Goal: Task Accomplishment & Management: Manage account settings

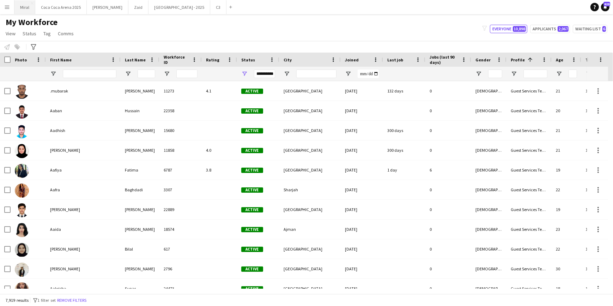
click at [24, 6] on button "Miral Close" at bounding box center [24, 7] width 21 height 14
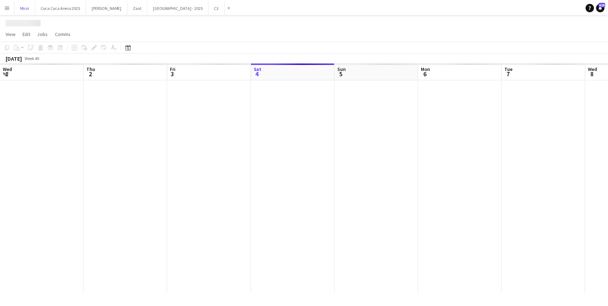
scroll to position [0, 169]
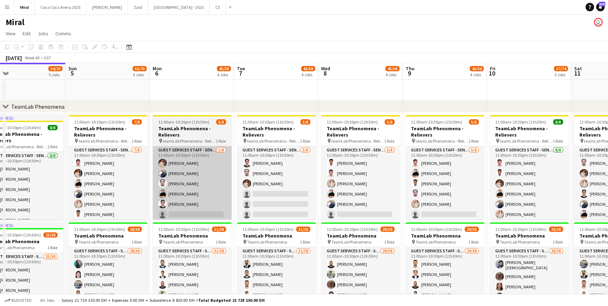
drag, startPoint x: 302, startPoint y: 174, endPoint x: 194, endPoint y: 172, distance: 107.5
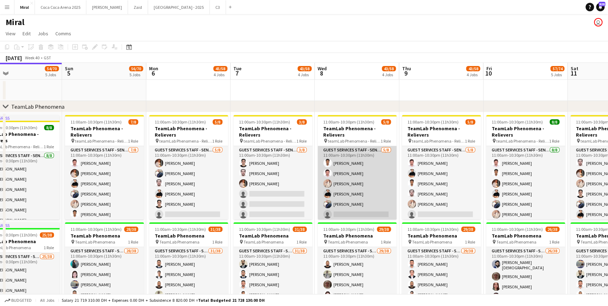
click at [344, 192] on app-card-role "Guest Services Staff - Senior 5/8 11:00am-10:30pm (11h30m) Marwan Yousif Amir D…" at bounding box center [357, 194] width 79 height 96
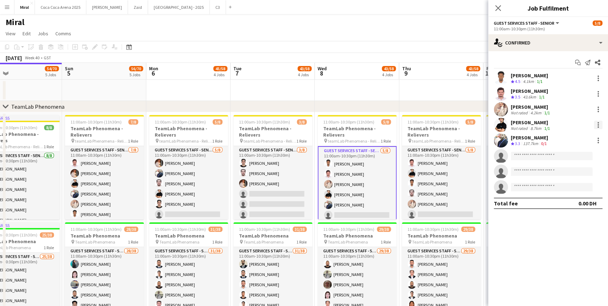
click at [597, 124] on div at bounding box center [598, 125] width 8 height 8
click at [570, 206] on span "Remove" at bounding box center [563, 205] width 21 height 6
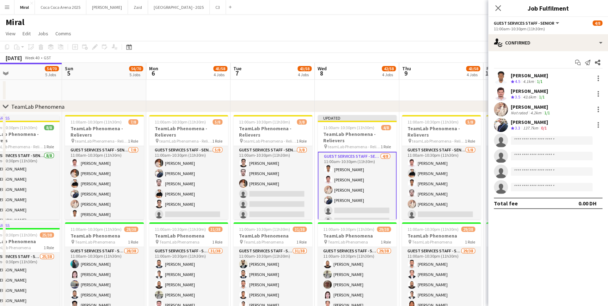
click at [428, 30] on app-page-menu "View Day view expanded Day view collapsed Month view Date picker Jump to today …" at bounding box center [304, 33] width 608 height 13
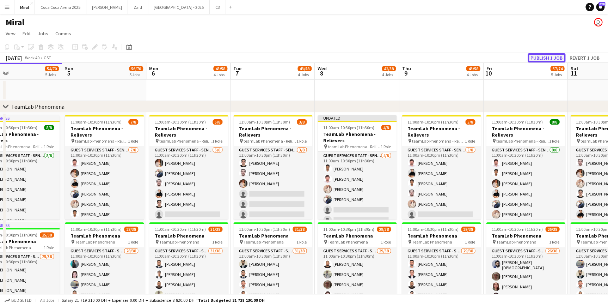
click at [554, 55] on button "Publish 1 job" at bounding box center [547, 57] width 38 height 9
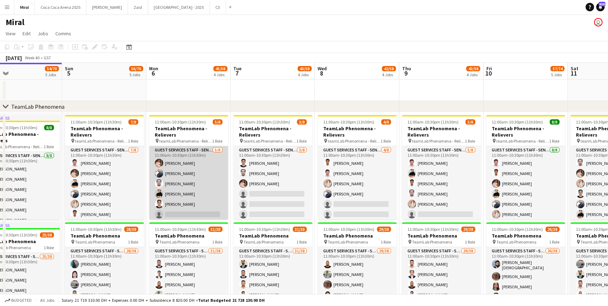
click at [176, 194] on app-card-role "Guest Services Staff - Senior 5/8 11:00am-10:30pm (11h30m) Raymart Feliciano Ab…" at bounding box center [188, 194] width 79 height 96
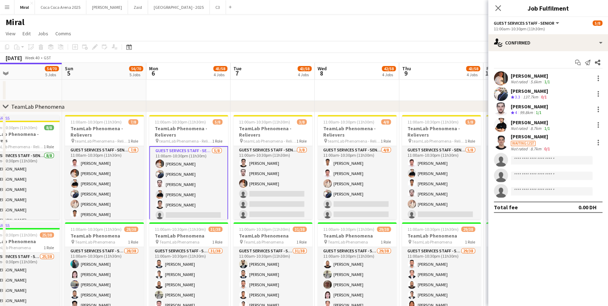
click at [502, 123] on app-user-avatar at bounding box center [501, 125] width 14 height 14
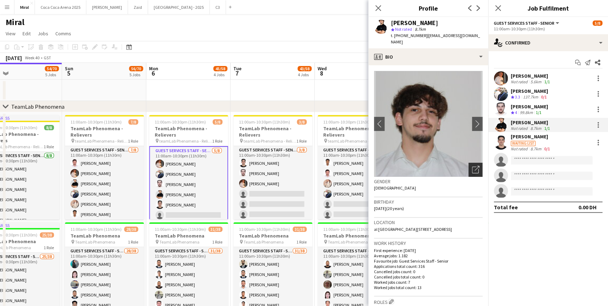
click at [472, 166] on icon "Open photos pop-in" at bounding box center [475, 169] width 7 height 7
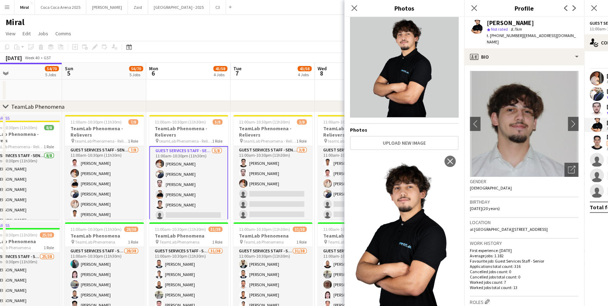
scroll to position [0, 0]
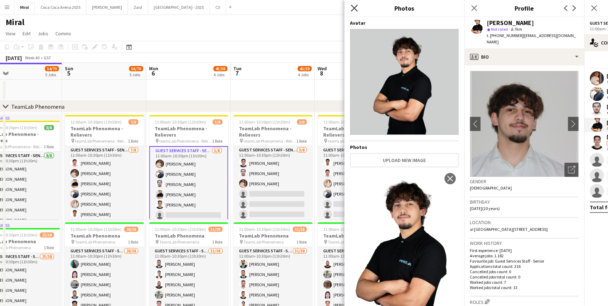
click at [356, 8] on icon "Close pop-in" at bounding box center [354, 8] width 7 height 7
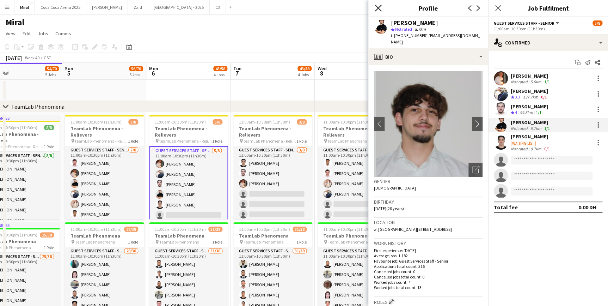
click at [380, 8] on icon "Close pop-in" at bounding box center [378, 8] width 7 height 7
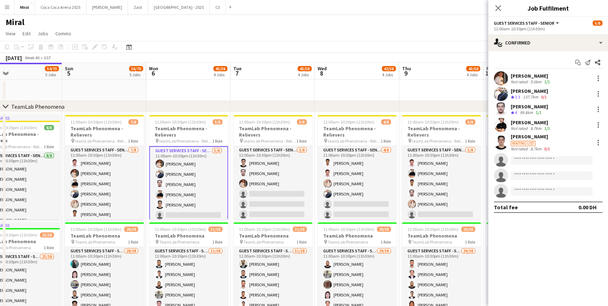
click at [183, 206] on app-card-role "Guest Services Staff - Senior 5/8 11:00am-10:30pm (11h30m) Raymart Feliciano Ab…" at bounding box center [188, 194] width 79 height 97
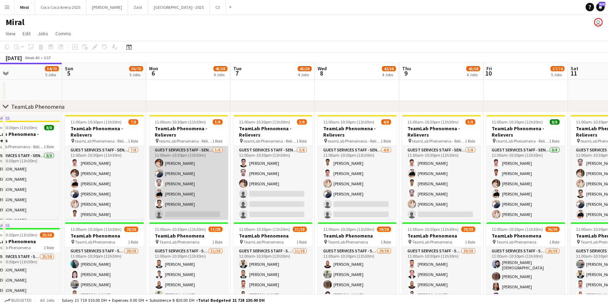
click at [182, 200] on app-card-role "Guest Services Staff - Senior 5/8 11:00am-10:30pm (11h30m) Raymart Feliciano Ab…" at bounding box center [188, 194] width 79 height 96
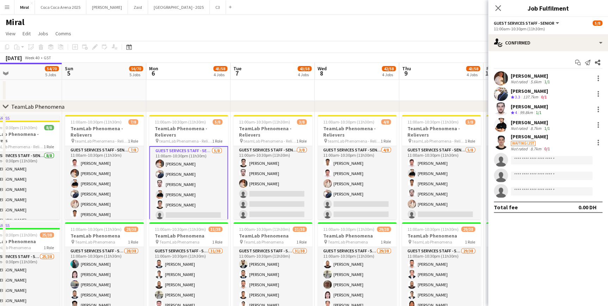
click at [522, 137] on div "[PERSON_NAME]" at bounding box center [531, 136] width 41 height 6
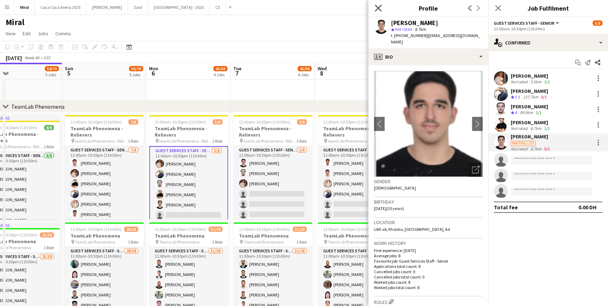
click at [378, 7] on icon "Close pop-in" at bounding box center [378, 8] width 7 height 7
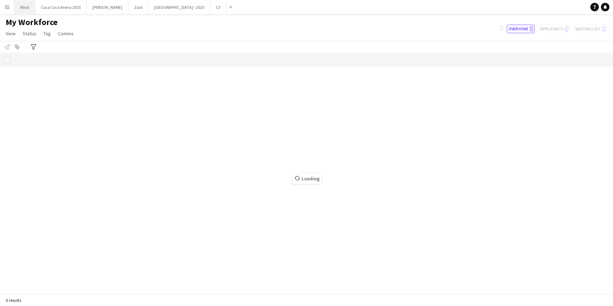
click at [26, 10] on button "Miral Close" at bounding box center [24, 7] width 21 height 14
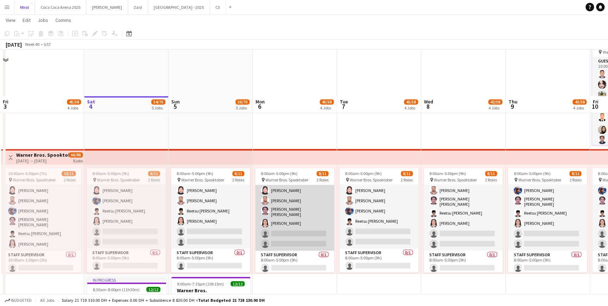
scroll to position [513, 0]
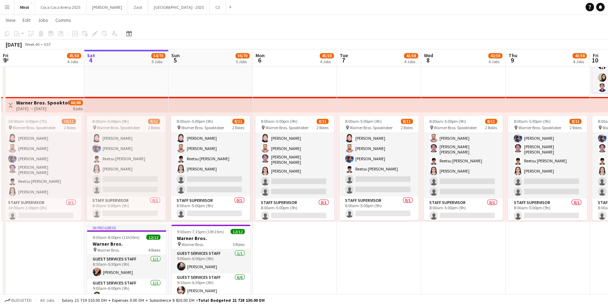
click at [124, 115] on div "8:00am-5:00pm (9h) 8/11 pin Warner Bros. Spooktober 2 Roles Guest Services Staf…" at bounding box center [126, 166] width 84 height 109
click at [127, 104] on app-top-bar at bounding box center [126, 105] width 84 height 16
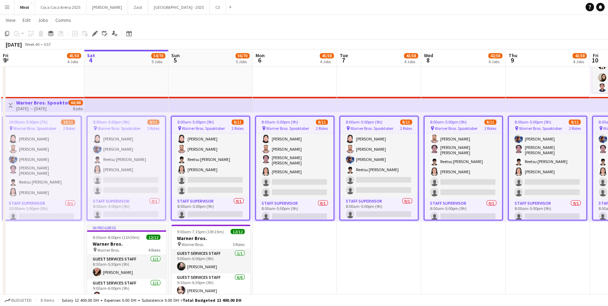
click at [118, 80] on app-date-cell "9:30am-6:30pm (9h) 1/1 pin Warner Bros. 1 Role Guest Services Staff 1/1 9:30am-…" at bounding box center [126, 91] width 84 height 504
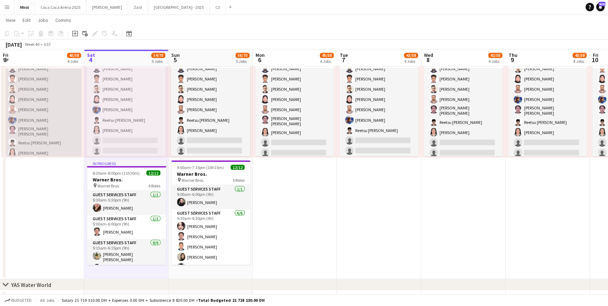
scroll to position [0, 0]
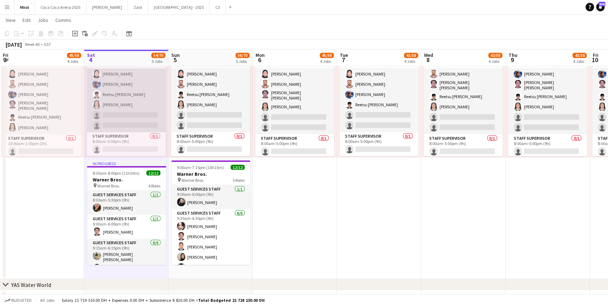
click at [148, 104] on app-card-role "Guest Services Staff 29A 8/10 8:00am-5:00pm (9h) Mohaned Abdelwahab Naseef Vali…" at bounding box center [126, 74] width 79 height 116
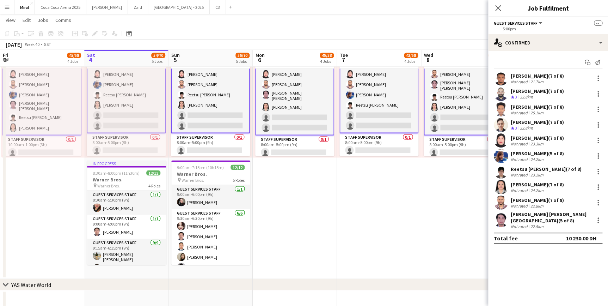
click at [126, 54] on app-board-header-date "Sat 4 54/70 5 Jobs" at bounding box center [126, 57] width 84 height 17
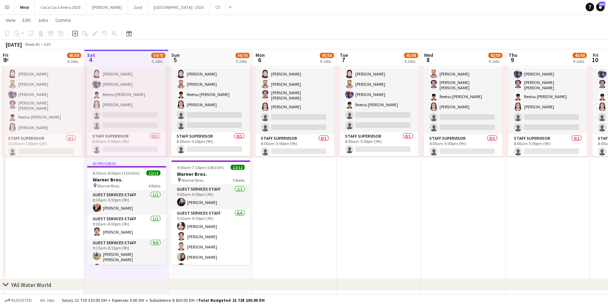
click at [126, 54] on app-board-header-date "Sat 4 54/70 5 Jobs" at bounding box center [126, 57] width 84 height 17
click at [126, 55] on app-board-header-date "Sat 4 54/70 5 Jobs" at bounding box center [126, 57] width 84 height 17
click at [133, 59] on app-board-header-date "Sat 4 54/70 5 Jobs" at bounding box center [126, 57] width 84 height 17
click at [209, 59] on app-board-header-date "Sun 5 56/70 5 Jobs" at bounding box center [211, 57] width 84 height 17
click at [204, 17] on app-page-menu "View Day view expanded Day view collapsed Month view Date picker Jump to today …" at bounding box center [304, 20] width 608 height 13
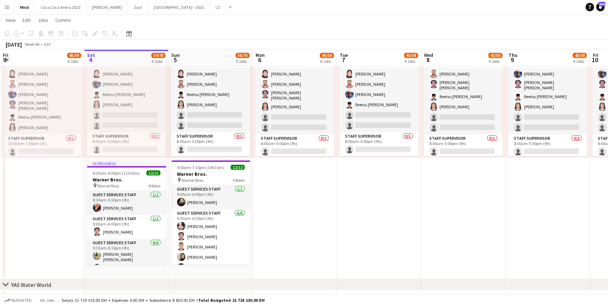
click at [205, 27] on app-page-menu "View Day view expanded Day view collapsed Month view Date picker Jump to today …" at bounding box center [304, 20] width 608 height 13
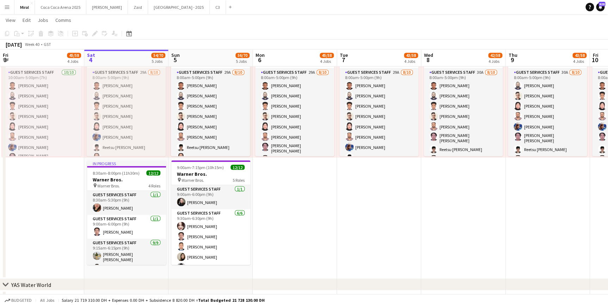
click at [352, 209] on app-date-cell "9:30am-6:30pm (9h) 1/1 pin Warner Bros. 1 Role Guest Services Staff 1/1 9:30am-…" at bounding box center [379, 26] width 84 height 504
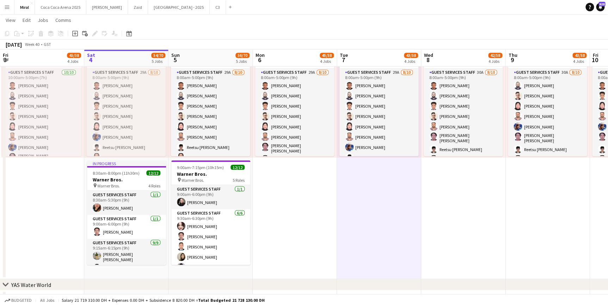
click at [203, 56] on app-board-header-date "Sun 5 56/70 5 Jobs" at bounding box center [211, 57] width 84 height 17
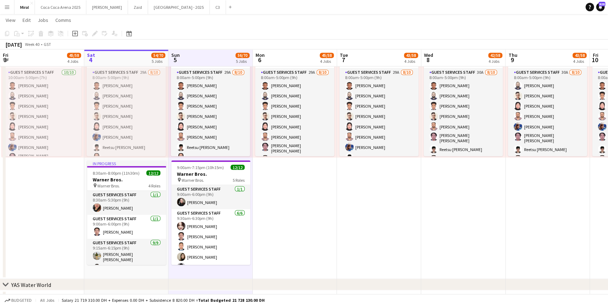
click at [201, 60] on app-board-header-date "Sun 5 56/70 5 Jobs" at bounding box center [211, 57] width 84 height 17
click at [190, 60] on app-board-header-date "Sun 5 56/70 5 Jobs" at bounding box center [211, 57] width 84 height 17
click at [168, 36] on app-toolbar "Copy Paste Paste Ctrl+V Paste with crew Ctrl+Shift+V Paste linked Job Delete Gr…" at bounding box center [304, 33] width 608 height 12
drag, startPoint x: 168, startPoint y: 36, endPoint x: 203, endPoint y: 32, distance: 35.5
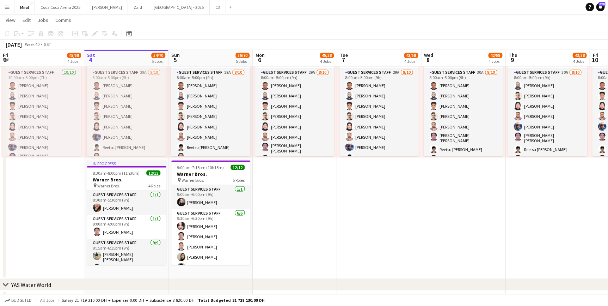
click at [168, 36] on app-toolbar "Copy Paste Paste Ctrl+V Paste with crew Ctrl+Shift+V Paste linked Job Delete Gr…" at bounding box center [304, 33] width 608 height 12
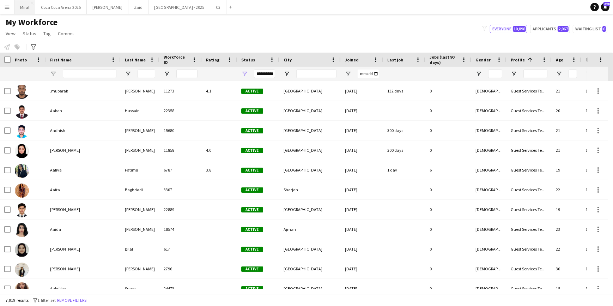
click at [23, 4] on button "Miral Close" at bounding box center [24, 7] width 21 height 14
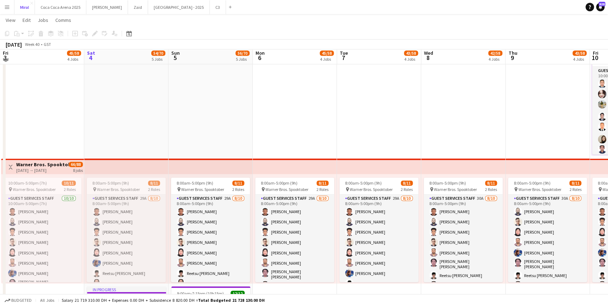
scroll to position [448, 0]
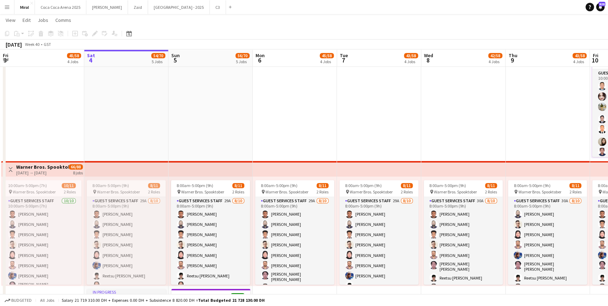
click at [188, 171] on app-top-bar at bounding box center [211, 169] width 84 height 16
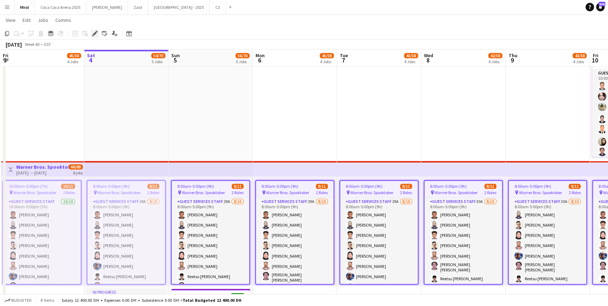
click at [94, 34] on icon at bounding box center [95, 34] width 4 height 4
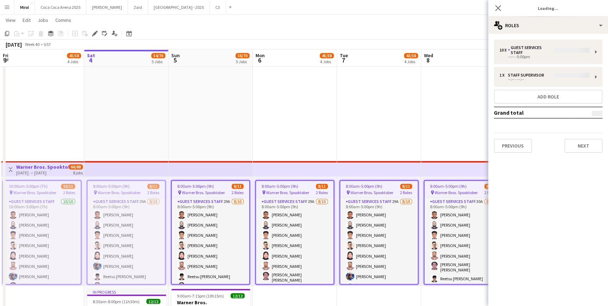
click at [542, 58] on div "10 x Guest Services Staff --:-- -5:00pm 1 x Staff Supervisor --:-- - --:-- Add …" at bounding box center [548, 95] width 120 height 113
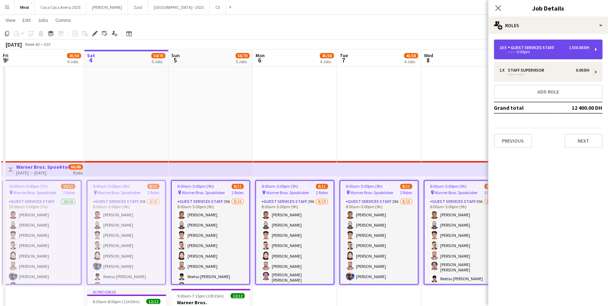
click at [544, 54] on div "10 x Guest Services Staff 1 550.00 DH --:-- -5:00pm" at bounding box center [548, 49] width 109 height 20
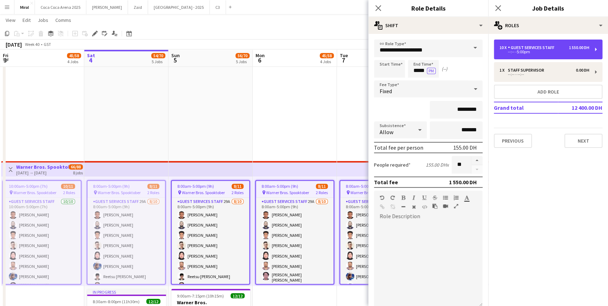
scroll to position [116, 0]
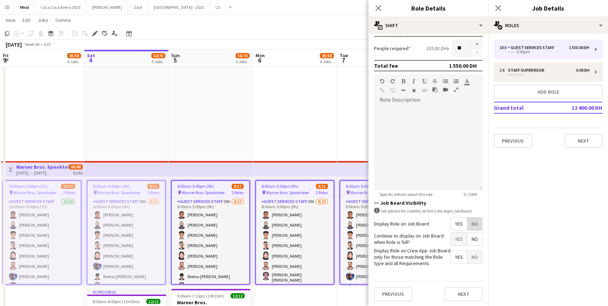
click at [470, 226] on span "No" at bounding box center [474, 223] width 15 height 13
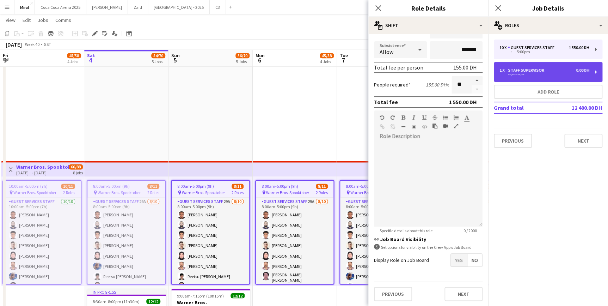
click at [550, 74] on div "--:-- - --:--" at bounding box center [545, 75] width 90 height 4
type input "**********"
type input "*******"
type input "*"
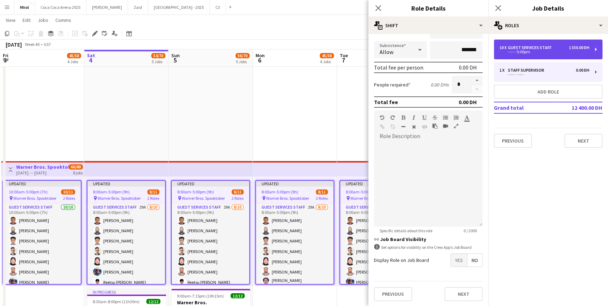
click at [536, 49] on div "Guest Services Staff" at bounding box center [531, 47] width 47 height 5
type input "**********"
type input "*****"
type input "*********"
type input "**"
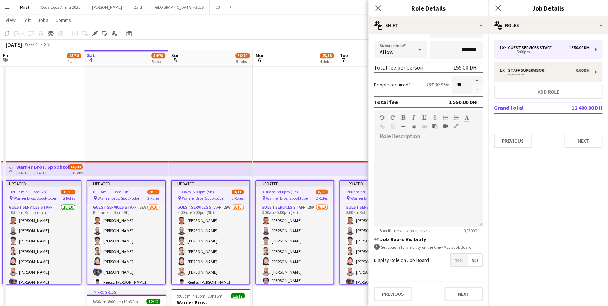
click at [307, 74] on app-date-cell "9:30am-6:30pm (9h) 1/1 pin Warner Bros. 1 Role Guest Services Staff 1/1 9:30am-…" at bounding box center [295, 155] width 84 height 504
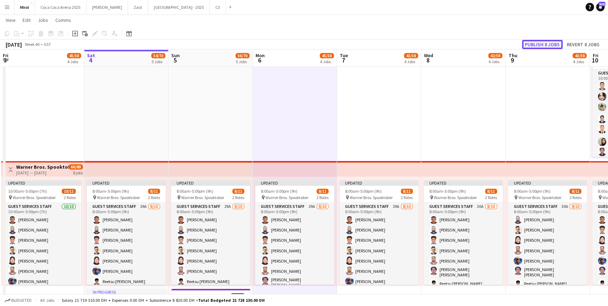
click at [541, 45] on button "Publish 8 jobs" at bounding box center [542, 44] width 41 height 9
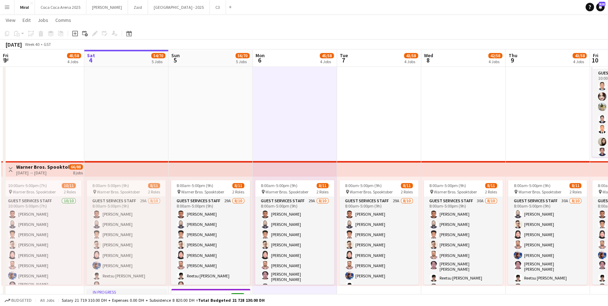
click at [217, 166] on app-top-bar at bounding box center [211, 169] width 84 height 16
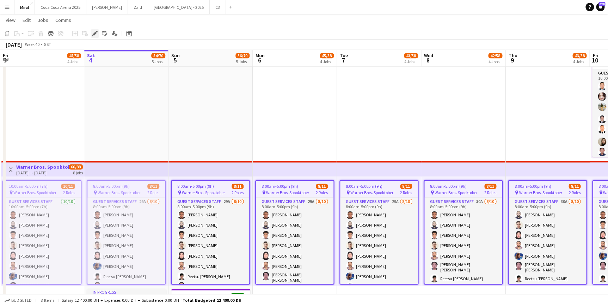
click at [98, 33] on div "Edit" at bounding box center [95, 33] width 8 height 8
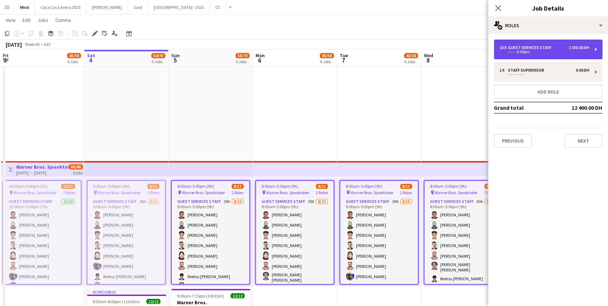
click at [554, 47] on div "10 x Guest Services Staff 1 550.00 DH" at bounding box center [545, 47] width 90 height 5
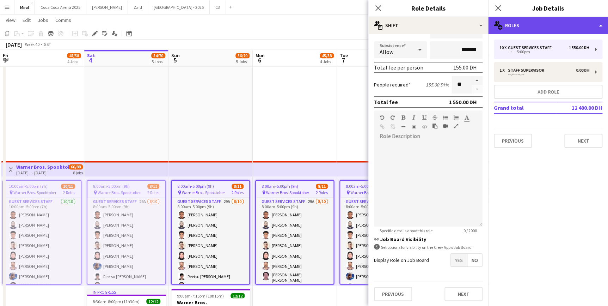
click at [563, 27] on div "multiple-users-add Roles" at bounding box center [548, 25] width 120 height 17
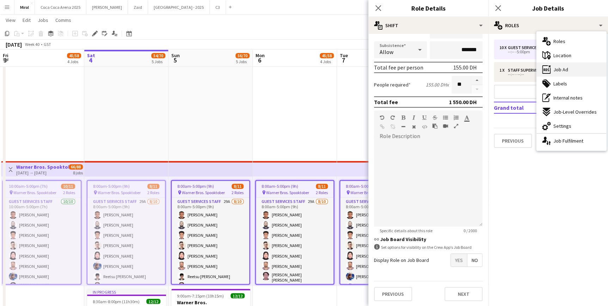
click at [562, 70] on span "Job Ad" at bounding box center [561, 69] width 15 height 6
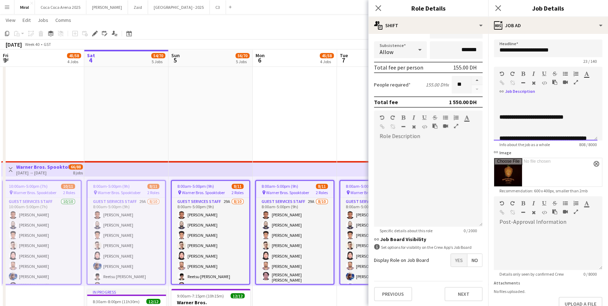
scroll to position [87, 0]
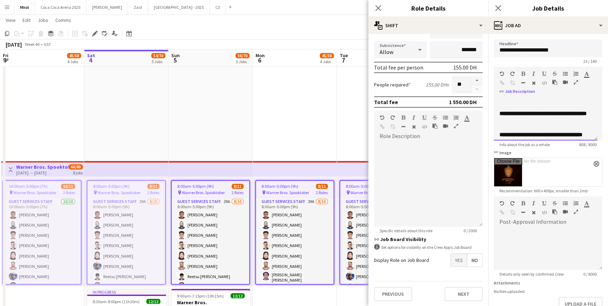
click at [557, 103] on p at bounding box center [546, 99] width 92 height 7
click at [560, 95] on b "**********" at bounding box center [532, 92] width 64 height 5
drag, startPoint x: 560, startPoint y: 100, endPoint x: 555, endPoint y: 100, distance: 4.9
click at [555, 100] on div "**********" at bounding box center [546, 119] width 104 height 42
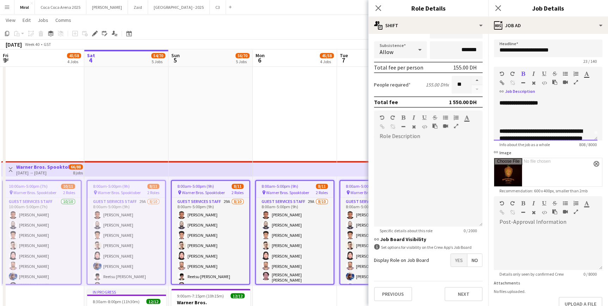
click at [555, 100] on p "**********" at bounding box center [546, 99] width 92 height 14
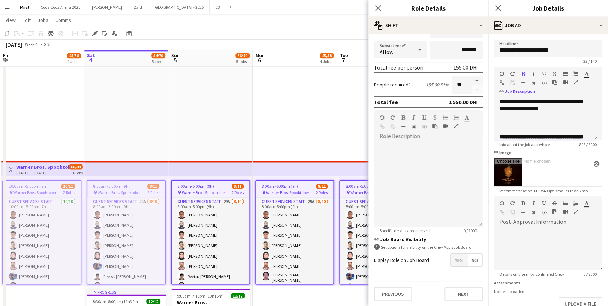
click at [555, 100] on p "**********" at bounding box center [546, 105] width 92 height 14
drag, startPoint x: 560, startPoint y: 121, endPoint x: 552, endPoint y: 121, distance: 7.1
click at [552, 118] on b "**********" at bounding box center [532, 114] width 64 height 5
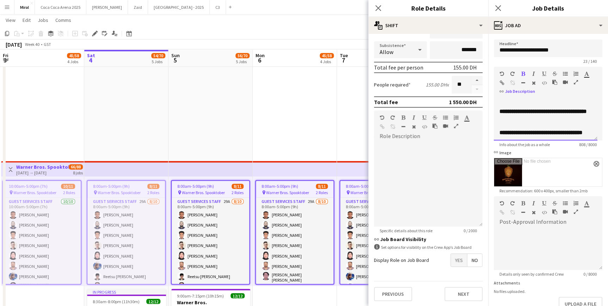
drag, startPoint x: 494, startPoint y: 116, endPoint x: 534, endPoint y: 126, distance: 41.2
click at [534, 126] on div "**********" at bounding box center [546, 119] width 104 height 42
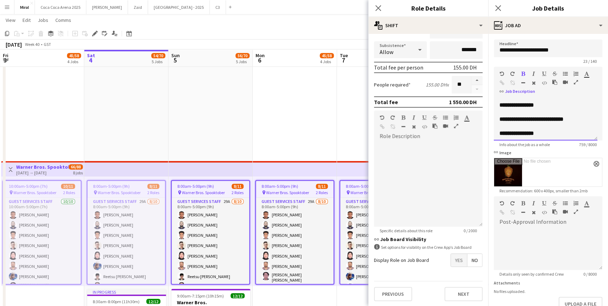
scroll to position [148, 0]
click at [513, 104] on b "**********" at bounding box center [517, 101] width 35 height 5
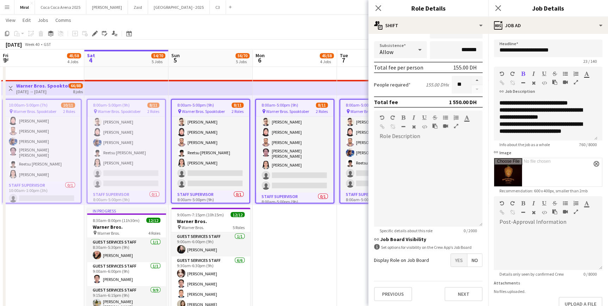
scroll to position [0, 0]
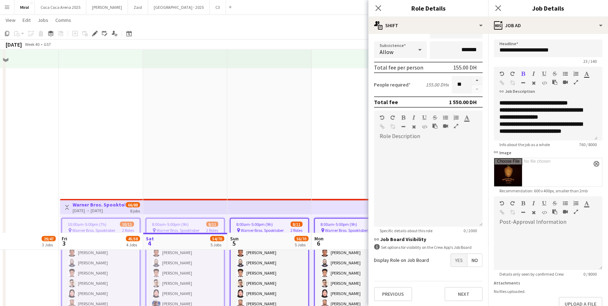
drag, startPoint x: 310, startPoint y: 237, endPoint x: 342, endPoint y: 236, distance: 32.1
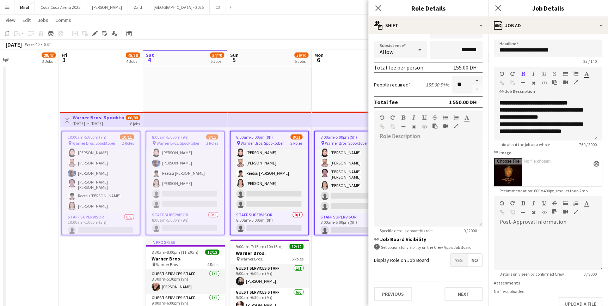
click at [319, 30] on app-toolbar "Copy Paste Paste Ctrl+V Paste with crew Ctrl+Shift+V Paste linked Job Delete Gr…" at bounding box center [304, 33] width 608 height 12
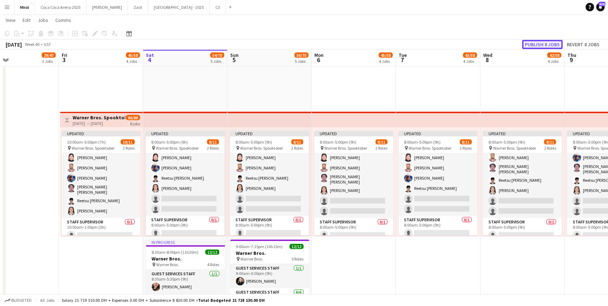
click at [537, 44] on button "Publish 8 jobs" at bounding box center [542, 44] width 41 height 9
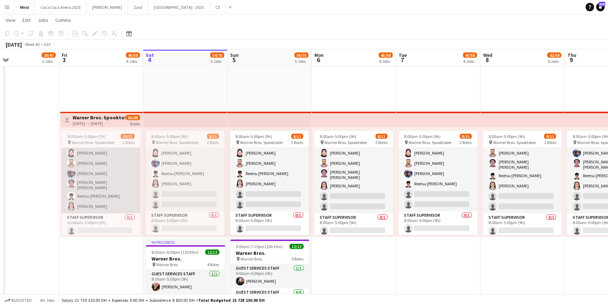
click at [123, 167] on app-card-role "Guest Services Staff 10/10 10:00am-5:00pm (7h) Mohaned Abdelwahab Naseef Valiya…" at bounding box center [100, 154] width 79 height 118
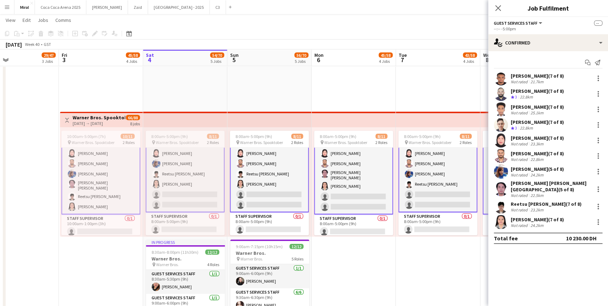
drag, startPoint x: 113, startPoint y: 112, endPoint x: 109, endPoint y: 123, distance: 11.8
click at [112, 118] on app-top-bar "Toggle View Warner Bros. Spooktober 03-10-2025 → 10-10-2025 66/88 8 jobs" at bounding box center [101, 120] width 83 height 16
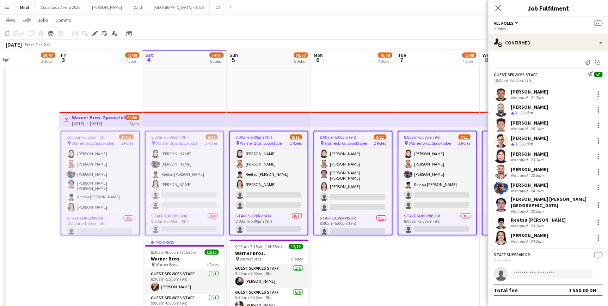
click at [109, 123] on div "[DATE] → [DATE]" at bounding box center [98, 123] width 53 height 5
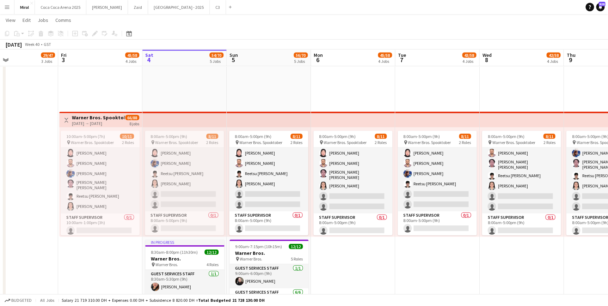
click at [109, 122] on div "[DATE] → [DATE]" at bounding box center [98, 123] width 53 height 5
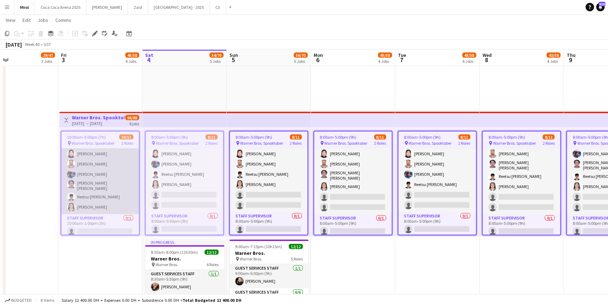
click at [108, 157] on app-card-role "Guest Services Staff 10/10 10:00am-5:00pm (7h) Mohaned Abdelwahab Naseef Valiya…" at bounding box center [100, 155] width 78 height 118
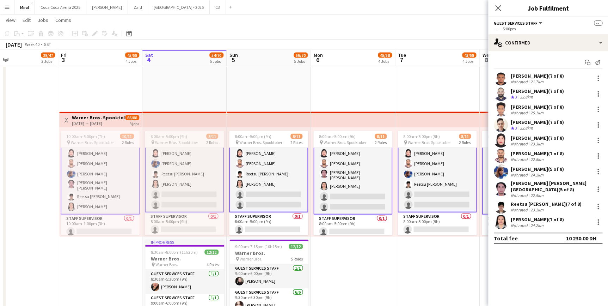
click at [108, 157] on app-card-role "Guest Services Staff 10/10 10:00am-5:00pm (7h) Mohaned Abdelwahab Naseef Valiya…" at bounding box center [100, 155] width 79 height 120
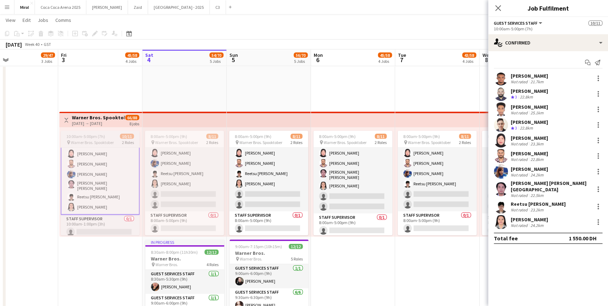
click at [111, 134] on div "10:00am-5:00pm (7h) 10/11" at bounding box center [100, 136] width 79 height 5
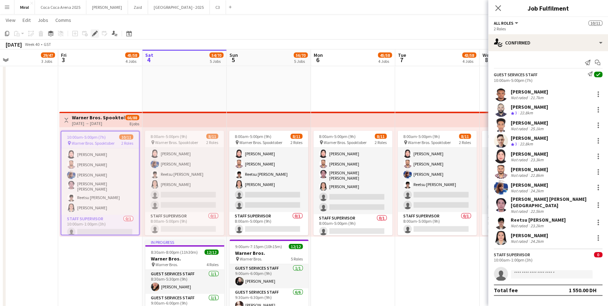
click at [92, 35] on icon at bounding box center [93, 36] width 2 height 2
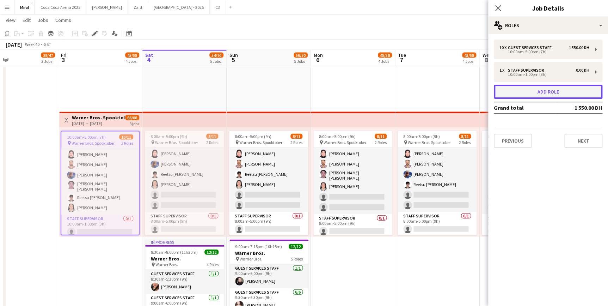
click at [543, 92] on button "Add role" at bounding box center [548, 92] width 109 height 14
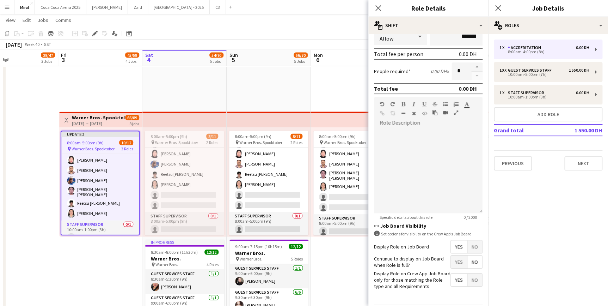
click at [470, 244] on span "No" at bounding box center [474, 246] width 15 height 13
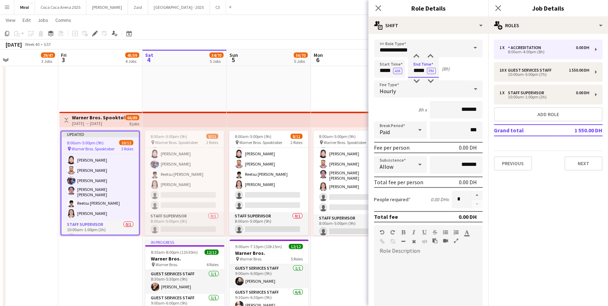
click at [418, 70] on input "*****" at bounding box center [423, 69] width 31 height 18
type input "*****"
click at [471, 90] on icon at bounding box center [475, 89] width 8 height 14
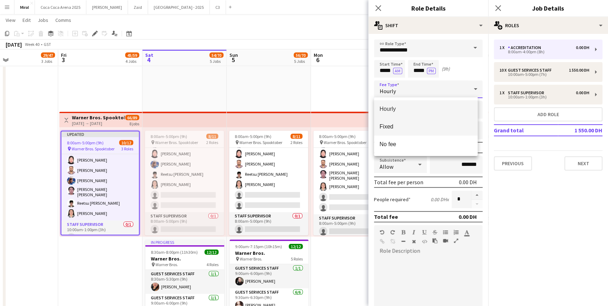
click at [396, 127] on span "Fixed" at bounding box center [426, 126] width 92 height 7
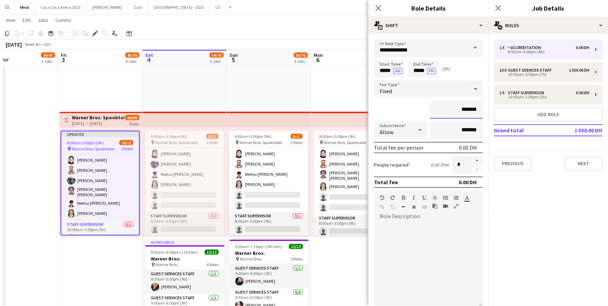
click at [447, 110] on input "*******" at bounding box center [456, 110] width 53 height 18
type input "*********"
click at [461, 46] on input "**********" at bounding box center [428, 48] width 109 height 18
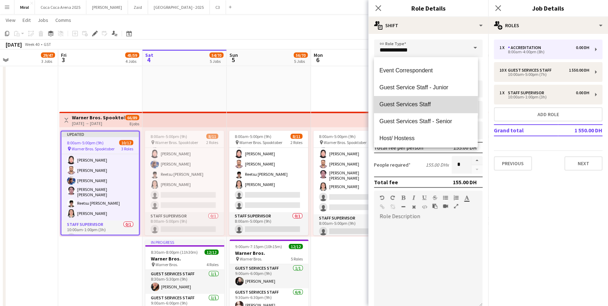
click at [433, 104] on span "Guest Services Staff" at bounding box center [426, 104] width 92 height 7
type input "**********"
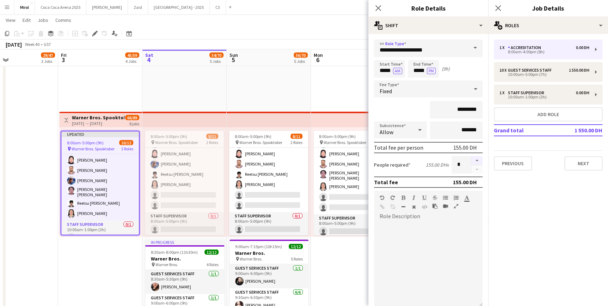
click at [471, 159] on button "button" at bounding box center [476, 160] width 11 height 9
type input "*"
click at [521, 199] on mat-expansion-panel "pencil3 General details 1 x Accreditation 0.00 DH 8:00am-4:00pm (8h) 10 x Guest…" at bounding box center [548, 170] width 120 height 272
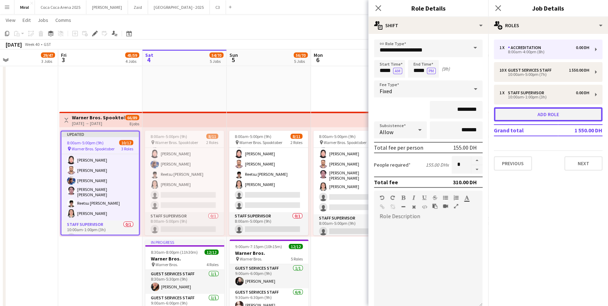
click at [542, 115] on button "Add role" at bounding box center [548, 114] width 109 height 14
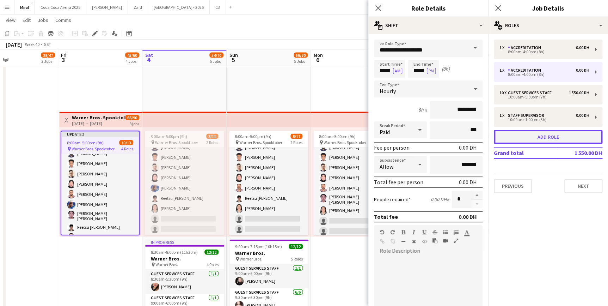
type input "**********"
type input "*****"
type input "*******"
type input "*"
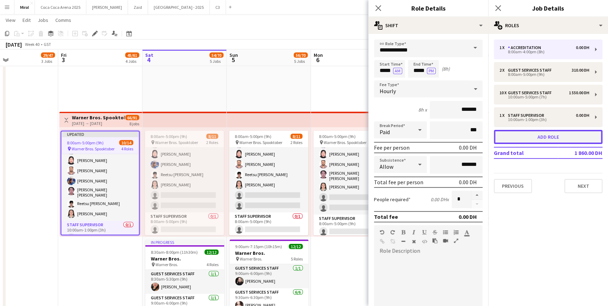
scroll to position [110, 0]
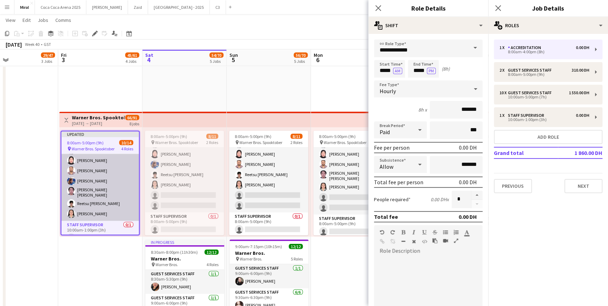
click at [94, 176] on app-card-role "Guest Services Staff 10/10 10:00am-5:00pm (7h) Mohaned Abdelwahab Naseef Valiya…" at bounding box center [100, 162] width 78 height 118
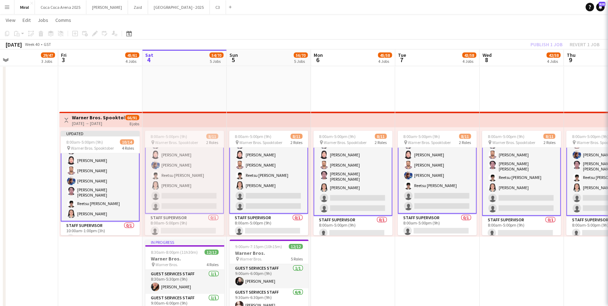
scroll to position [110, 0]
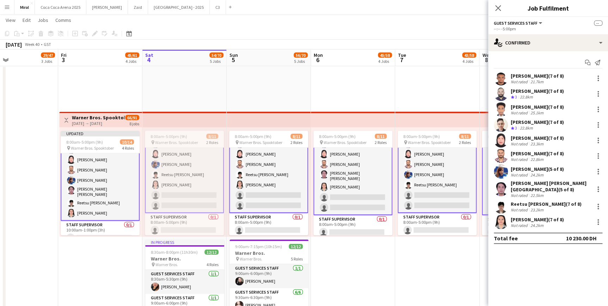
click at [123, 179] on app-card-role "Guest Services Staff 10/10 10:00am-5:00pm (7h) Mohaned Abdelwahab Naseef Valiya…" at bounding box center [100, 161] width 79 height 120
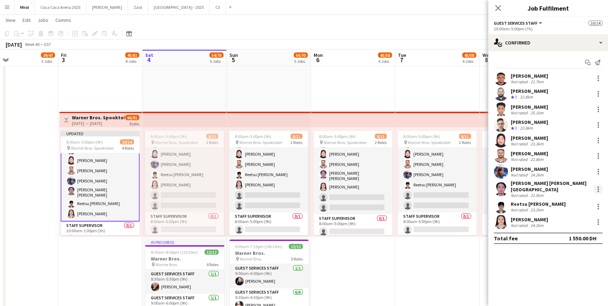
click at [598, 188] on div at bounding box center [598, 188] width 1 height 1
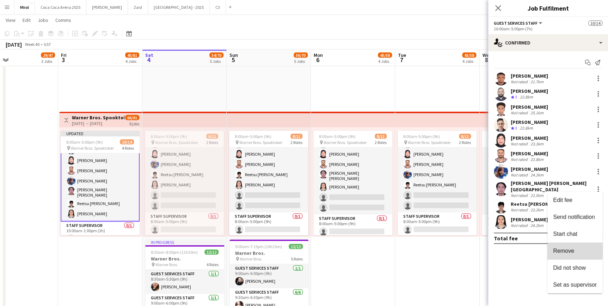
click at [564, 251] on span "Remove" at bounding box center [563, 250] width 21 height 6
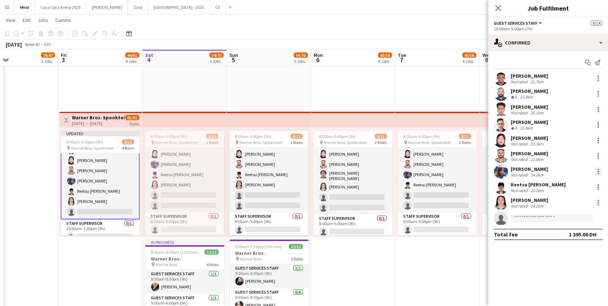
click at [598, 171] on div at bounding box center [598, 171] width 1 height 1
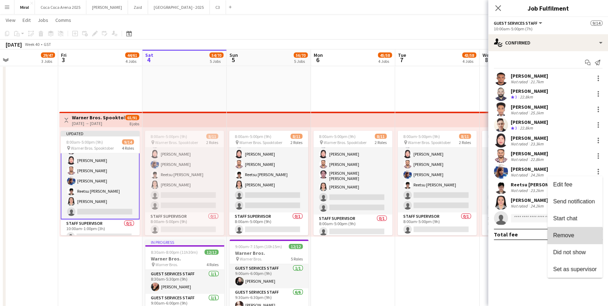
click at [573, 238] on button "Remove" at bounding box center [575, 235] width 55 height 17
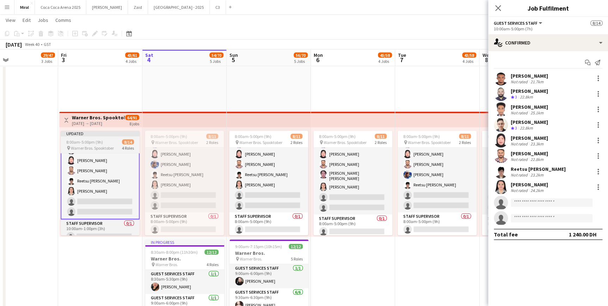
click at [102, 138] on app-job-card "Updated 8:00am-5:00pm (9h) 8/14 pin Warner Bros. Spooktober 4 Roles Accreditati…" at bounding box center [100, 183] width 79 height 104
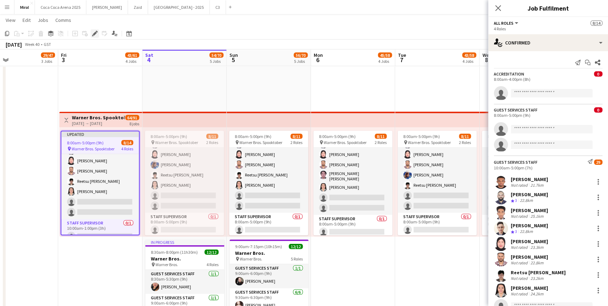
click at [96, 33] on icon "Edit" at bounding box center [95, 34] width 6 height 6
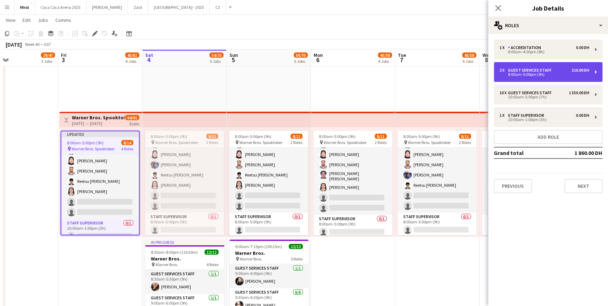
click at [539, 74] on div "8:00am-5:00pm (9h)" at bounding box center [545, 75] width 90 height 4
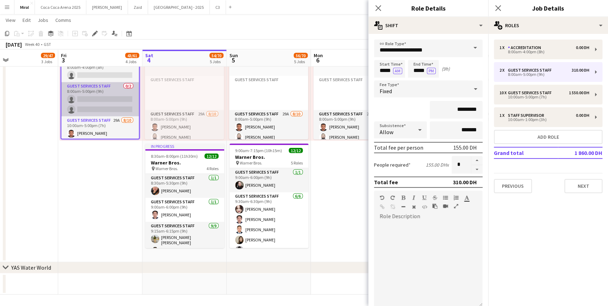
click at [99, 100] on app-card-role "Guest Services Staff 0/2 8:00am-5:00pm (9h) single-neutral-actions single-neutr…" at bounding box center [100, 99] width 78 height 34
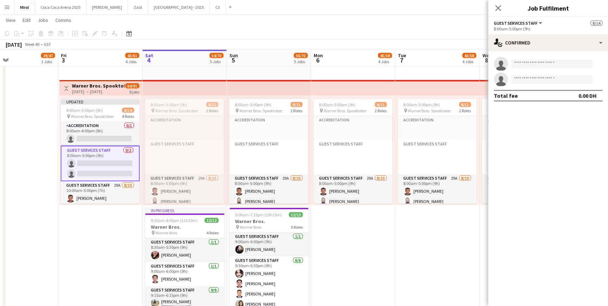
click at [106, 162] on app-card-role "Guest Services Staff 0/2 8:00am-5:00pm (9h) single-neutral-actions single-neutr…" at bounding box center [100, 164] width 79 height 36
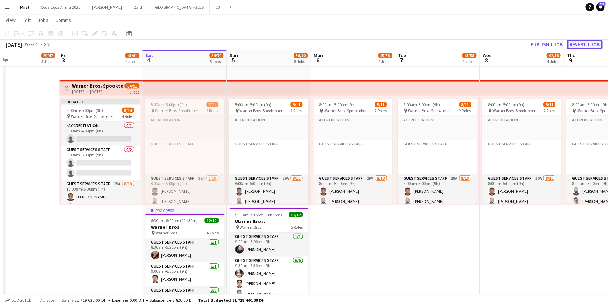
click at [585, 44] on button "Revert 1 job" at bounding box center [585, 44] width 36 height 9
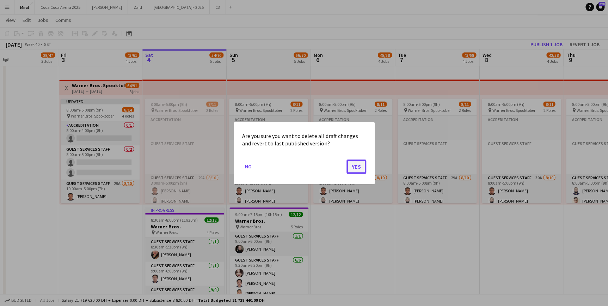
click at [356, 165] on button "Yes" at bounding box center [357, 166] width 20 height 14
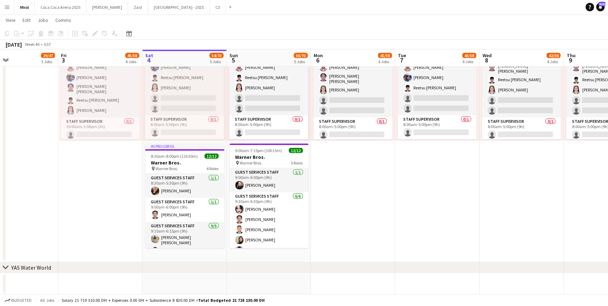
click at [402, 180] on app-date-cell "9:30am-6:30pm (9h) 1/1 pin Warner Bros. 1 Role Guest Services Staff 1/1 9:30am-…" at bounding box center [437, 10] width 84 height 504
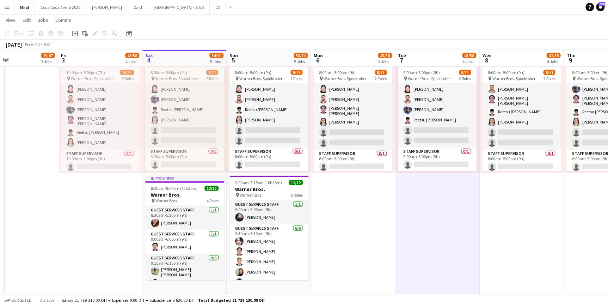
click at [192, 30] on app-toolbar "Copy Paste Paste Ctrl+V Paste with crew Ctrl+Shift+V Paste linked Job Delete Gr…" at bounding box center [304, 33] width 608 height 12
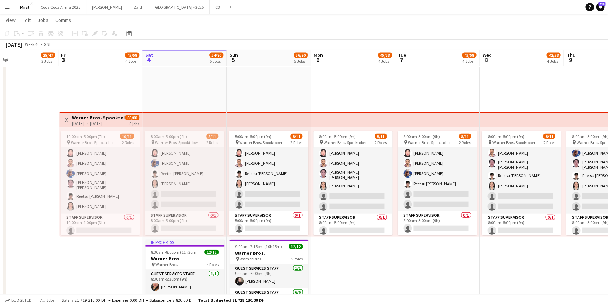
click at [208, 121] on app-top-bar at bounding box center [184, 120] width 84 height 16
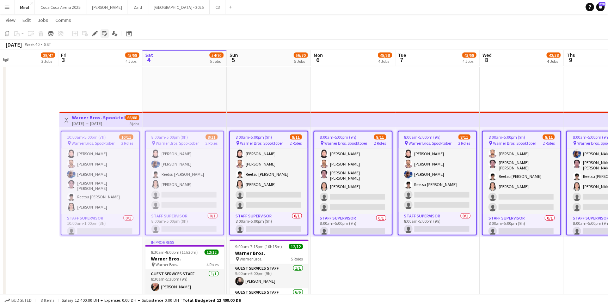
click at [92, 31] on icon "Edit" at bounding box center [95, 34] width 6 height 6
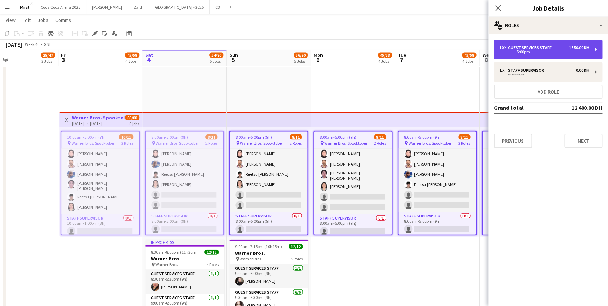
click at [535, 52] on div "--:-- -5:00pm" at bounding box center [545, 52] width 90 height 4
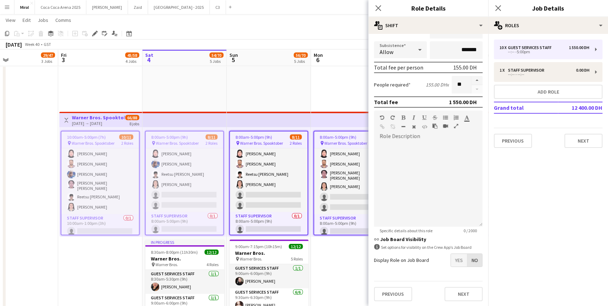
click at [470, 261] on span "No" at bounding box center [474, 259] width 15 height 13
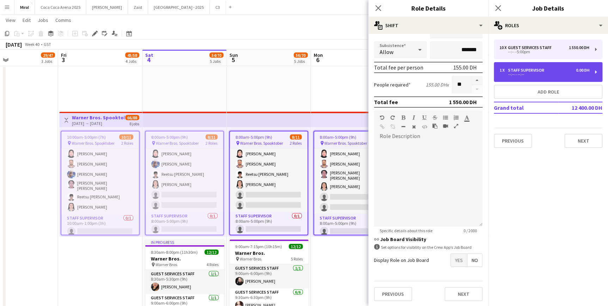
click at [514, 75] on div "--:-- - --:--" at bounding box center [545, 75] width 90 height 4
type input "**********"
type input "*******"
type input "*"
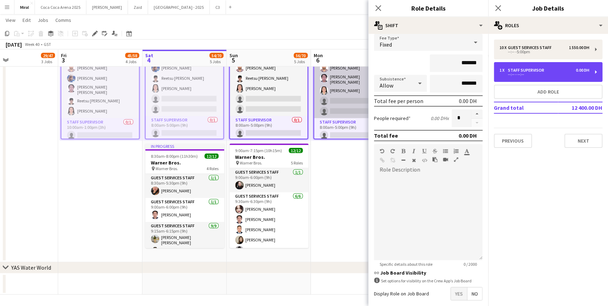
scroll to position [0, 0]
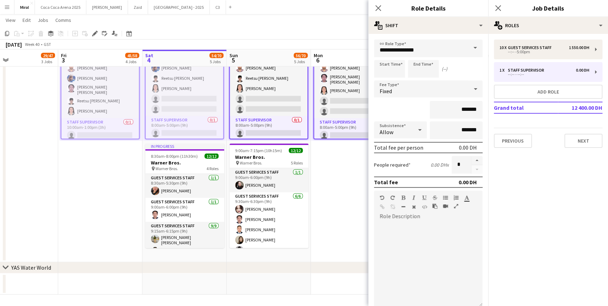
click at [319, 33] on app-toolbar "Copy Paste Paste Ctrl+V Paste with crew Ctrl+Shift+V Paste linked Job Delete Gr…" at bounding box center [304, 33] width 608 height 12
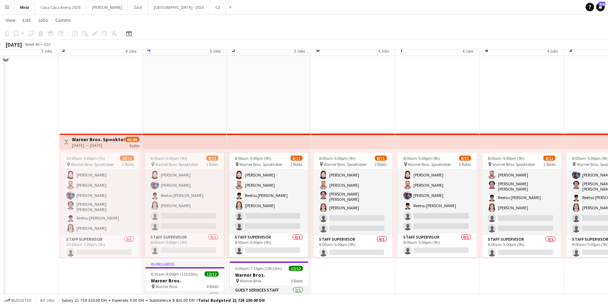
scroll to position [648, 0]
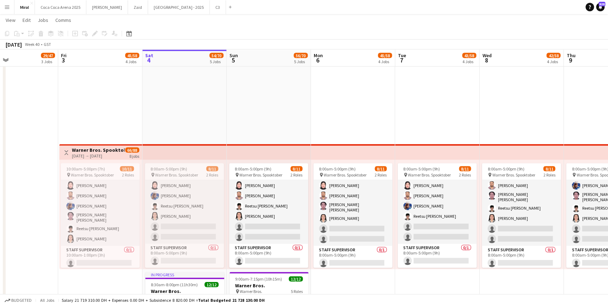
click at [289, 114] on app-date-cell "9:30am-6:30pm (9h) 1/1 pin Warner Bros. 1 Role Guest Services Staff 1/1 9:30am-…" at bounding box center [269, 138] width 84 height 504
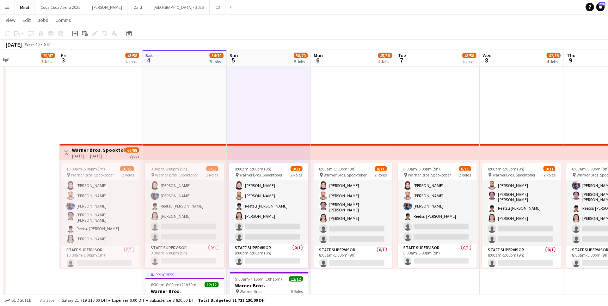
click at [289, 114] on app-date-cell "9:30am-6:30pm (9h) 1/1 pin Warner Bros. 1 Role Guest Services Staff 1/1 9:30am-…" at bounding box center [269, 138] width 84 height 504
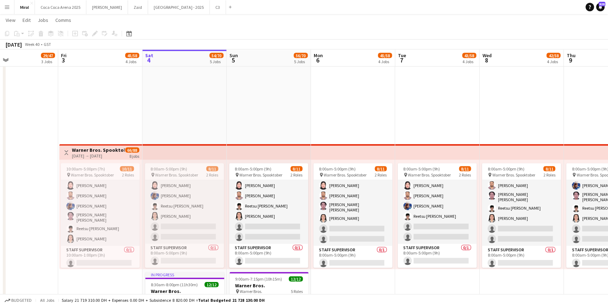
click at [371, 103] on app-date-cell "9:30am-6:30pm (9h) 1/1 pin Warner Bros. 1 Role Guest Services Staff 1/1 9:30am-…" at bounding box center [353, 138] width 84 height 504
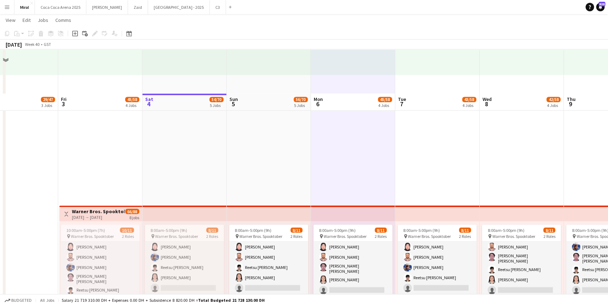
scroll to position [584, 0]
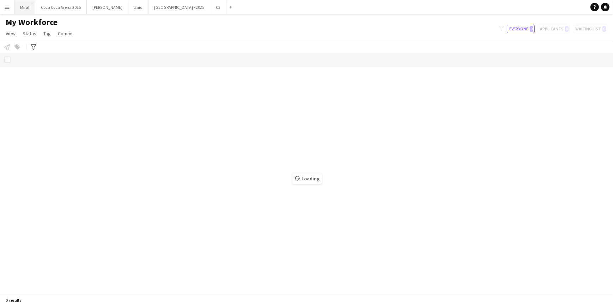
click at [24, 10] on button "Miral Close" at bounding box center [24, 7] width 21 height 14
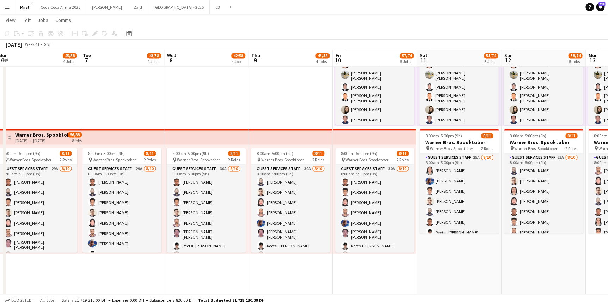
scroll to position [0, 169]
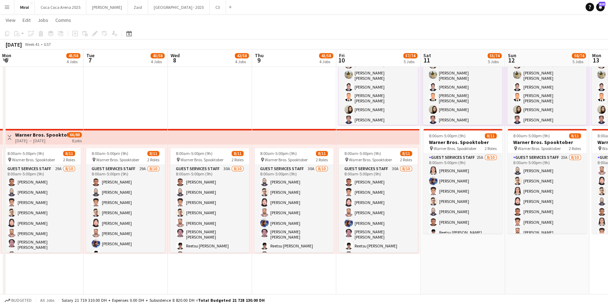
drag, startPoint x: 536, startPoint y: 135, endPoint x: 282, endPoint y: 168, distance: 256.0
click at [384, 135] on app-top-bar at bounding box center [377, 137] width 83 height 16
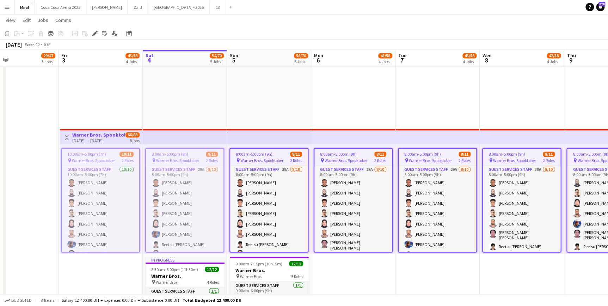
drag, startPoint x: 182, startPoint y: 94, endPoint x: 395, endPoint y: 127, distance: 215.9
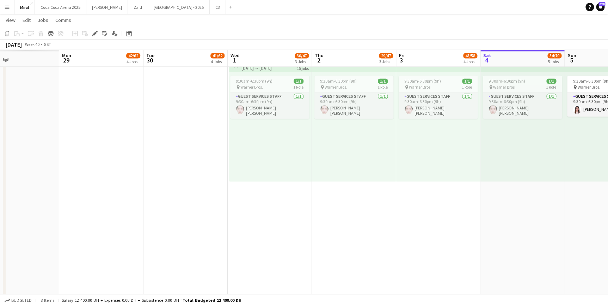
scroll to position [0, 193]
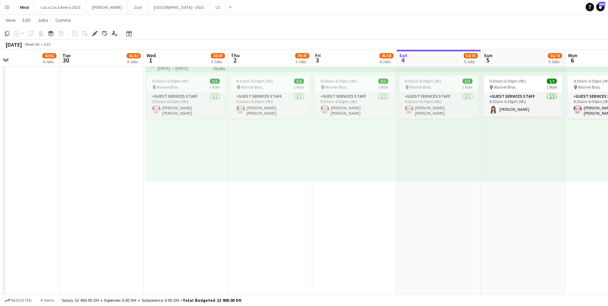
drag, startPoint x: 183, startPoint y: 126, endPoint x: 381, endPoint y: 139, distance: 198.2
click at [381, 139] on app-calendar-viewport "Sat 27 58/74 5 Jobs Sun 28 56/74 5 Jobs Mon 29 42/62 4 Jobs Tue 30 41/62 4 Jobs…" at bounding box center [304, 68] width 608 height 1043
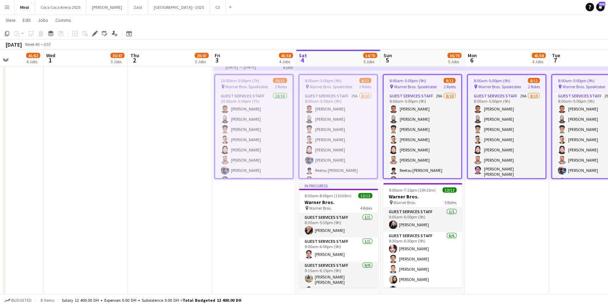
scroll to position [0, 200]
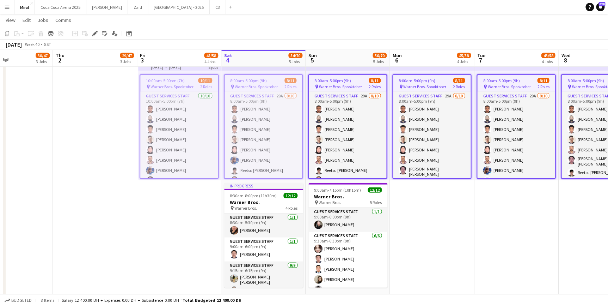
drag, startPoint x: 246, startPoint y: 191, endPoint x: -173, endPoint y: 153, distance: 420.9
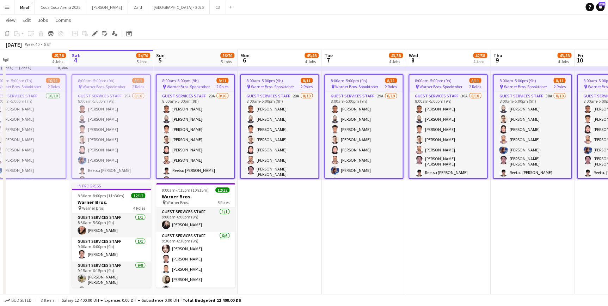
drag, startPoint x: 202, startPoint y: 227, endPoint x: -38, endPoint y: 213, distance: 240.1
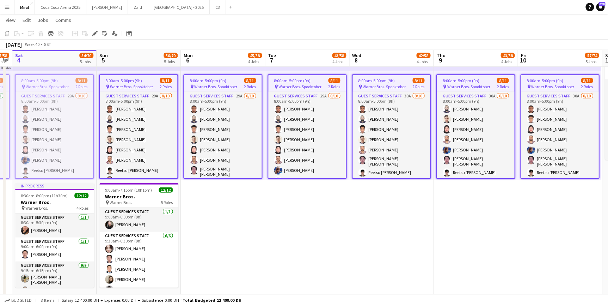
drag, startPoint x: 370, startPoint y: 233, endPoint x: 289, endPoint y: 210, distance: 83.8
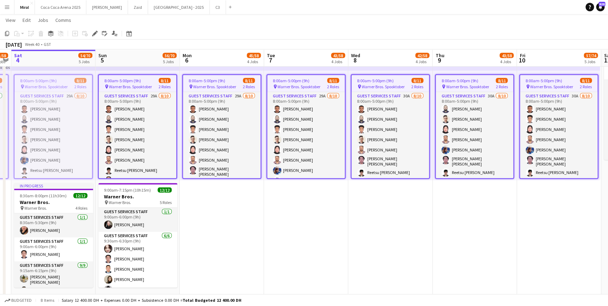
click at [143, 81] on div "8:00am-5:00pm (9h) 8/11" at bounding box center [138, 80] width 78 height 5
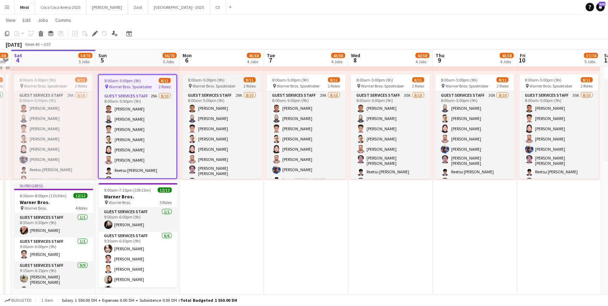
click at [227, 79] on div "8:00am-5:00pm (9h) 8/11" at bounding box center [221, 79] width 79 height 5
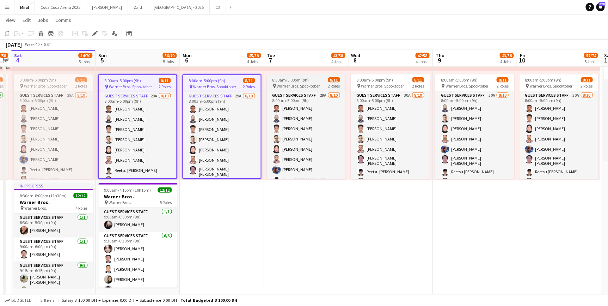
click at [300, 78] on span "8:00am-5:00pm (9h)" at bounding box center [290, 79] width 37 height 5
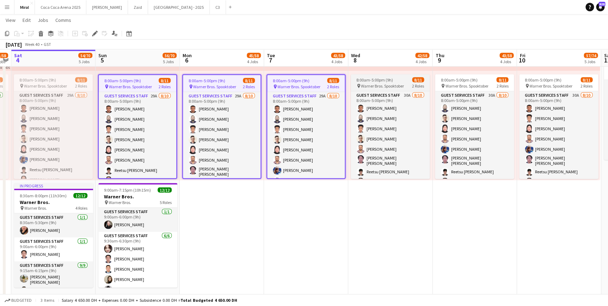
click at [378, 83] on span "Warner Bros. Spooktober" at bounding box center [382, 85] width 43 height 5
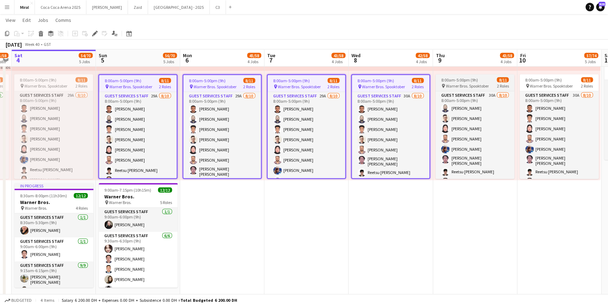
click at [450, 82] on app-job-card "8:00am-5:00pm (9h) 8/11 pin Warner Bros. Spooktober 2 Roles Guest Services Staf…" at bounding box center [474, 126] width 79 height 104
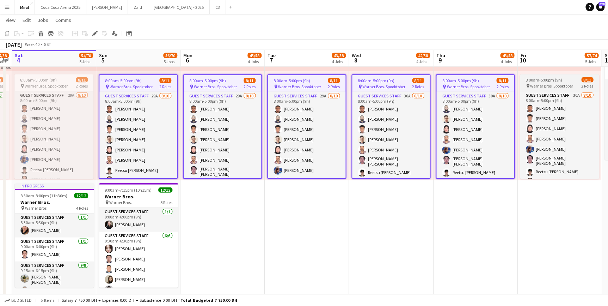
click at [533, 80] on span "8:00am-5:00pm (9h)" at bounding box center [544, 79] width 37 height 5
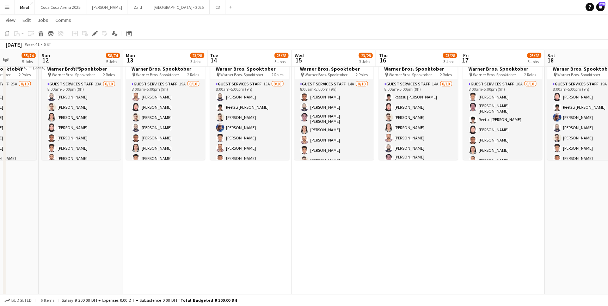
scroll to position [0, 214]
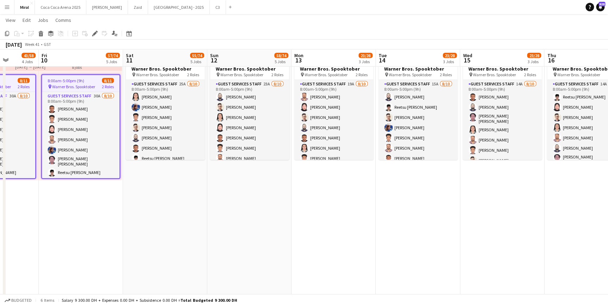
drag, startPoint x: 494, startPoint y: 196, endPoint x: 114, endPoint y: 197, distance: 380.1
click at [169, 77] on div "pin Warner Bros. Spooktober 2 Roles" at bounding box center [165, 75] width 79 height 6
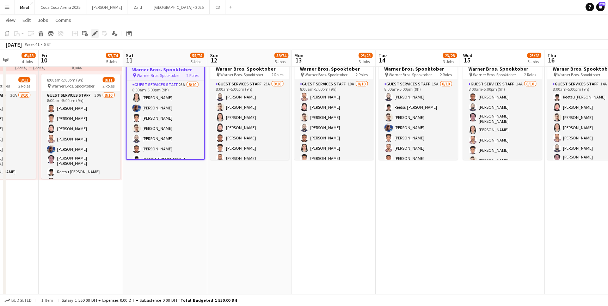
click at [92, 31] on icon "Edit" at bounding box center [95, 34] width 6 height 6
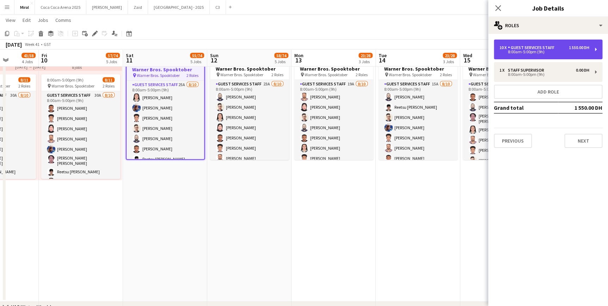
click at [566, 55] on div "10 x Guest Services Staff 1 550.00 DH 8:00am-5:00pm (9h)" at bounding box center [548, 49] width 109 height 20
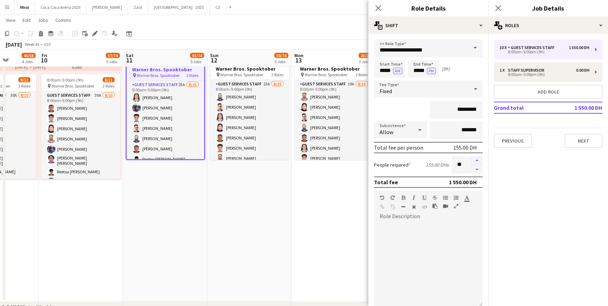
click at [471, 159] on button "button" at bounding box center [476, 160] width 11 height 9
click at [472, 168] on button "button" at bounding box center [476, 169] width 11 height 9
type input "*"
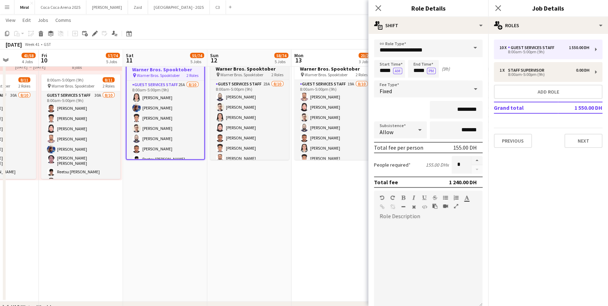
click at [250, 67] on h3 "Warner Bros. Spooktober" at bounding box center [249, 69] width 79 height 6
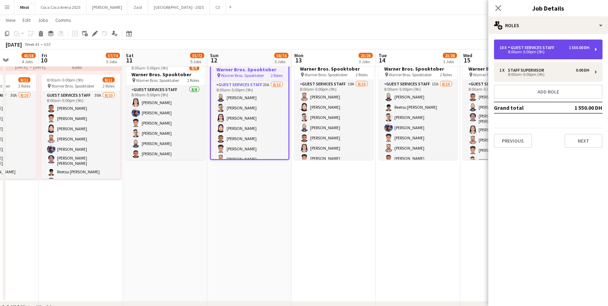
click at [552, 51] on div "8:00am-5:00pm (9h)" at bounding box center [545, 52] width 90 height 4
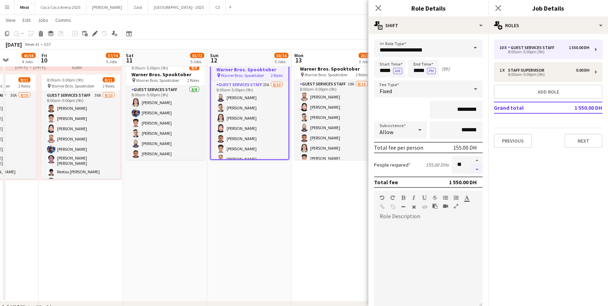
click at [472, 169] on button "button" at bounding box center [476, 169] width 11 height 9
type input "*"
click at [330, 70] on h3 "Warner Bros. Spooktober" at bounding box center [333, 69] width 79 height 6
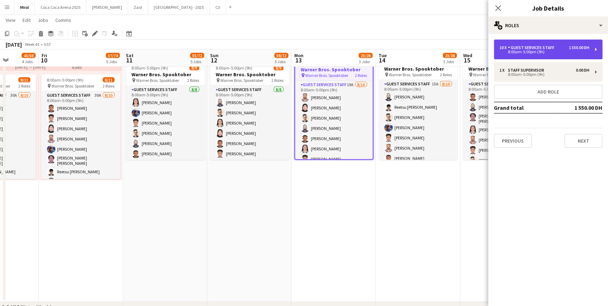
click at [562, 48] on div "10 x Guest Services Staff 1 550.00 DH" at bounding box center [545, 47] width 90 height 5
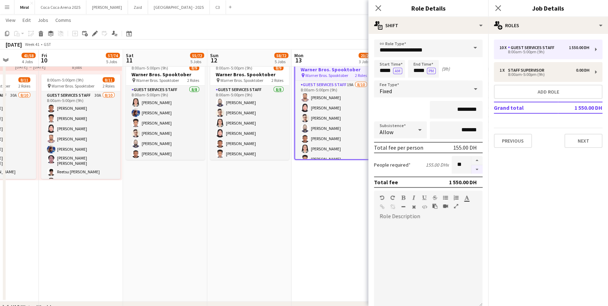
click at [471, 169] on button "button" at bounding box center [476, 169] width 11 height 9
type input "*"
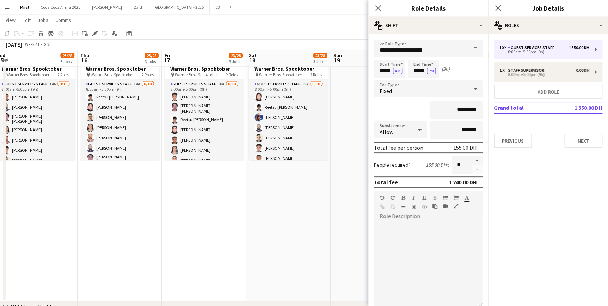
scroll to position [0, 179]
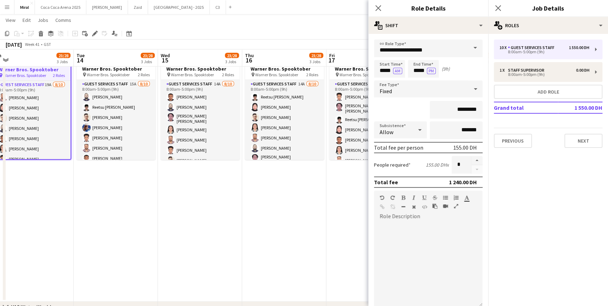
drag, startPoint x: 336, startPoint y: 58, endPoint x: 34, endPoint y: 66, distance: 302.2
click at [108, 60] on app-board-header-date "Tue 14 23/28 3 Jobs" at bounding box center [116, 58] width 84 height 17
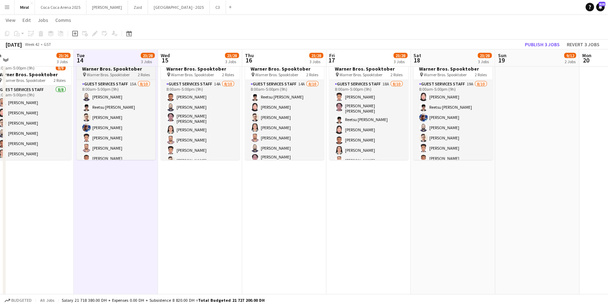
click at [110, 72] on span "Warner Bros. Spooktober" at bounding box center [108, 74] width 43 height 5
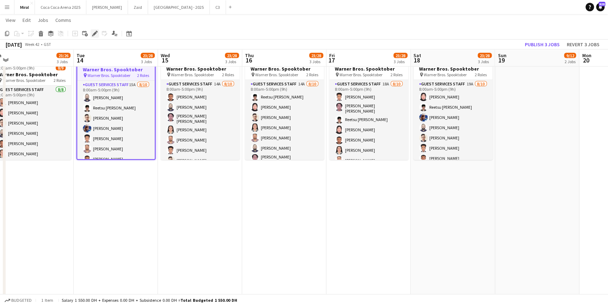
click at [93, 32] on icon "Edit" at bounding box center [95, 34] width 6 height 6
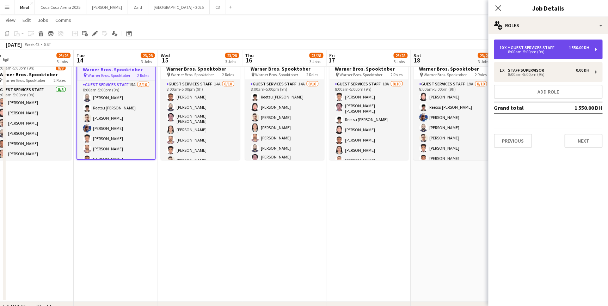
click at [538, 51] on div "8:00am-5:00pm (9h)" at bounding box center [545, 52] width 90 height 4
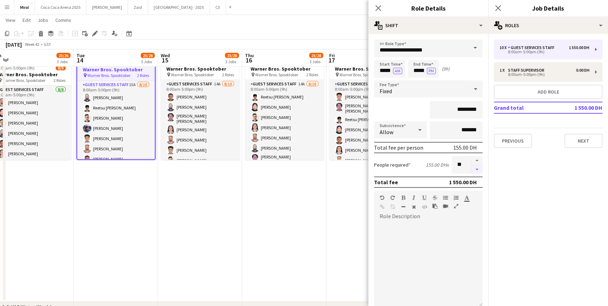
click at [471, 168] on button "button" at bounding box center [476, 169] width 11 height 9
type input "*"
click at [203, 71] on h3 "Warner Bros. Spooktober" at bounding box center [200, 69] width 79 height 6
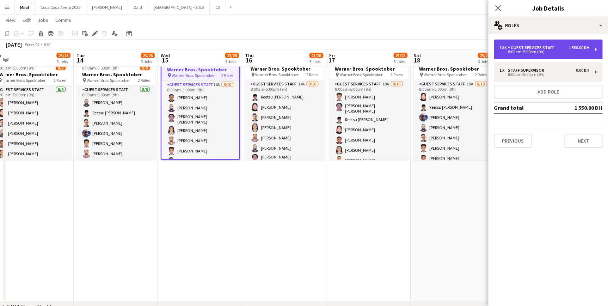
click at [533, 49] on div "Guest Services Staff" at bounding box center [532, 47] width 49 height 5
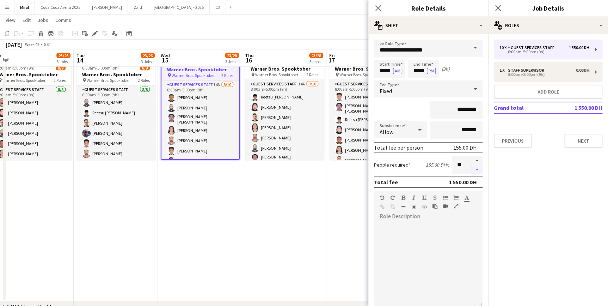
click at [472, 170] on button "button" at bounding box center [476, 169] width 11 height 9
type input "*"
click at [292, 72] on span "Warner Bros. Spooktober" at bounding box center [276, 74] width 43 height 5
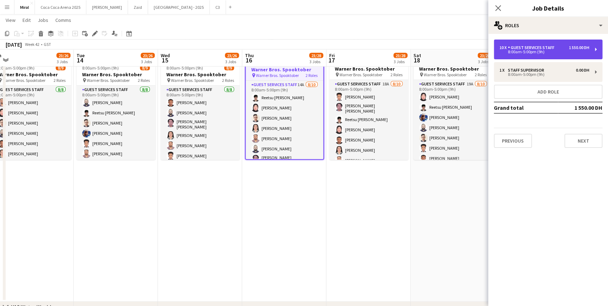
click at [528, 48] on div "Guest Services Staff" at bounding box center [532, 47] width 49 height 5
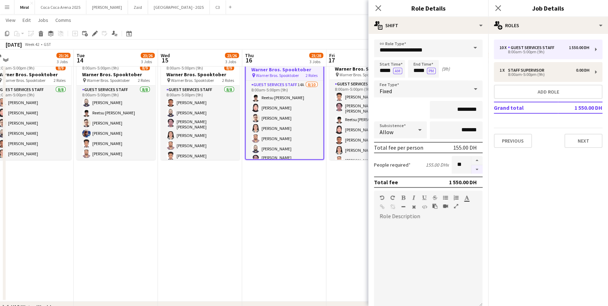
click at [471, 169] on button "button" at bounding box center [476, 169] width 11 height 9
type input "*"
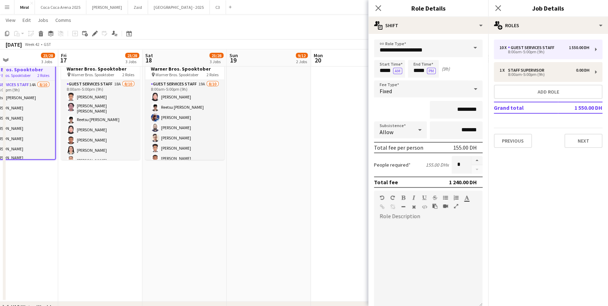
scroll to position [0, 279]
drag, startPoint x: 356, startPoint y: 72, endPoint x: 88, endPoint y: 76, distance: 268.0
click at [108, 72] on span "Warner Bros. Spooktober" at bounding box center [93, 74] width 43 height 5
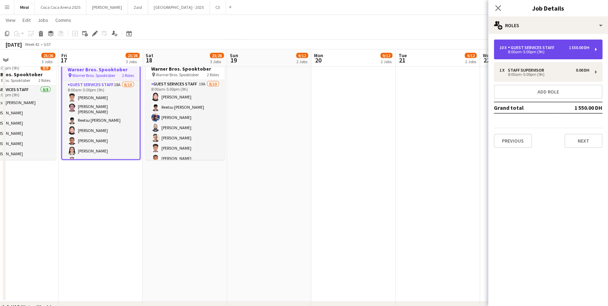
click at [543, 53] on div "8:00am-5:00pm (9h)" at bounding box center [545, 52] width 90 height 4
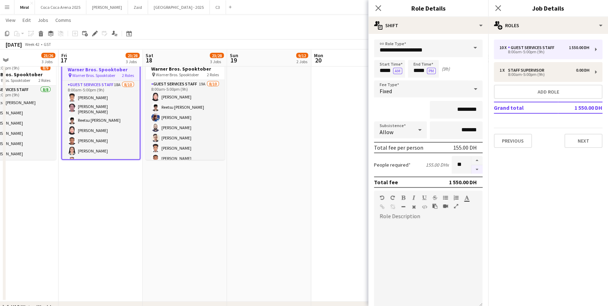
click at [472, 168] on button "button" at bounding box center [476, 169] width 11 height 9
type input "*"
click at [198, 74] on span "Warner Bros. Spooktober" at bounding box center [177, 74] width 43 height 5
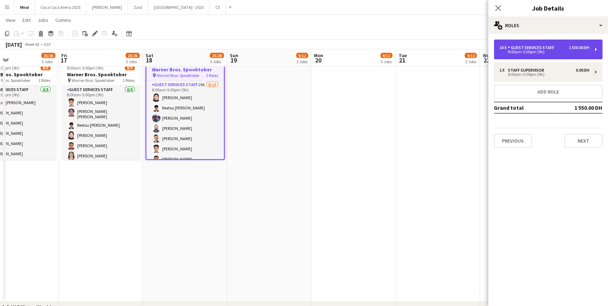
click at [543, 54] on div "8:00am-5:00pm (9h)" at bounding box center [545, 52] width 90 height 4
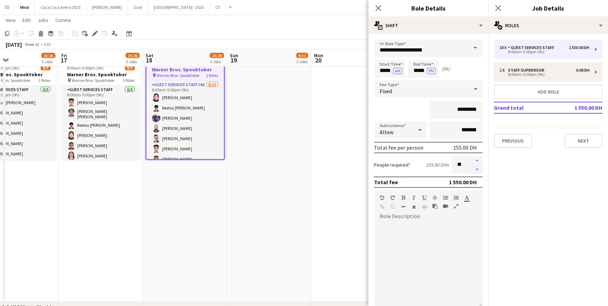
click at [473, 169] on button "button" at bounding box center [476, 169] width 11 height 9
type input "*"
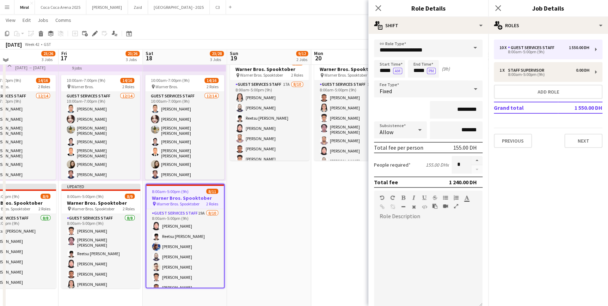
scroll to position [577, 0]
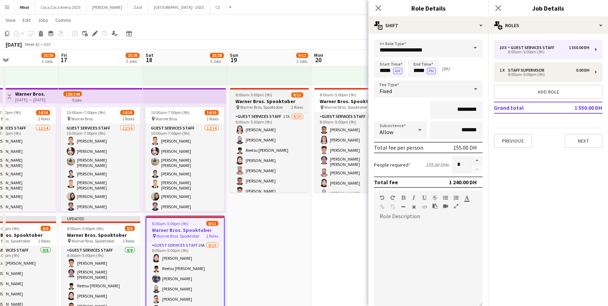
click at [274, 96] on div "8:00am-5:00pm (9h) 8/11" at bounding box center [269, 94] width 79 height 5
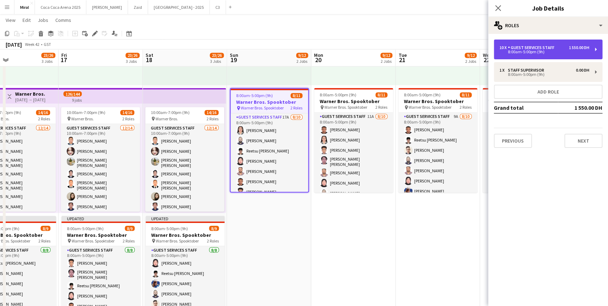
click at [570, 54] on div "10 x Guest Services Staff 1 550.00 DH 8:00am-5:00pm (9h)" at bounding box center [548, 49] width 109 height 20
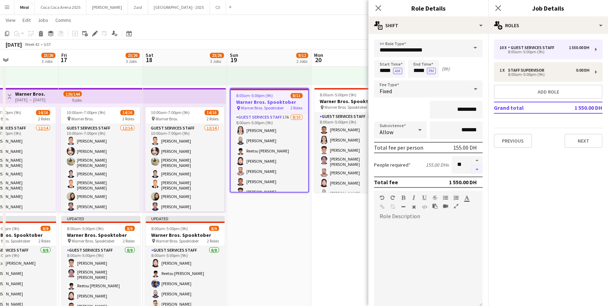
click at [474, 169] on button "button" at bounding box center [476, 169] width 11 height 9
type input "*"
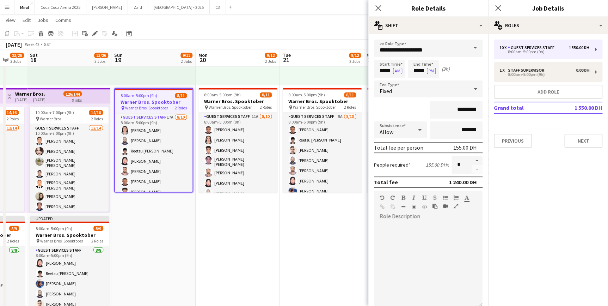
scroll to position [0, 226]
drag, startPoint x: 356, startPoint y: 100, endPoint x: 240, endPoint y: 94, distance: 116.8
click at [248, 99] on h3 "Warner Bros. Spooktober" at bounding box center [237, 101] width 79 height 6
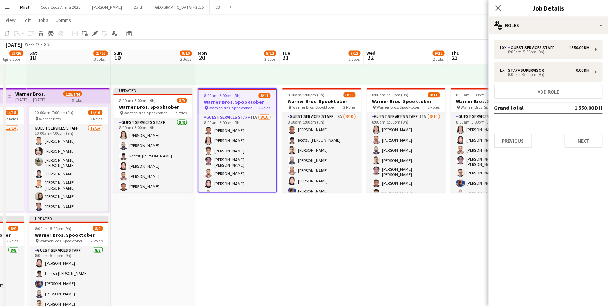
scroll to position [545, 0]
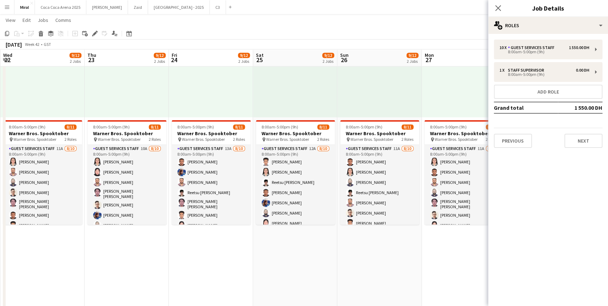
drag, startPoint x: 408, startPoint y: 236, endPoint x: 79, endPoint y: 239, distance: 329.3
click at [77, 238] on app-calendar-viewport "Sun 19 9/10 2 Jobs Mon 20 9/12 2 Jobs Tue 21 9/12 2 Jobs Wed 22 9/12 2 Jobs Thu…" at bounding box center [304, 4] width 608 height 1043
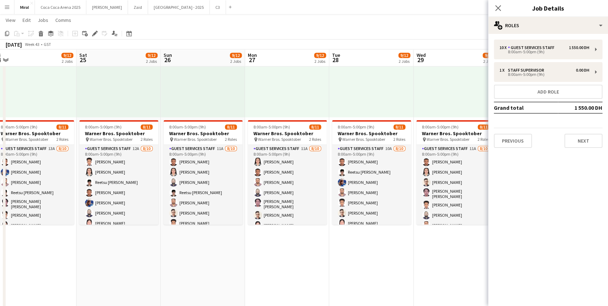
drag, startPoint x: 424, startPoint y: 243, endPoint x: 180, endPoint y: 247, distance: 244.4
click at [174, 252] on app-calendar-viewport "Tue 21 9/12 2 Jobs Wed 22 9/12 2 Jobs Thu 23 9/12 2 Jobs Fri 24 9/12 2 Jobs Sat…" at bounding box center [304, 4] width 608 height 1043
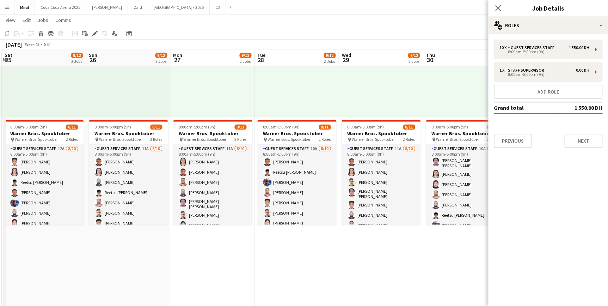
drag, startPoint x: 508, startPoint y: 254, endPoint x: 364, endPoint y: 255, distance: 143.9
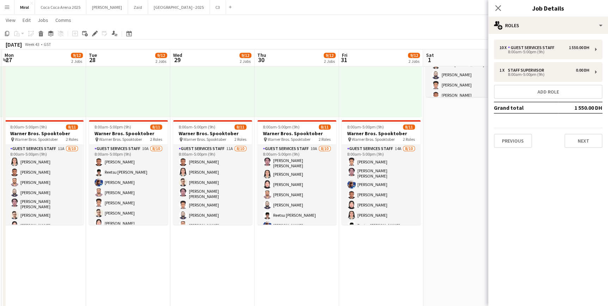
scroll to position [0, 274]
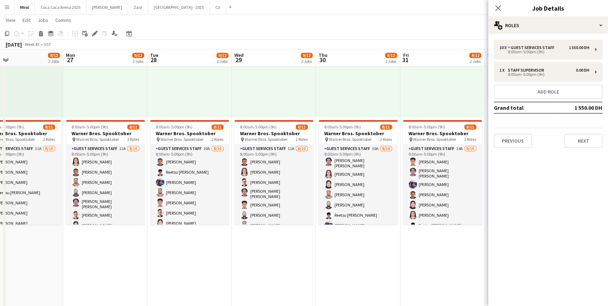
drag, startPoint x: 364, startPoint y: 255, endPoint x: 166, endPoint y: 264, distance: 197.6
click at [166, 264] on app-calendar-viewport "Thu 23 9/12 2 Jobs Fri 24 9/12 2 Jobs Sat 25 9/12 2 Jobs Sun 26 9/12 2 Jobs Mon…" at bounding box center [304, 4] width 608 height 1043
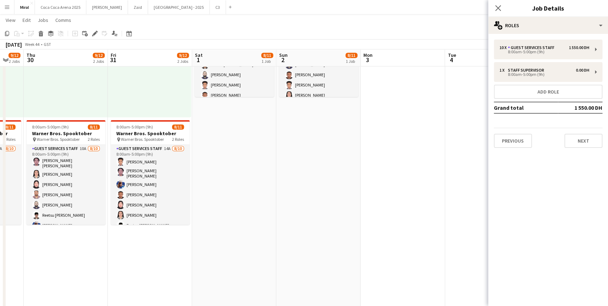
drag, startPoint x: 398, startPoint y: 172, endPoint x: 233, endPoint y: 190, distance: 166.0
click at [235, 191] on app-calendar-viewport "Mon 27 9/12 2 Jobs Tue 28 9/12 2 Jobs Wed 29 9/12 2 Jobs Thu 30 9/12 2 Jobs Fri…" at bounding box center [304, 4] width 608 height 1043
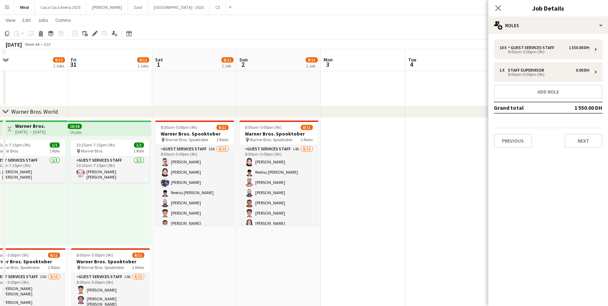
scroll to position [416, 0]
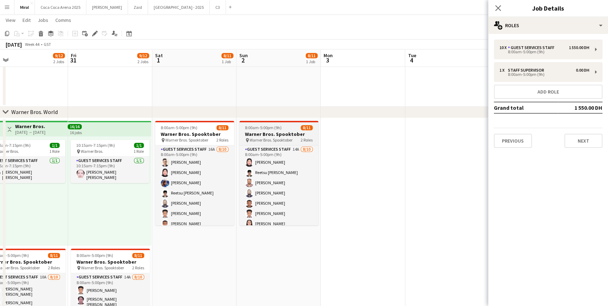
click at [278, 131] on h3 "Warner Bros. Spooktober" at bounding box center [278, 134] width 79 height 6
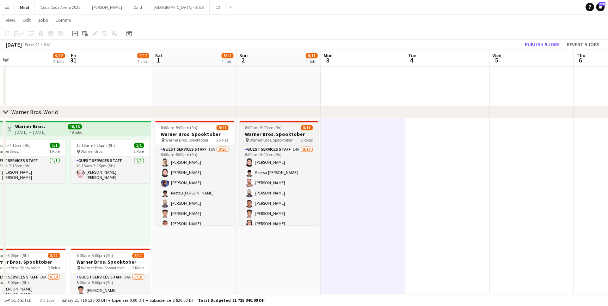
click at [285, 141] on span "Warner Bros. Spooktober" at bounding box center [271, 139] width 43 height 5
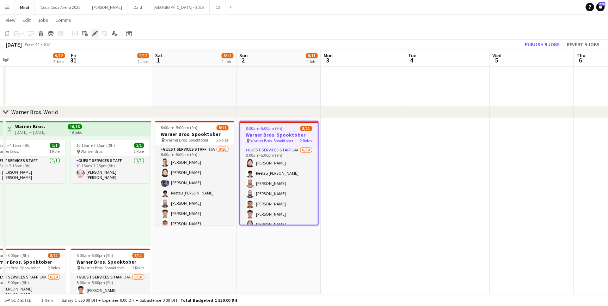
click at [92, 34] on icon "Edit" at bounding box center [95, 34] width 6 height 6
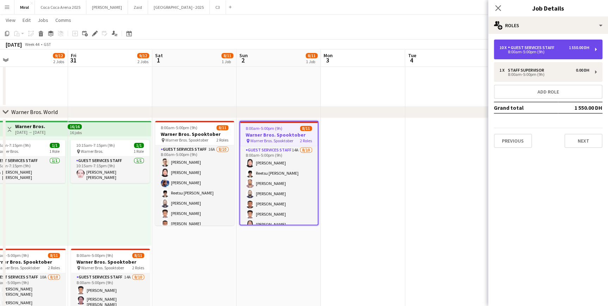
click at [525, 53] on div "8:00am-5:00pm (9h)" at bounding box center [545, 52] width 90 height 4
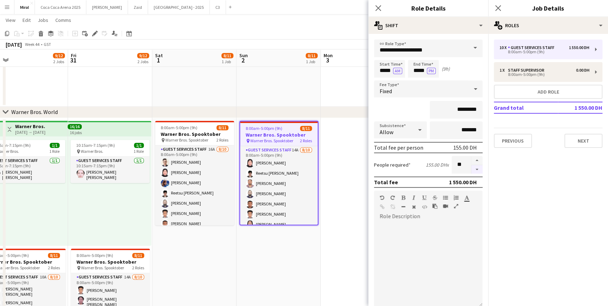
click at [473, 171] on button "button" at bounding box center [476, 169] width 11 height 9
type input "*"
click at [196, 131] on h3 "Warner Bros. Spooktober" at bounding box center [194, 134] width 79 height 6
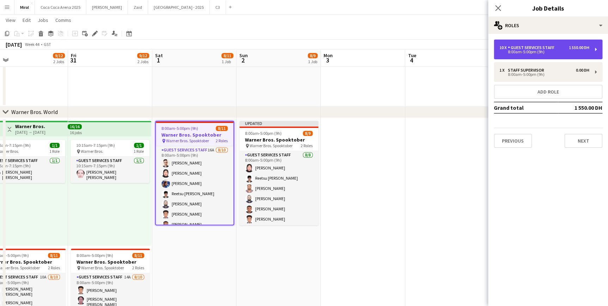
click at [515, 54] on div "8:00am-5:00pm (9h)" at bounding box center [545, 52] width 90 height 4
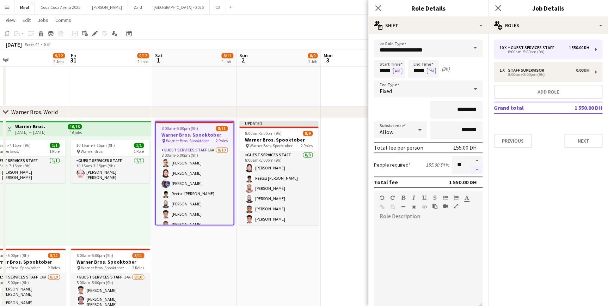
click at [471, 171] on button "button" at bounding box center [476, 169] width 11 height 9
click at [475, 170] on button "button" at bounding box center [476, 169] width 11 height 9
type input "*"
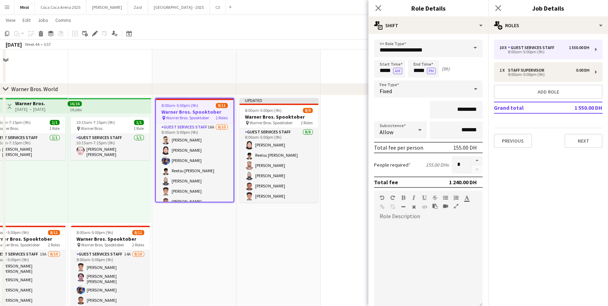
scroll to position [448, 0]
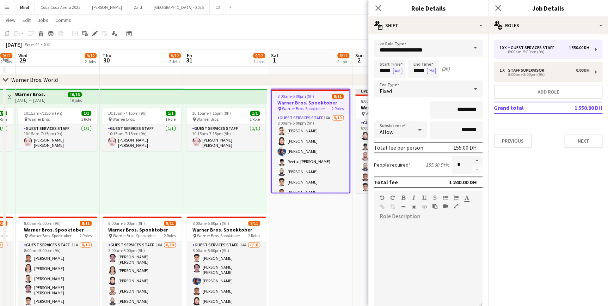
drag, startPoint x: 215, startPoint y: 245, endPoint x: 335, endPoint y: 230, distance: 120.9
click at [335, 230] on app-calendar-viewport "Mon 27 9/12 2 Jobs Tue 28 9/12 2 Jobs Wed 29 9/12 2 Jobs Thu 30 9/12 2 Jobs Fri…" at bounding box center [304, 100] width 608 height 1043
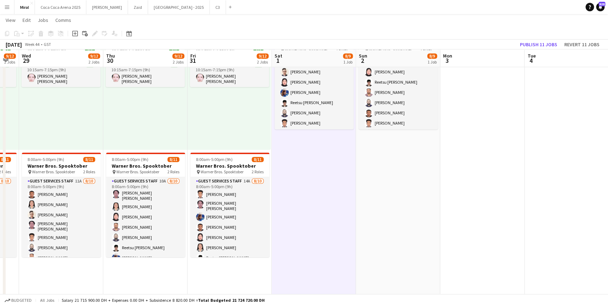
scroll to position [513, 0]
click at [215, 162] on h3 "Warner Bros. Spooktober" at bounding box center [229, 165] width 79 height 6
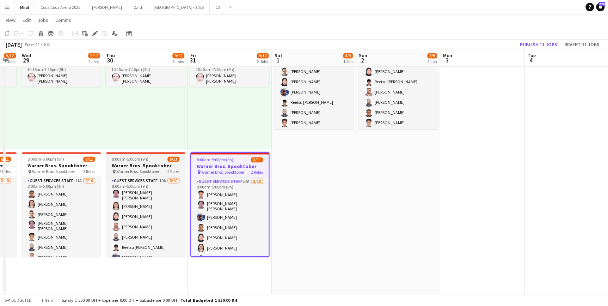
click at [147, 163] on h3 "Warner Bros. Spooktober" at bounding box center [145, 165] width 79 height 6
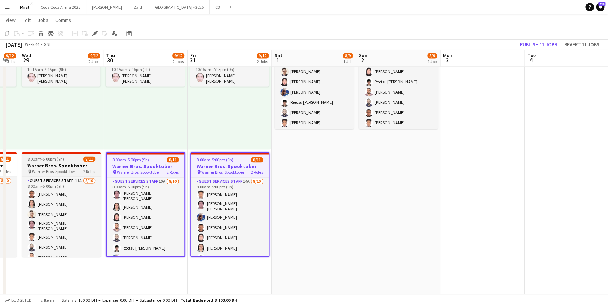
click at [62, 167] on h3 "Warner Bros. Spooktober" at bounding box center [61, 165] width 79 height 6
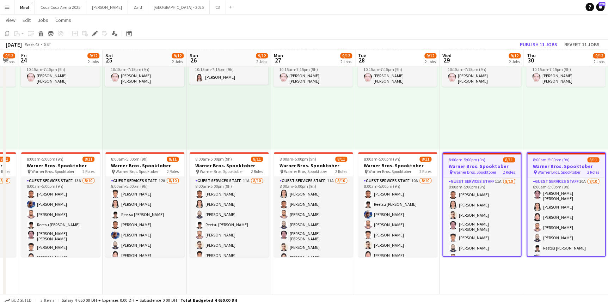
drag, startPoint x: 85, startPoint y: 265, endPoint x: 507, endPoint y: 292, distance: 422.9
click at [507, 292] on app-calendar-viewport "Wed 22 9/12 2 Jobs Thu 23 9/12 2 Jobs Fri 24 9/12 2 Jobs Sat 25 9/12 2 Jobs Sun…" at bounding box center [304, 36] width 608 height 1043
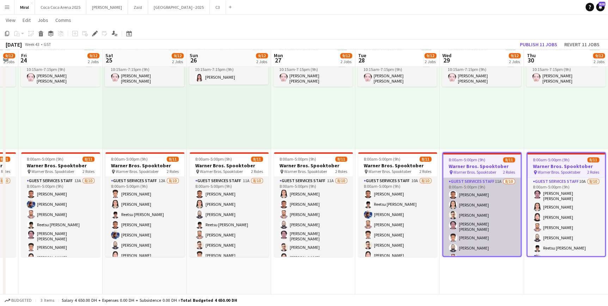
scroll to position [0, 149]
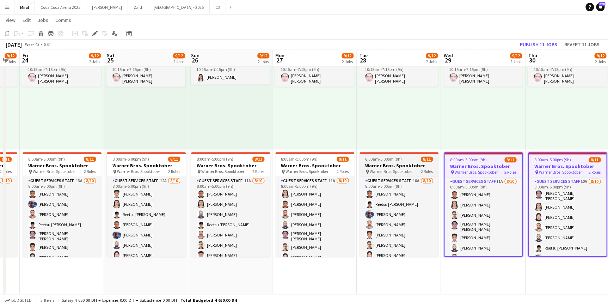
click at [410, 170] on span "Warner Bros. Spooktober" at bounding box center [391, 171] width 43 height 5
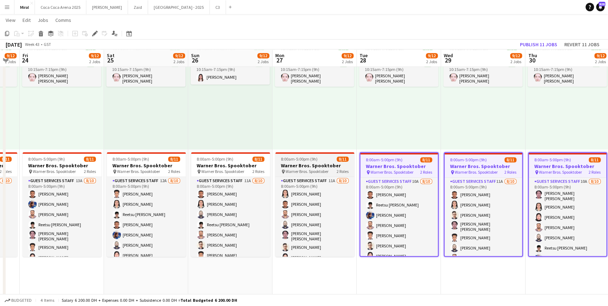
click at [311, 165] on h3 "Warner Bros. Spooktober" at bounding box center [314, 165] width 79 height 6
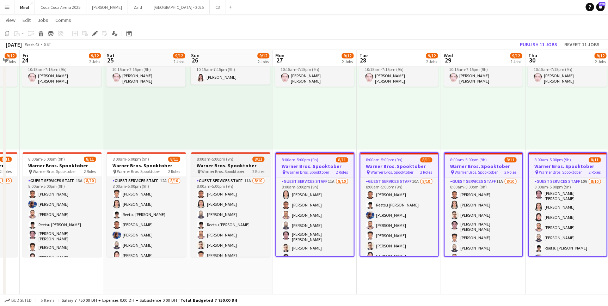
click at [238, 169] on span "Warner Bros. Spooktober" at bounding box center [222, 171] width 43 height 5
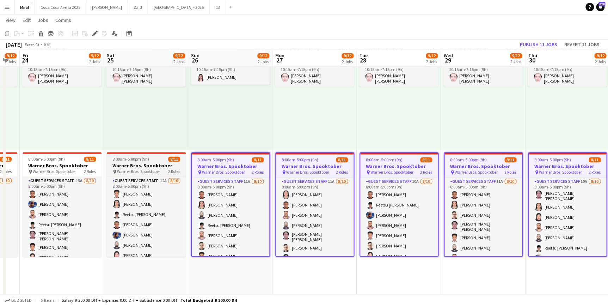
click at [148, 162] on h3 "Warner Bros. Spooktober" at bounding box center [146, 165] width 79 height 6
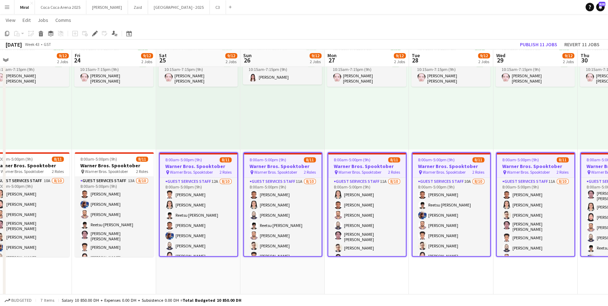
scroll to position [0, 163]
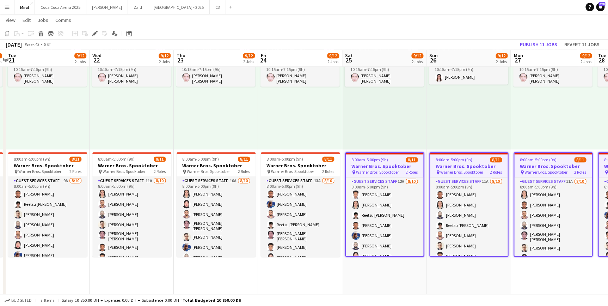
drag, startPoint x: 196, startPoint y: 274, endPoint x: 519, endPoint y: 296, distance: 324.4
click at [519, 296] on app-board "Miral user View Day view expanded Day view collapsed Month view Date picker Jum…" at bounding box center [304, 35] width 608 height 1069
click at [304, 169] on span "Warner Bros. Spooktober" at bounding box center [292, 171] width 43 height 5
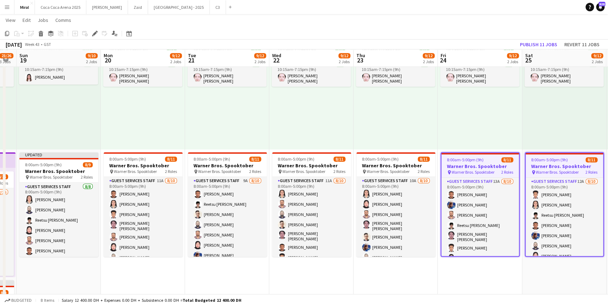
drag, startPoint x: 272, startPoint y: 268, endPoint x: 454, endPoint y: 275, distance: 182.8
click at [462, 275] on app-calendar-viewport "Fri 17 23/26 3 Jobs Sat 18 23/26 3 Jobs Sun 19 9/10 2 Jobs Mon 20 9/12 2 Jobs T…" at bounding box center [304, 36] width 608 height 1043
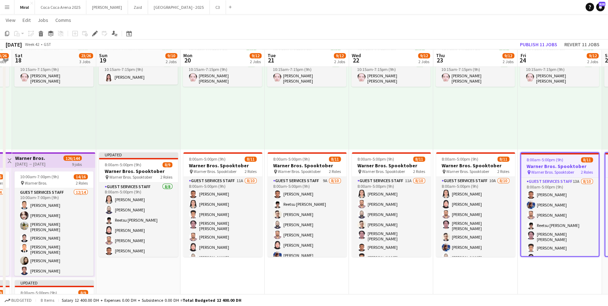
drag, startPoint x: 302, startPoint y: 278, endPoint x: 474, endPoint y: 279, distance: 172.4
click at [474, 279] on app-calendar-viewport "Thu 16 23/26 3 Jobs Fri 17 23/26 3 Jobs Sat 18 23/26 3 Jobs Sun 19 9/10 2 Jobs …" at bounding box center [304, 36] width 608 height 1043
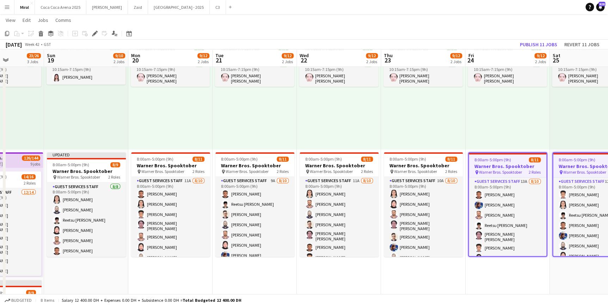
drag, startPoint x: 348, startPoint y: 288, endPoint x: 152, endPoint y: 261, distance: 197.6
click at [178, 274] on app-calendar-viewport "Thu 16 23/26 3 Jobs Fri 17 23/26 3 Jobs Sat 18 23/26 3 Jobs Sun 19 9/10 2 Jobs …" at bounding box center [304, 36] width 608 height 1043
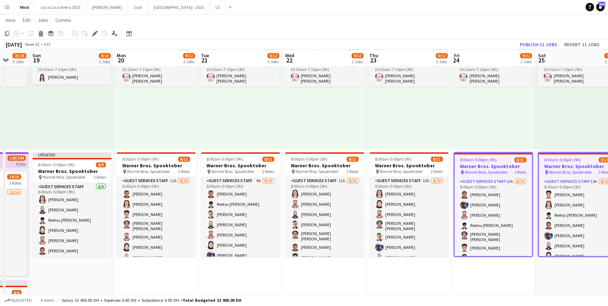
click at [480, 165] on h3 "Warner Bros. Spooktober" at bounding box center [493, 166] width 78 height 6
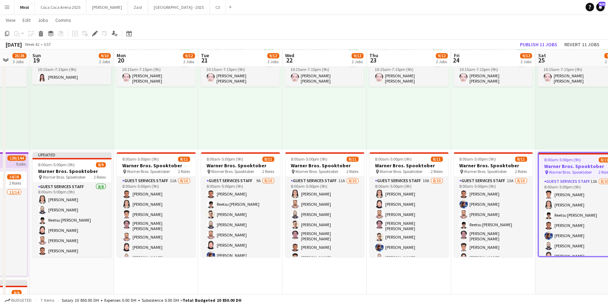
click at [572, 165] on h3 "Warner Bros. Spooktober" at bounding box center [578, 166] width 78 height 6
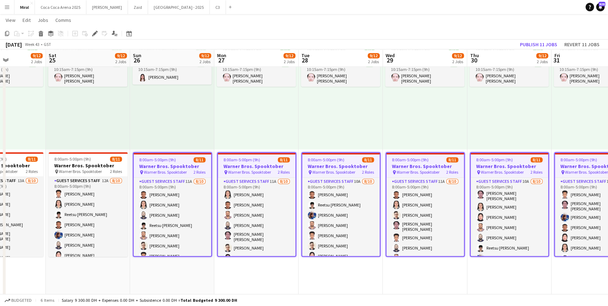
scroll to position [0, 209]
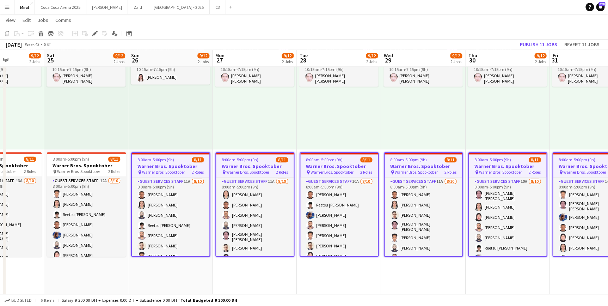
drag, startPoint x: 537, startPoint y: 273, endPoint x: 51, endPoint y: 275, distance: 485.8
click at [51, 275] on app-calendar-viewport "Wed 22 9/12 2 Jobs Thu 23 9/12 2 Jobs Fri 24 9/12 2 Jobs Sat 25 9/12 2 Jobs Sun…" at bounding box center [304, 36] width 608 height 1043
drag, startPoint x: 162, startPoint y: 170, endPoint x: 40, endPoint y: 35, distance: 182.0
click at [40, 35] on icon at bounding box center [41, 35] width 4 height 4
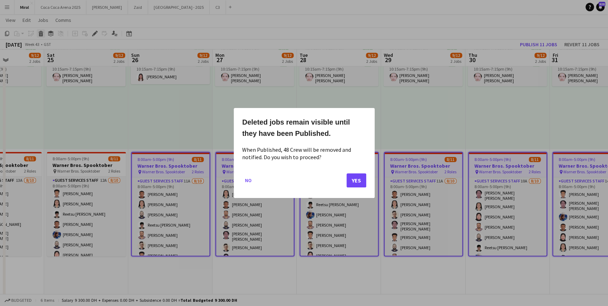
scroll to position [0, 0]
click at [356, 179] on button "Yes" at bounding box center [357, 180] width 20 height 14
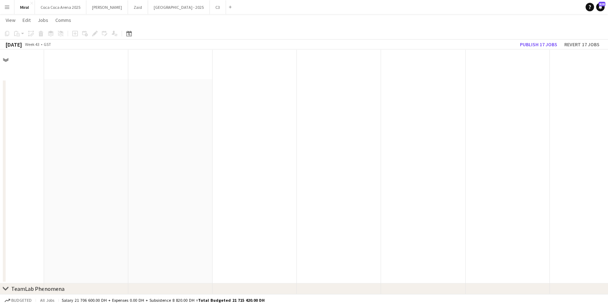
scroll to position [513, 0]
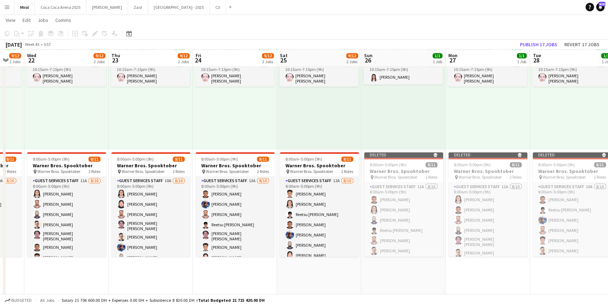
drag, startPoint x: 176, startPoint y: 282, endPoint x: 489, endPoint y: 272, distance: 313.2
click at [494, 271] on app-calendar-viewport "Mon 20 9/12 2 Jobs Tue 21 9/12 2 Jobs Wed 22 9/12 2 Jobs Thu 23 9/12 2 Jobs Fri…" at bounding box center [304, 36] width 608 height 1043
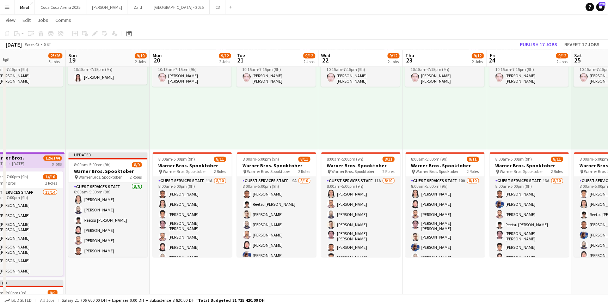
drag, startPoint x: 278, startPoint y: 288, endPoint x: 491, endPoint y: 280, distance: 213.1
click at [495, 280] on app-calendar-viewport "Thu 16 23/26 3 Jobs Fri 17 23/26 3 Jobs Sat 18 23/26 3 Jobs Sun 19 9/10 2 Jobs …" at bounding box center [304, 36] width 608 height 1043
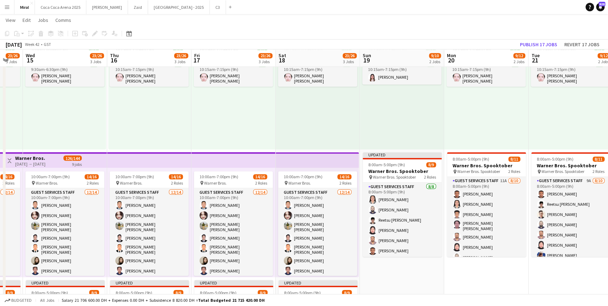
drag, startPoint x: 232, startPoint y: 285, endPoint x: 452, endPoint y: 275, distance: 220.6
click at [452, 275] on app-calendar-viewport "Mon 13 23/26 3 Jobs Tue 14 23/26 3 Jobs Wed 15 23/26 3 Jobs Thu 16 23/26 3 Jobs…" at bounding box center [304, 36] width 608 height 1043
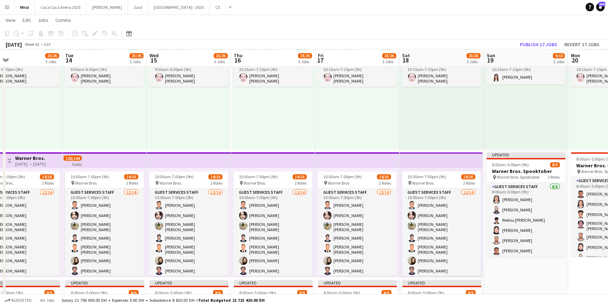
scroll to position [0, 190]
drag, startPoint x: 324, startPoint y: 282, endPoint x: 515, endPoint y: 285, distance: 191.1
click at [515, 285] on app-calendar-viewport "Sat 11 55/72 5 Jobs Sun 12 58/72 5 Jobs Mon 13 23/26 3 Jobs Tue 14 23/26 3 Jobs…" at bounding box center [304, 36] width 608 height 1043
click at [450, 174] on div "10:00am-7:00pm (9h) 14/16" at bounding box center [441, 176] width 79 height 5
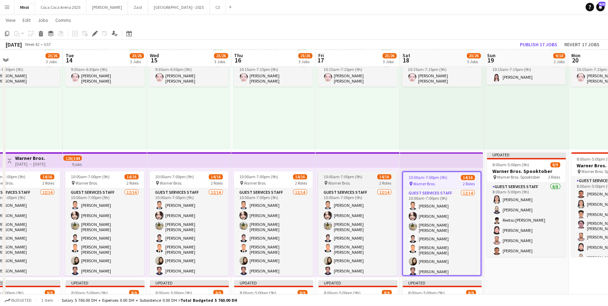
click at [361, 179] on app-job-card "10:00am-7:00pm (9h) 14/16 pin Warner Bros. 2 Roles Guest Services Staff [DATE] …" at bounding box center [357, 223] width 79 height 104
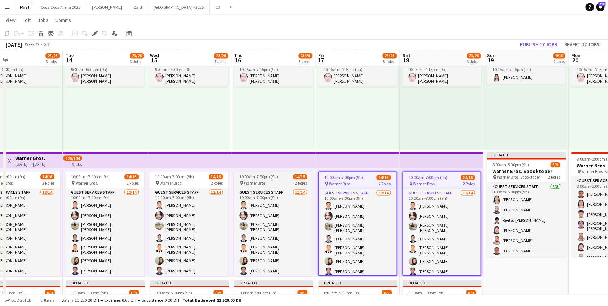
click at [286, 179] on app-job-card "10:00am-7:00pm (9h) 14/16 pin Warner Bros. 2 Roles Guest Services Staff [DATE] …" at bounding box center [273, 223] width 79 height 104
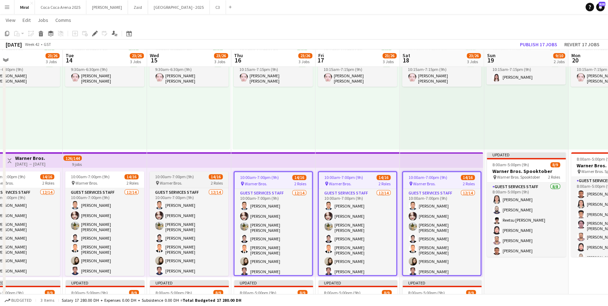
click at [191, 184] on div "pin Warner Bros. 2 Roles" at bounding box center [188, 183] width 79 height 6
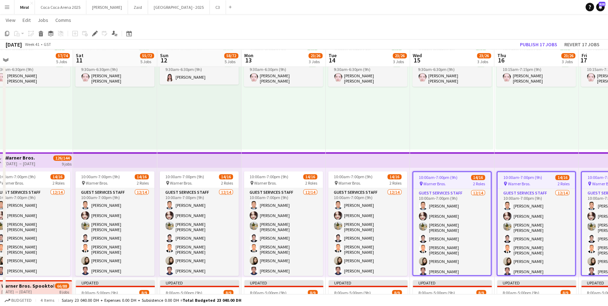
scroll to position [0, 191]
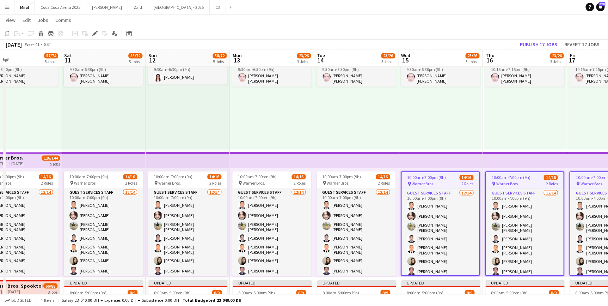
drag, startPoint x: 259, startPoint y: 130, endPoint x: 504, endPoint y: 130, distance: 245.4
click at [511, 124] on app-calendar-viewport "Wed 8 42/58 4 Jobs Thu 9 43/58 4 Jobs Fri 10 57/74 5 Jobs Sat 11 55/72 5 Jobs S…" at bounding box center [304, 36] width 608 height 1043
click at [335, 178] on span "10:00am-7:00pm (9h)" at bounding box center [342, 176] width 39 height 5
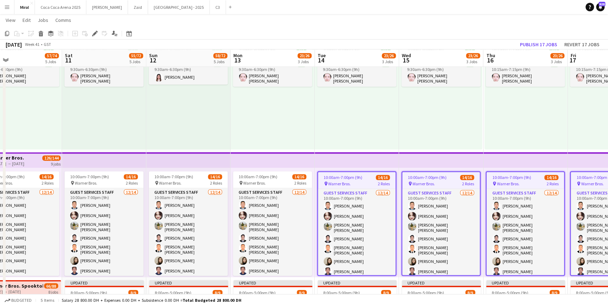
click at [274, 183] on div "pin Warner Bros. 2 Roles" at bounding box center [272, 183] width 79 height 6
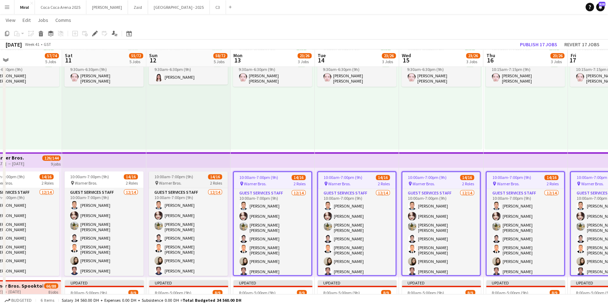
click at [171, 181] on span "Warner Bros." at bounding box center [170, 182] width 23 height 5
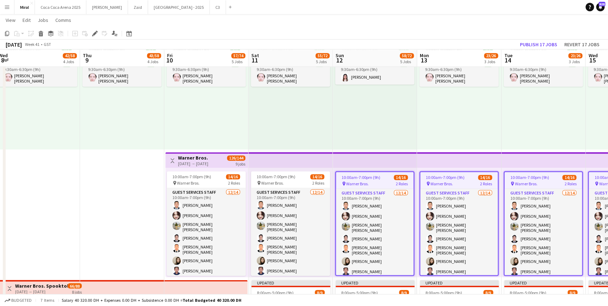
scroll to position [0, 174]
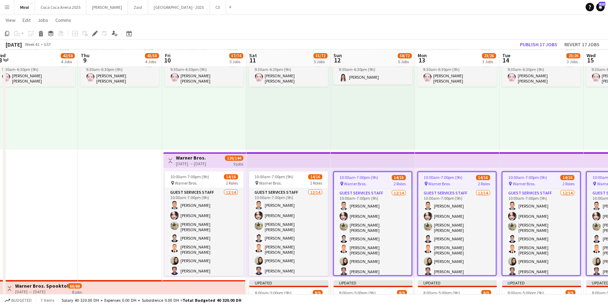
drag, startPoint x: 191, startPoint y: 130, endPoint x: 365, endPoint y: 135, distance: 174.2
click at [364, 131] on app-calendar-viewport "Mon 6 45/58 4 Jobs Tue 7 43/58 4 Jobs Wed 8 42/58 4 Jobs Thu 9 43/58 4 Jobs Fri…" at bounding box center [304, 36] width 608 height 1043
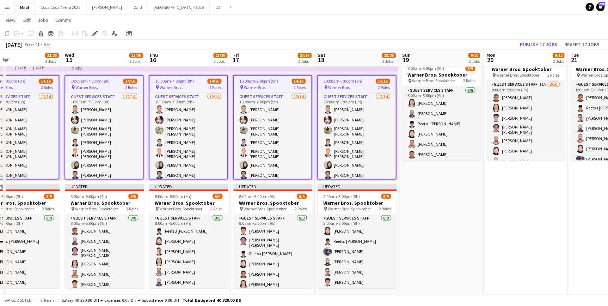
scroll to position [0, 305]
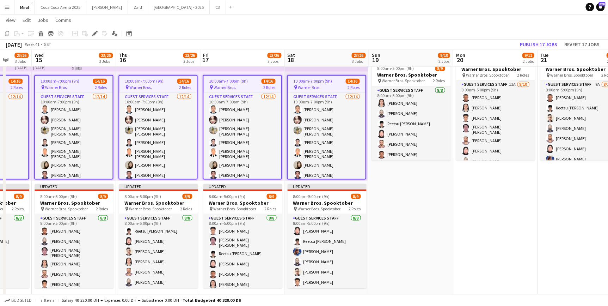
drag, startPoint x: 560, startPoint y: 184, endPoint x: -313, endPoint y: 192, distance: 872.6
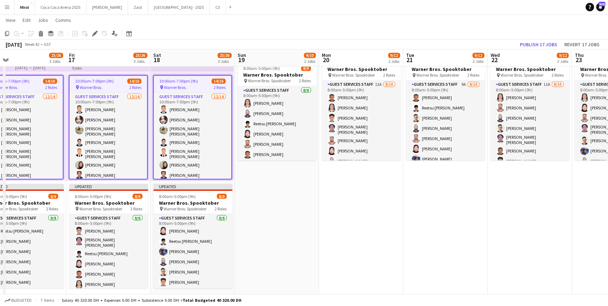
scroll to position [0, 185]
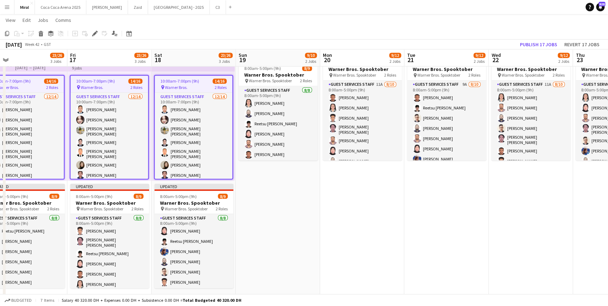
drag, startPoint x: 530, startPoint y: 204, endPoint x: 421, endPoint y: 222, distance: 110.3
click at [264, 220] on app-date-cell "10:15am-7:15pm (9h) 1/1 pin Warner Bros. 1 Role Guest Services Staff [DATE] 10:…" at bounding box center [278, 177] width 84 height 504
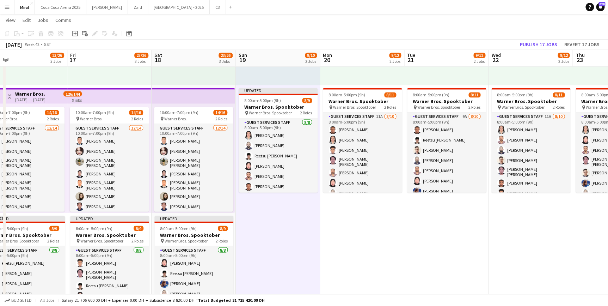
scroll to position [0, 185]
click at [341, 240] on app-date-cell "10:15am-7:15pm (9h) 1/1 pin Warner Bros. 1 Role Guest Services Staff [DATE] 10:…" at bounding box center [362, 209] width 84 height 504
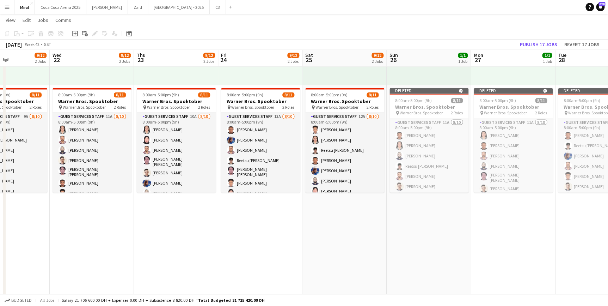
scroll to position [0, 206]
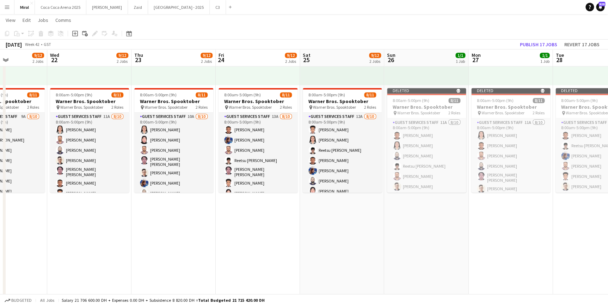
drag, startPoint x: 517, startPoint y: 242, endPoint x: 75, endPoint y: 258, distance: 442.0
click at [339, 98] on h3 "Warner Bros. Spooktober" at bounding box center [342, 101] width 79 height 6
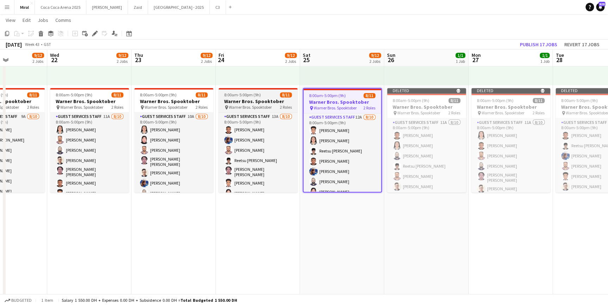
click at [264, 96] on div "8:00am-5:00pm (9h) 8/11" at bounding box center [258, 94] width 79 height 5
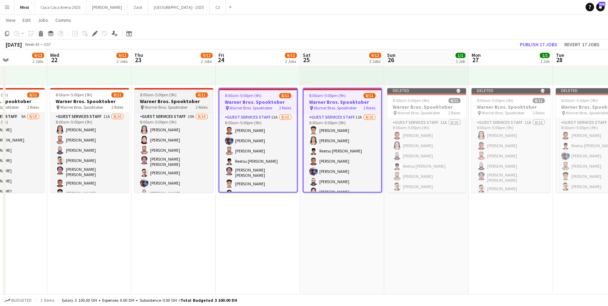
click at [179, 102] on h3 "Warner Bros. Spooktober" at bounding box center [173, 101] width 79 height 6
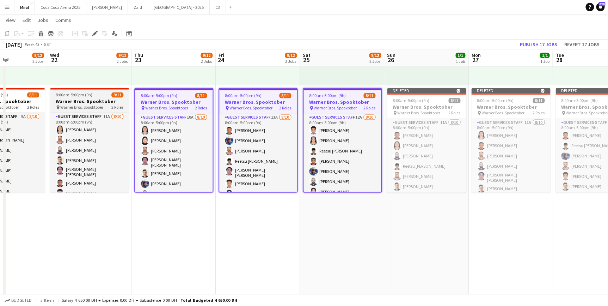
click at [109, 98] on h3 "Warner Bros. Spooktober" at bounding box center [89, 101] width 79 height 6
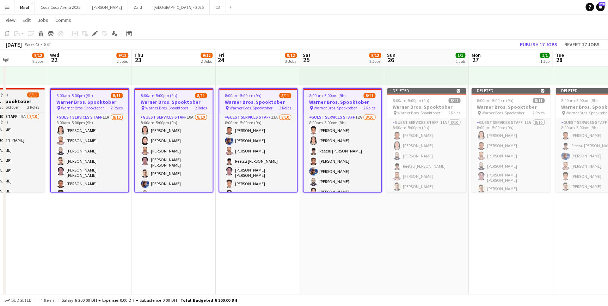
click at [26, 98] on h3 "Warner Bros. Spooktober" at bounding box center [5, 101] width 79 height 6
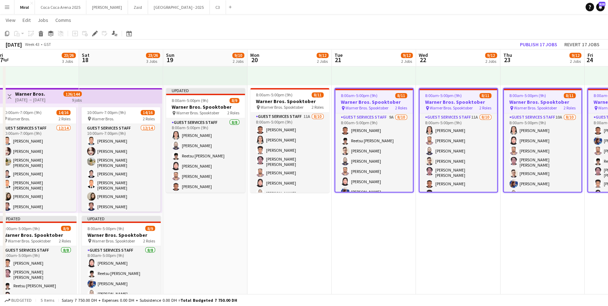
drag, startPoint x: 153, startPoint y: 208, endPoint x: 512, endPoint y: 221, distance: 358.4
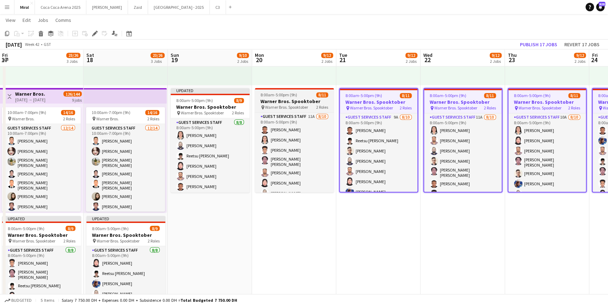
click at [295, 99] on h3 "Warner Bros. Spooktober" at bounding box center [294, 101] width 79 height 6
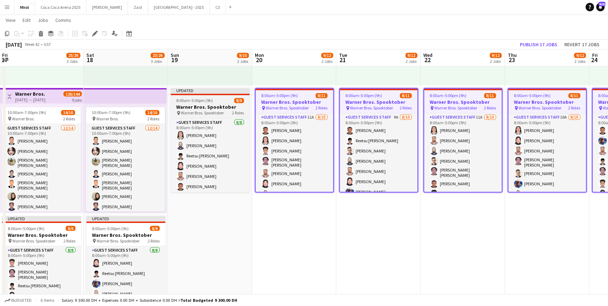
click at [204, 107] on h3 "Warner Bros. Spooktober" at bounding box center [210, 107] width 79 height 6
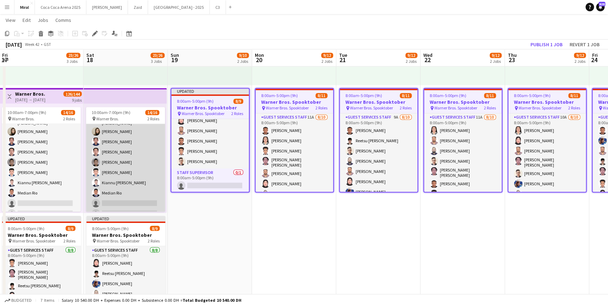
scroll to position [0, 0]
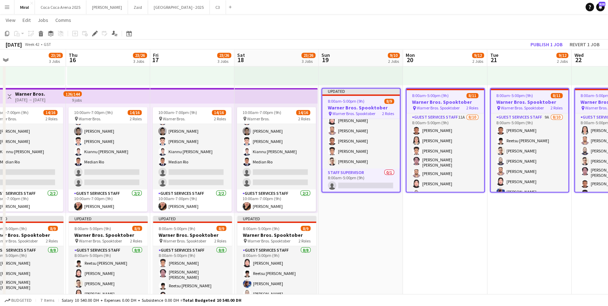
drag, startPoint x: 187, startPoint y: 220, endPoint x: 332, endPoint y: 203, distance: 146.5
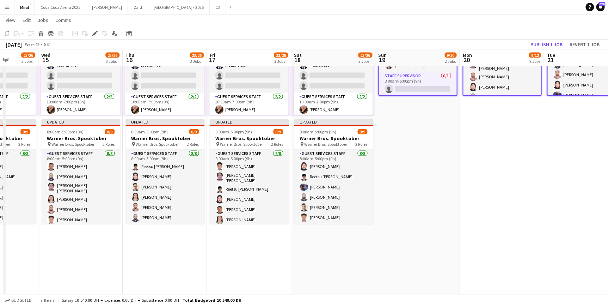
drag, startPoint x: 343, startPoint y: 213, endPoint x: 487, endPoint y: 214, distance: 143.1
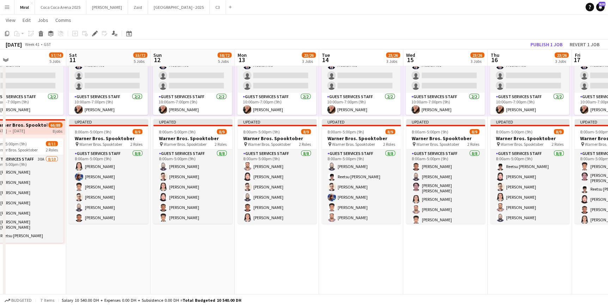
drag, startPoint x: 328, startPoint y: 252, endPoint x: 612, endPoint y: 265, distance: 284.4
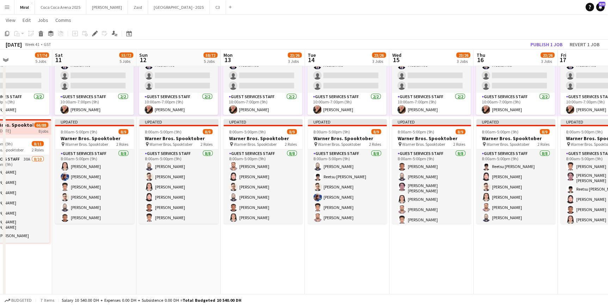
drag, startPoint x: 206, startPoint y: 268, endPoint x: 116, endPoint y: 225, distance: 99.2
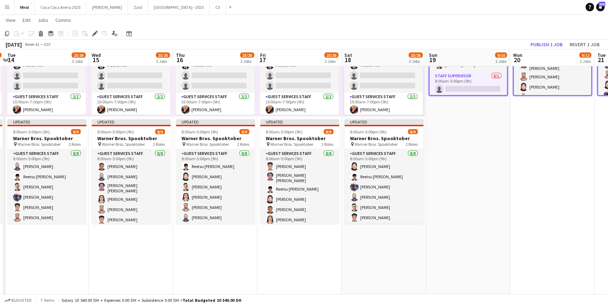
drag, startPoint x: 557, startPoint y: 248, endPoint x: 266, endPoint y: 274, distance: 292.0
click at [391, 133] on div "8:00am-5:00pm (9h) 8/9" at bounding box center [383, 131] width 79 height 5
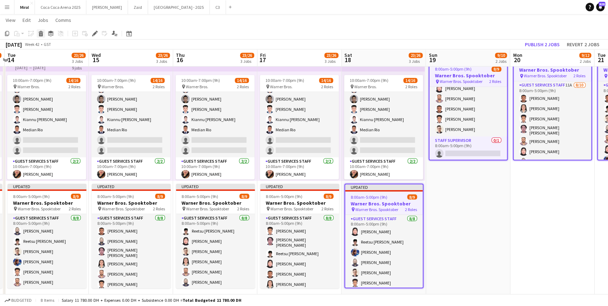
drag, startPoint x: 397, startPoint y: 197, endPoint x: 38, endPoint y: 34, distance: 393.5
click at [39, 34] on icon at bounding box center [41, 35] width 4 height 4
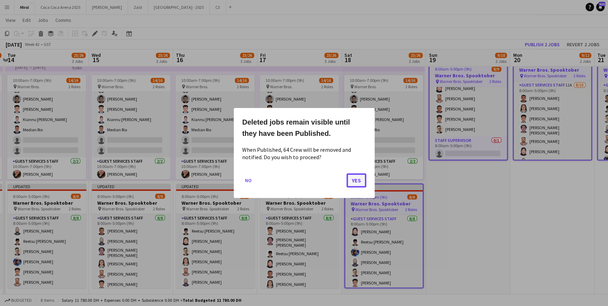
click at [357, 179] on button "Yes" at bounding box center [357, 180] width 20 height 14
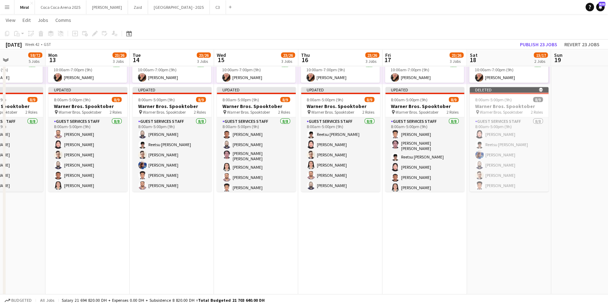
drag, startPoint x: 313, startPoint y: 251, endPoint x: 439, endPoint y: 249, distance: 126.2
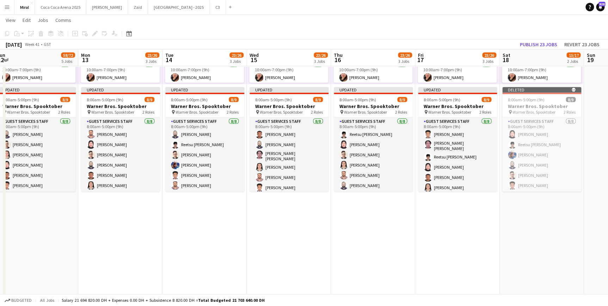
drag, startPoint x: 257, startPoint y: 251, endPoint x: 374, endPoint y: 245, distance: 117.2
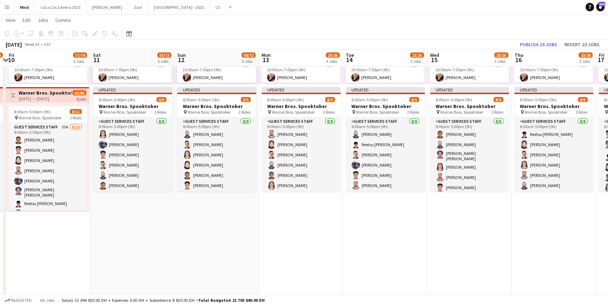
drag, startPoint x: 201, startPoint y: 241, endPoint x: 305, endPoint y: 236, distance: 103.8
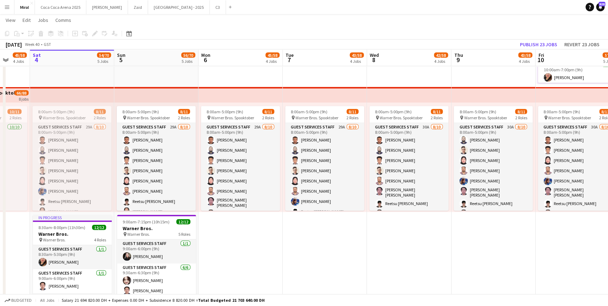
drag, startPoint x: 142, startPoint y: 235, endPoint x: 611, endPoint y: 265, distance: 469.6
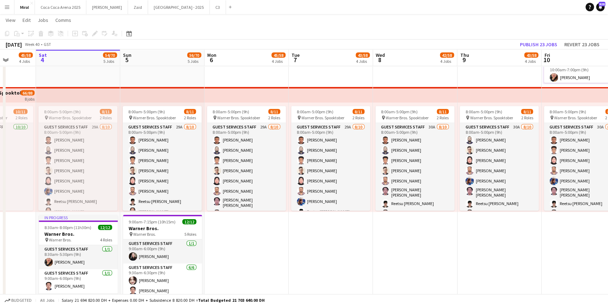
drag, startPoint x: 350, startPoint y: 264, endPoint x: 328, endPoint y: 286, distance: 31.7
click at [160, 112] on span "8:00am-5:00pm (9h)" at bounding box center [146, 111] width 37 height 5
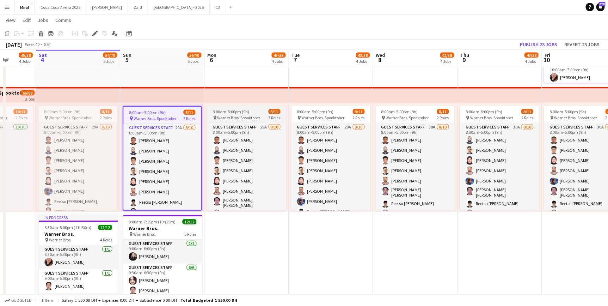
click at [246, 115] on span "Warner Bros. Spooktober" at bounding box center [238, 117] width 43 height 5
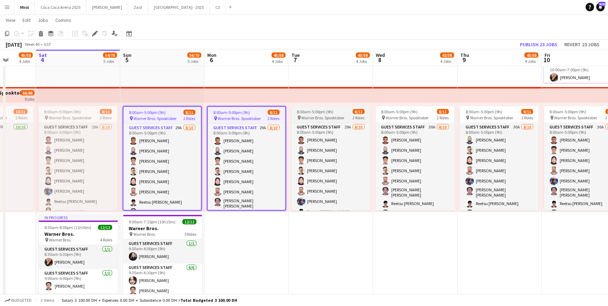
click at [323, 115] on span "Warner Bros. Spooktober" at bounding box center [322, 117] width 43 height 5
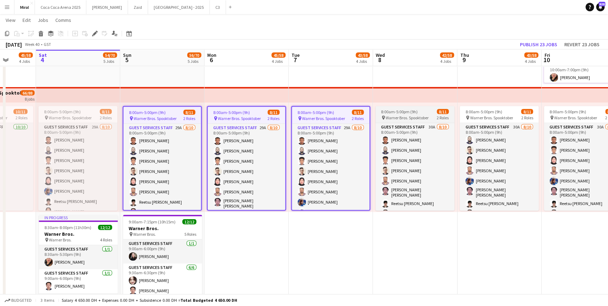
click at [420, 116] on span "Warner Bros. Spooktober" at bounding box center [407, 117] width 43 height 5
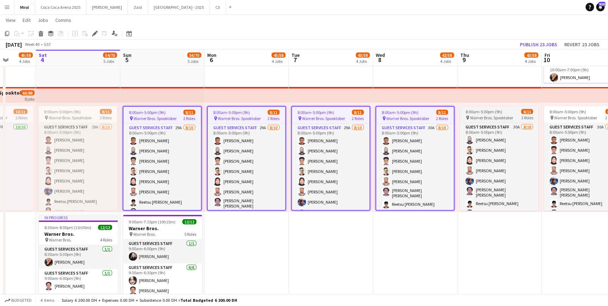
click at [477, 110] on span "8:00am-5:00pm (9h)" at bounding box center [483, 111] width 37 height 5
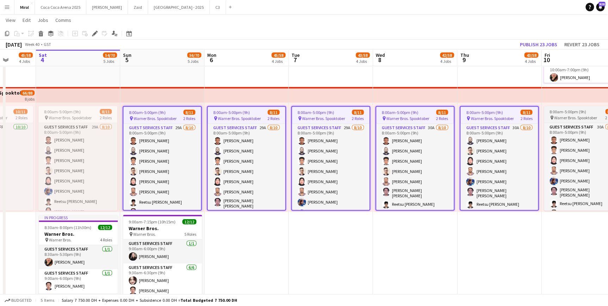
click at [570, 114] on app-job-card "8:00am-5:00pm (9h) 8/11 pin Warner Bros. Spooktober 2 Roles Guest Services Staf…" at bounding box center [583, 158] width 79 height 104
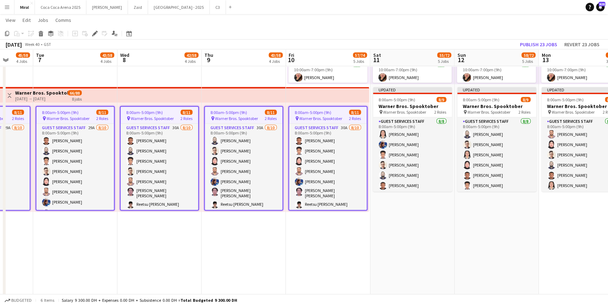
drag, startPoint x: 567, startPoint y: 222, endPoint x: 311, endPoint y: 256, distance: 257.8
drag, startPoint x: 328, startPoint y: 117, endPoint x: 42, endPoint y: 33, distance: 297.5
click at [42, 33] on icon "Delete" at bounding box center [41, 34] width 6 height 6
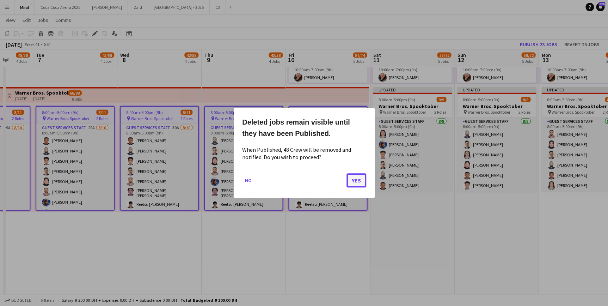
click at [358, 176] on button "Yes" at bounding box center [357, 180] width 20 height 14
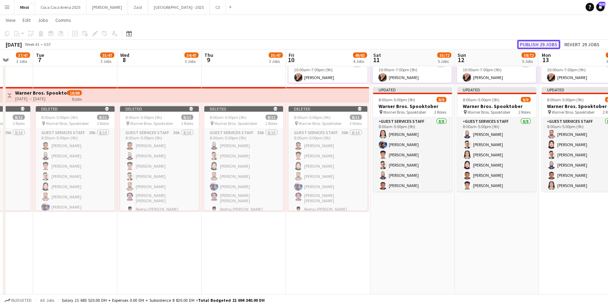
click at [554, 45] on button "Publish 29 jobs" at bounding box center [538, 44] width 43 height 9
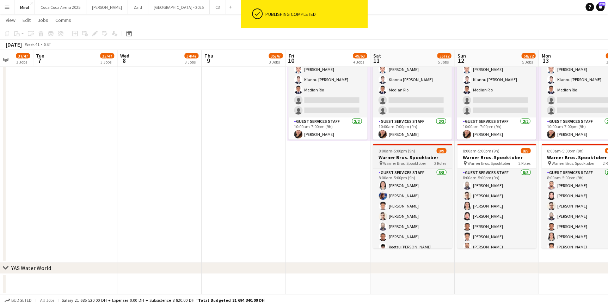
click at [427, 159] on h3 "Warner Bros. Spooktober" at bounding box center [412, 157] width 79 height 6
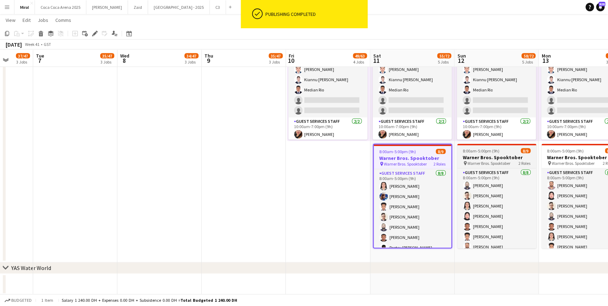
click at [480, 154] on h3 "Warner Bros. Spooktober" at bounding box center [496, 157] width 79 height 6
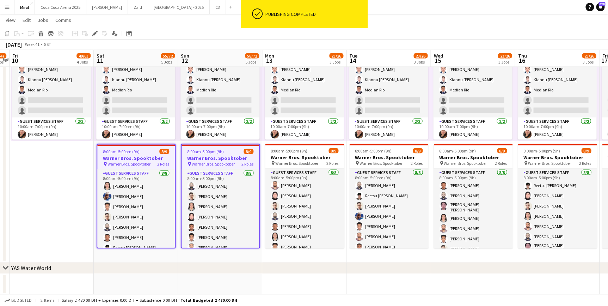
drag, startPoint x: 495, startPoint y: 162, endPoint x: 219, endPoint y: 182, distance: 276.8
click at [299, 158] on h3 "Warner Bros. Spooktober" at bounding box center [304, 157] width 79 height 6
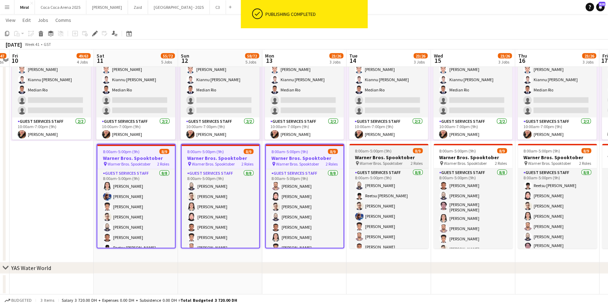
click at [382, 155] on h3 "Warner Bros. Spooktober" at bounding box center [388, 157] width 79 height 6
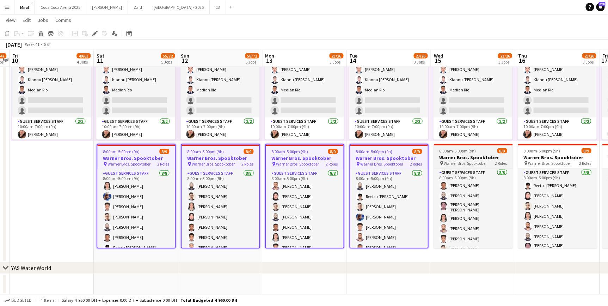
click at [472, 154] on h3 "Warner Bros. Spooktober" at bounding box center [473, 157] width 79 height 6
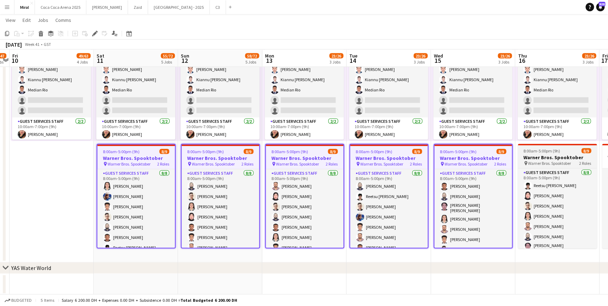
click at [552, 155] on h3 "Warner Bros. Spooktober" at bounding box center [557, 157] width 79 height 6
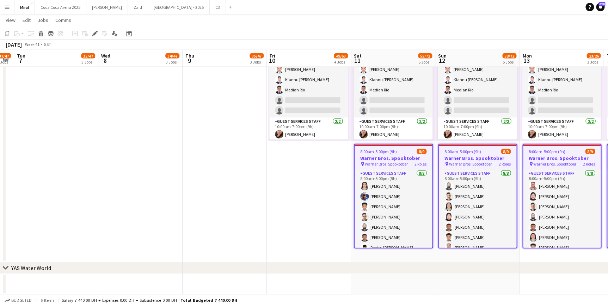
drag, startPoint x: 85, startPoint y: 189, endPoint x: 357, endPoint y: 180, distance: 272.0
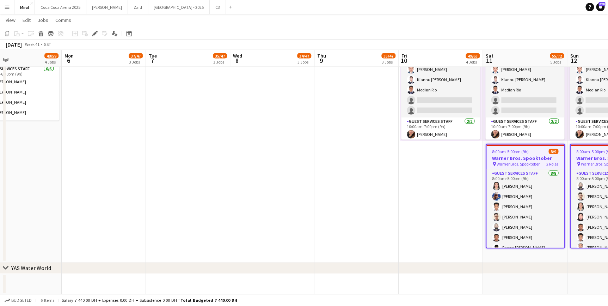
drag, startPoint x: 179, startPoint y: 191, endPoint x: 338, endPoint y: 179, distance: 159.5
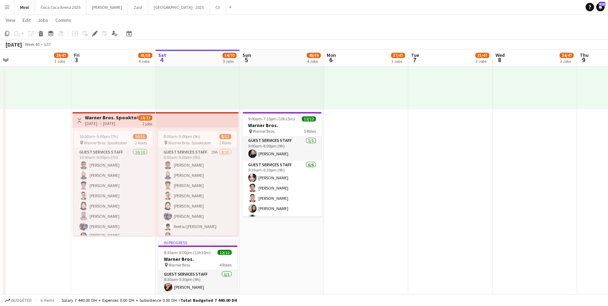
drag, startPoint x: 179, startPoint y: 187, endPoint x: 354, endPoint y: 176, distance: 174.9
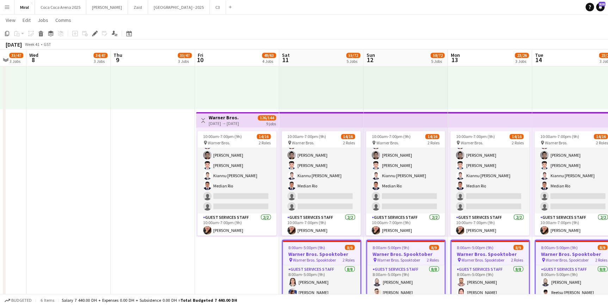
drag, startPoint x: 473, startPoint y: 221, endPoint x: -41, endPoint y: 252, distance: 515.0
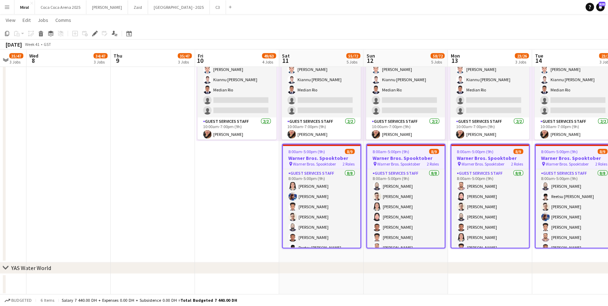
drag, startPoint x: 469, startPoint y: 268, endPoint x: 262, endPoint y: 278, distance: 207.9
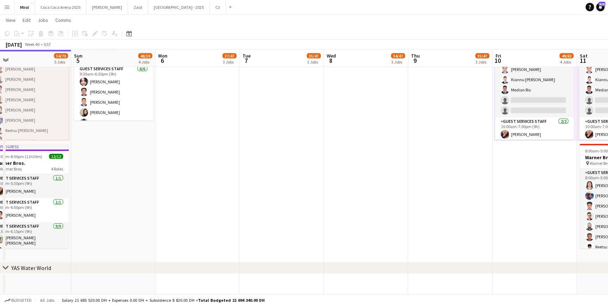
drag, startPoint x: 250, startPoint y: 215, endPoint x: 474, endPoint y: 188, distance: 225.8
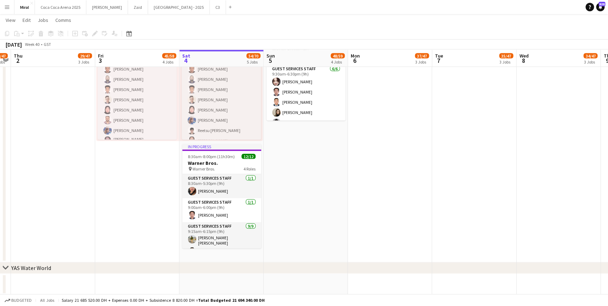
drag, startPoint x: 242, startPoint y: 192, endPoint x: 433, endPoint y: 176, distance: 192.5
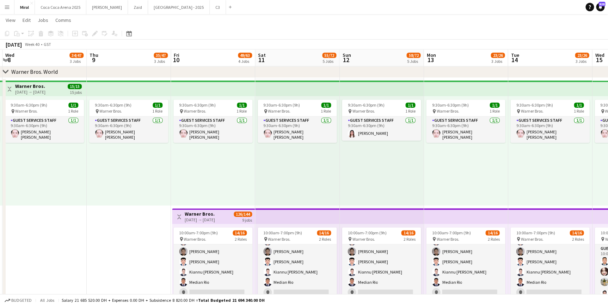
drag, startPoint x: 533, startPoint y: 258, endPoint x: 26, endPoint y: 283, distance: 507.2
click at [19, 283] on app-calendar-viewport "Sat 4 54/70 5 Jobs Sun 5 48/59 4 Jobs Mon 6 37/47 3 Jobs Tue 7 35/47 3 Jobs Wed…" at bounding box center [304, 29] width 608 height 916
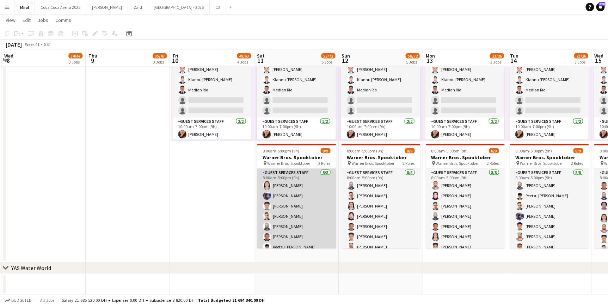
click at [282, 168] on app-card-role "Guest Services Staff [DATE] 8:00am-5:00pm (9h) Marichie [PERSON_NAME] [PERSON_N…" at bounding box center [296, 216] width 79 height 96
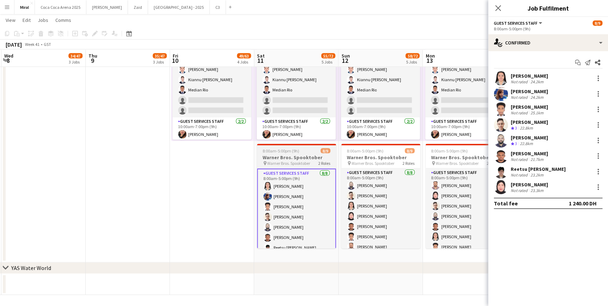
click at [287, 156] on h3 "Warner Bros. Spooktober" at bounding box center [296, 157] width 79 height 6
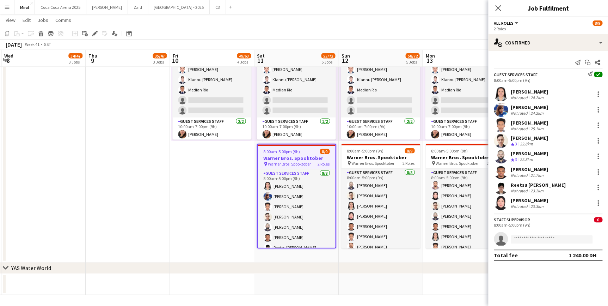
click at [273, 148] on span "8:00am-5:00pm (9h)" at bounding box center [281, 150] width 37 height 5
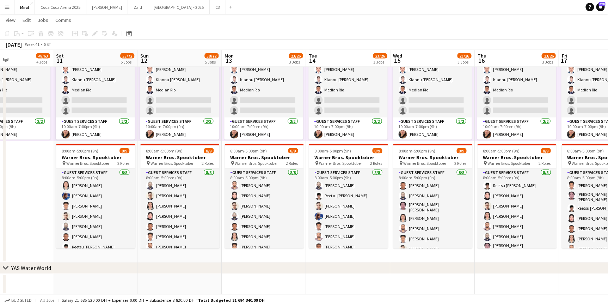
drag, startPoint x: 209, startPoint y: 178, endPoint x: 7, endPoint y: 182, distance: 202.1
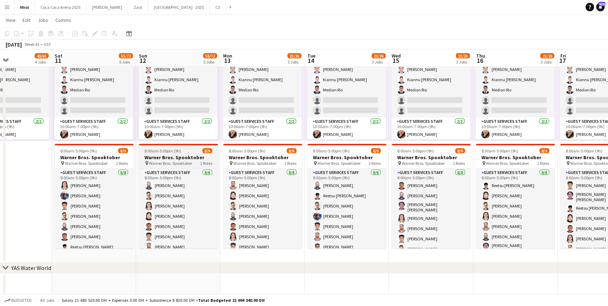
click at [166, 161] on span "Warner Bros. Spooktober" at bounding box center [170, 162] width 43 height 5
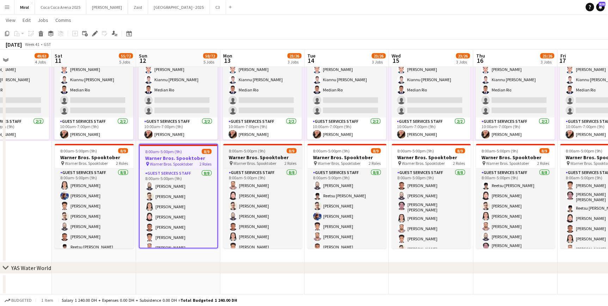
click at [248, 158] on h3 "Warner Bros. Spooktober" at bounding box center [262, 157] width 79 height 6
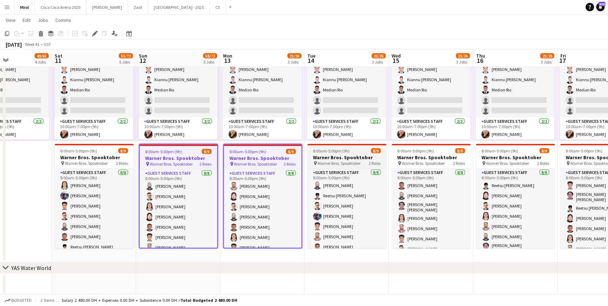
click at [329, 154] on h3 "Warner Bros. Spooktober" at bounding box center [346, 157] width 79 height 6
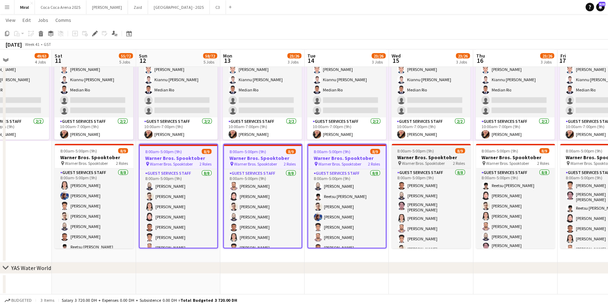
click at [424, 152] on app-job-card "8:00am-5:00pm (9h) 8/9 Warner Bros. Spooktober pin Warner Bros. Spooktober 2 Ro…" at bounding box center [431, 195] width 79 height 104
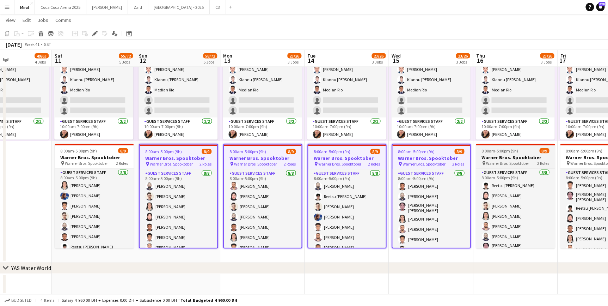
click at [511, 154] on h3 "Warner Bros. Spooktober" at bounding box center [515, 157] width 79 height 6
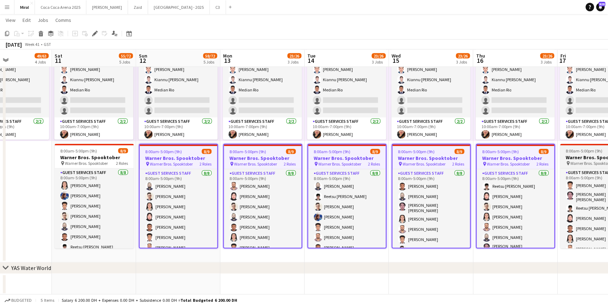
click at [576, 152] on app-job-card "8:00am-5:00pm (9h) 8/9 Warner Bros. Spooktober pin Warner Bros. Spooktober 2 Ro…" at bounding box center [599, 195] width 79 height 104
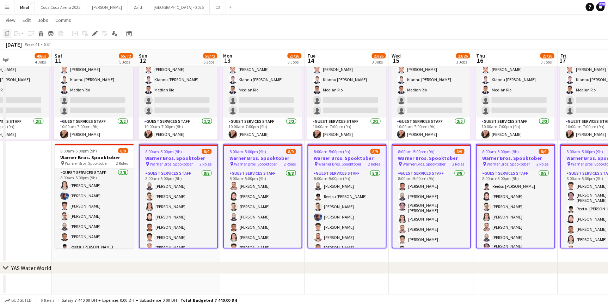
drag, startPoint x: 576, startPoint y: 152, endPoint x: 8, endPoint y: 33, distance: 580.1
click at [8, 33] on icon "Copy" at bounding box center [7, 34] width 6 height 6
click at [6, 33] on icon at bounding box center [7, 33] width 4 height 5
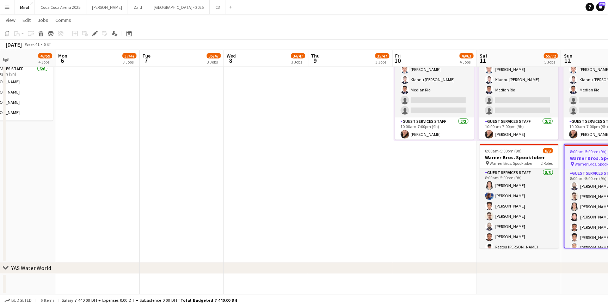
drag, startPoint x: 31, startPoint y: 171, endPoint x: 456, endPoint y: 190, distance: 424.9
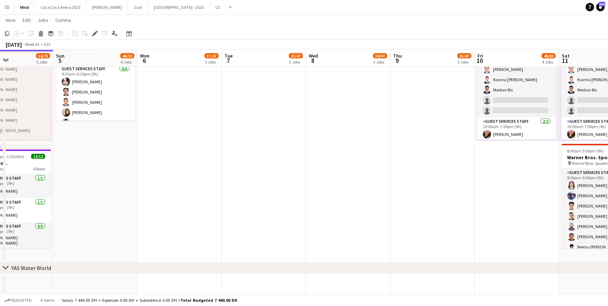
drag, startPoint x: 428, startPoint y: 197, endPoint x: 548, endPoint y: 203, distance: 119.7
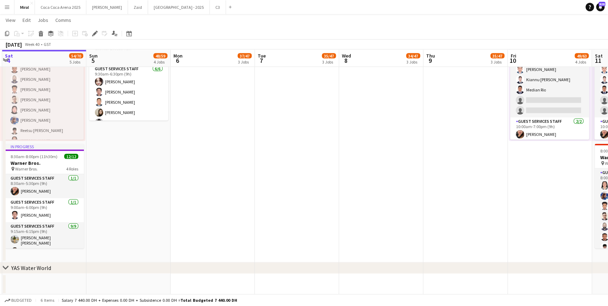
drag, startPoint x: 240, startPoint y: 191, endPoint x: 273, endPoint y: 188, distance: 33.2
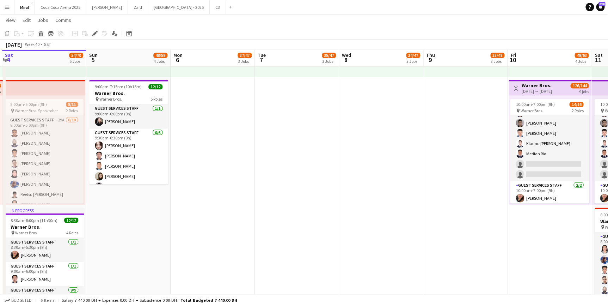
click at [117, 209] on app-date-cell "9:30am-6:30pm (9h) 1/1 pin Warner Bros. 1 Role Guest Services Staff [DATE] 9:30…" at bounding box center [128, 137] width 84 height 377
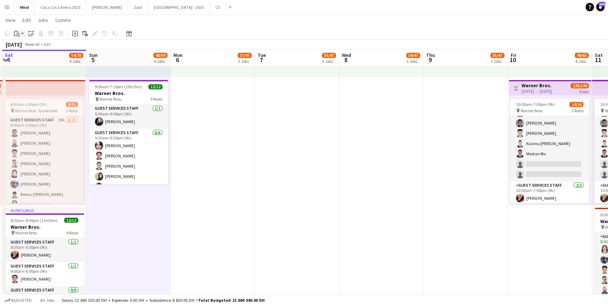
click at [19, 32] on icon "Paste" at bounding box center [17, 34] width 6 height 6
click at [34, 60] on link "Paste with crew Ctrl+Shift+V" at bounding box center [52, 59] width 66 height 6
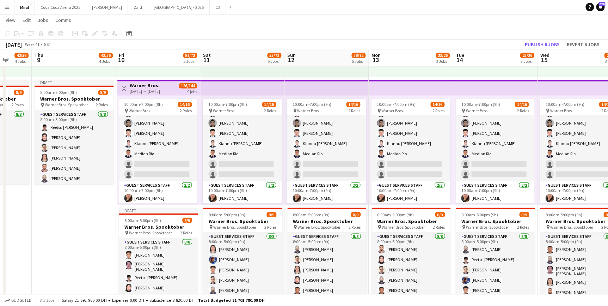
drag, startPoint x: 422, startPoint y: 246, endPoint x: 36, endPoint y: 250, distance: 386.1
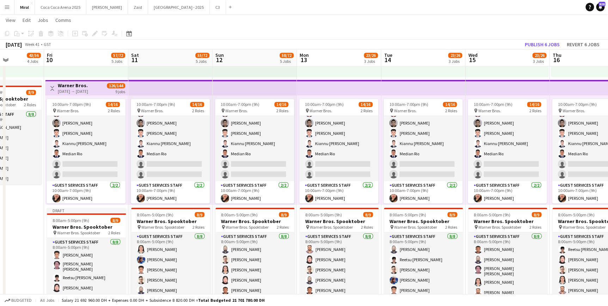
drag, startPoint x: 74, startPoint y: 232, endPoint x: -130, endPoint y: 231, distance: 204.5
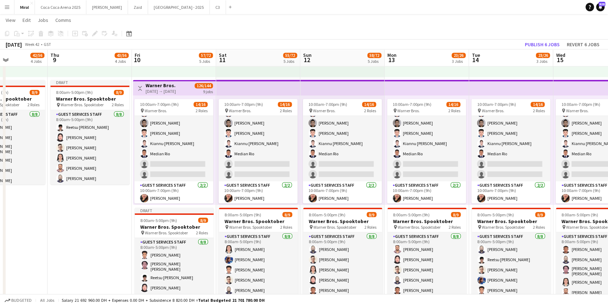
drag, startPoint x: 487, startPoint y: 225, endPoint x: 613, endPoint y: 238, distance: 126.9
click at [268, 219] on h3 "Warner Bros. Spooktober" at bounding box center [258, 221] width 79 height 6
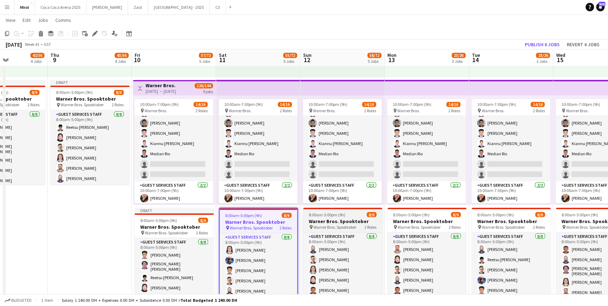
click at [323, 224] on div "pin Warner Bros. Spooktober 2 Roles" at bounding box center [342, 227] width 79 height 6
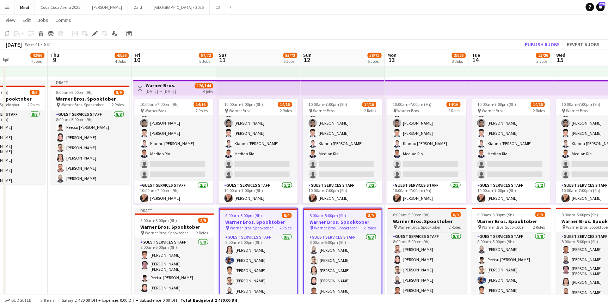
click at [415, 222] on h3 "Warner Bros. Spooktober" at bounding box center [426, 221] width 79 height 6
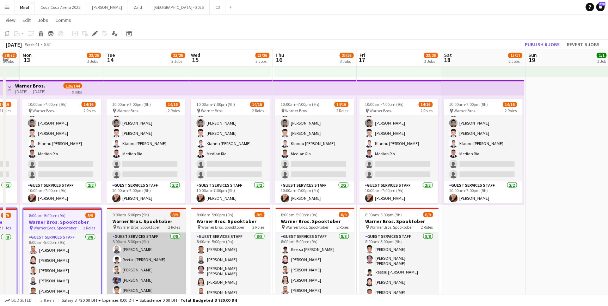
drag, startPoint x: 506, startPoint y: 224, endPoint x: 140, endPoint y: 236, distance: 365.4
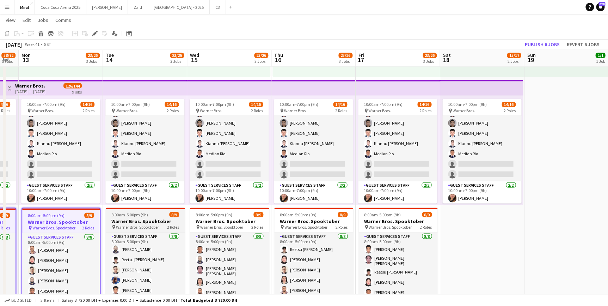
click at [141, 224] on span "Warner Bros. Spooktober" at bounding box center [137, 226] width 43 height 5
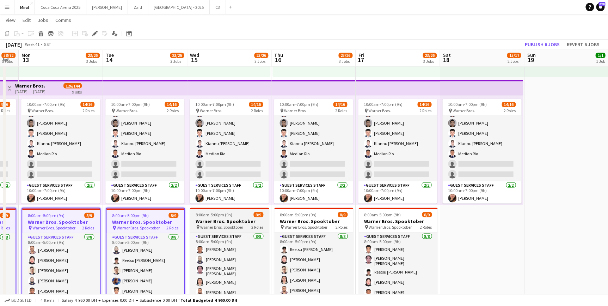
click at [224, 225] on span "Warner Bros. Spooktober" at bounding box center [221, 226] width 43 height 5
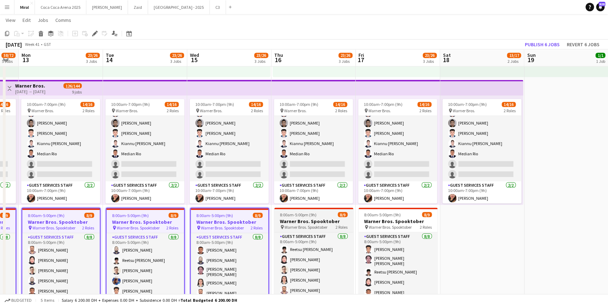
click at [300, 224] on span "Warner Bros. Spooktober" at bounding box center [306, 226] width 43 height 5
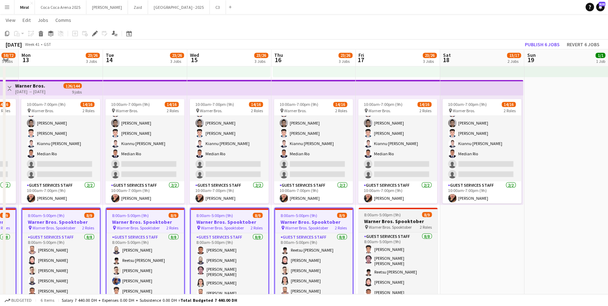
click at [376, 219] on h3 "Warner Bros. Spooktober" at bounding box center [398, 221] width 79 height 6
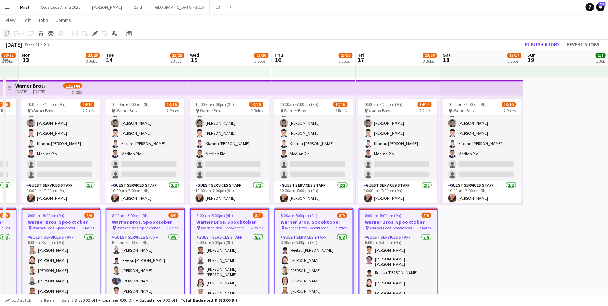
click at [7, 33] on icon "Copy" at bounding box center [7, 34] width 6 height 6
click at [467, 229] on app-date-cell "10:15am-7:15pm (9h) 1/1 pin Warner Bros. 1 Role Guest Services Staff [DATE] 10:…" at bounding box center [482, 137] width 84 height 377
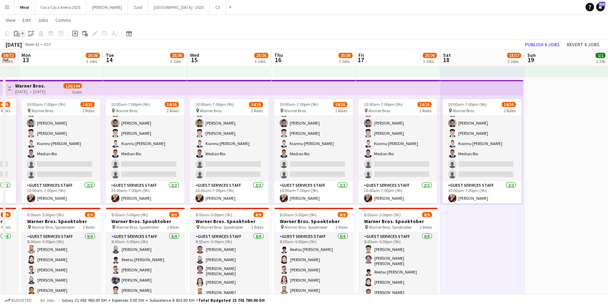
click at [20, 33] on div "Paste" at bounding box center [17, 33] width 8 height 8
click at [36, 61] on link "Paste with crew Ctrl+Shift+V" at bounding box center [52, 59] width 66 height 6
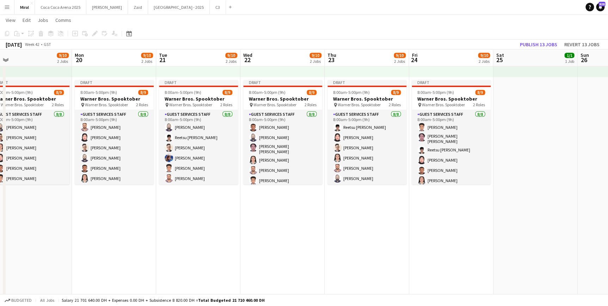
scroll to position [0, 306]
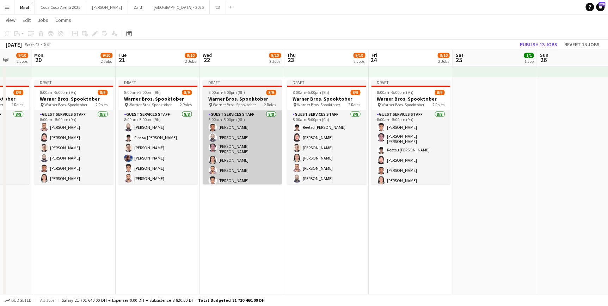
drag, startPoint x: 583, startPoint y: 208, endPoint x: 262, endPoint y: 179, distance: 321.8
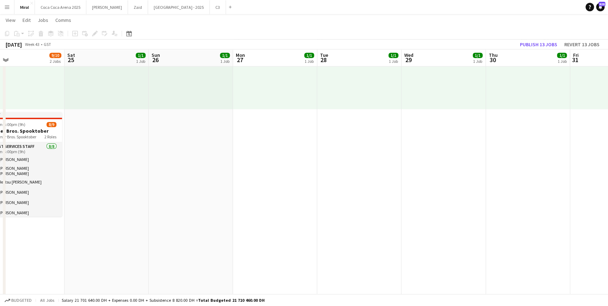
scroll to position [0, 183]
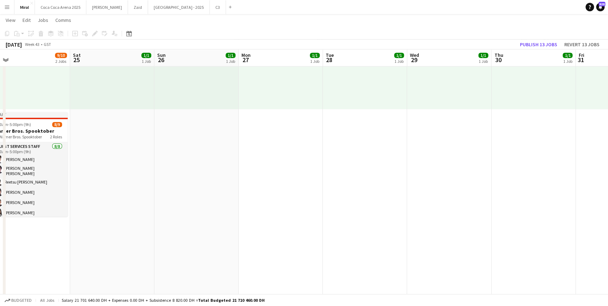
drag, startPoint x: 586, startPoint y: 208, endPoint x: 204, endPoint y: 211, distance: 382.5
click at [123, 160] on app-date-cell "10:15am-7:15pm (9h) 1/1 pin Warner Bros. 1 Role Guest Services Staff [DATE] 10:…" at bounding box center [112, 169] width 84 height 377
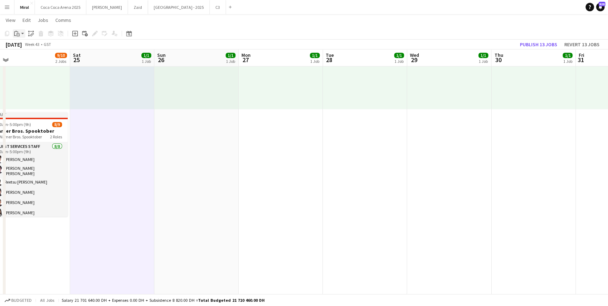
click at [20, 33] on div "Paste" at bounding box center [17, 33] width 8 height 8
click at [42, 59] on link "Paste with crew Ctrl+Shift+V" at bounding box center [52, 59] width 66 height 6
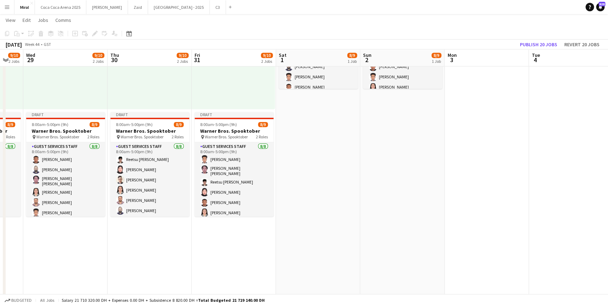
scroll to position [0, 232]
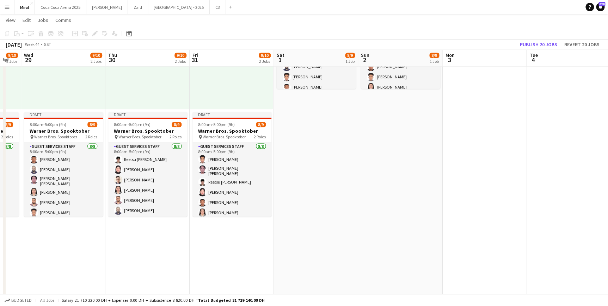
drag, startPoint x: 511, startPoint y: 242, endPoint x: 125, endPoint y: 247, distance: 386.1
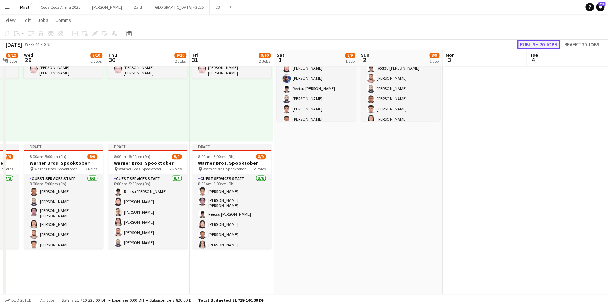
click at [535, 46] on button "Publish 20 jobs" at bounding box center [538, 44] width 43 height 9
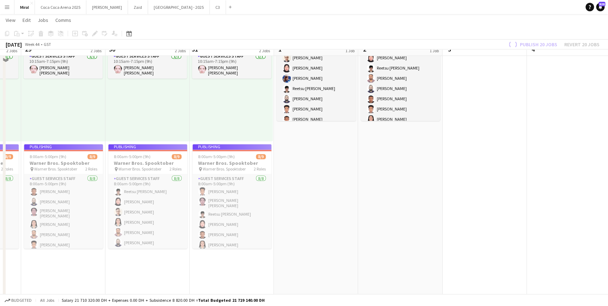
scroll to position [457, 0]
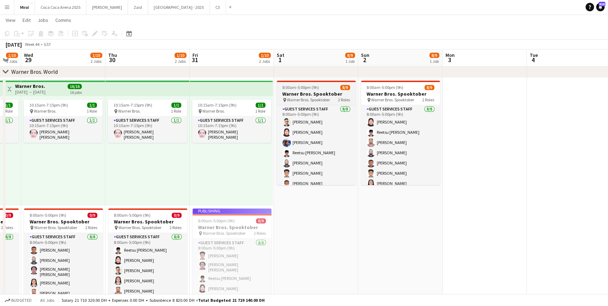
click at [326, 92] on h3 "Warner Bros. Spooktober" at bounding box center [316, 94] width 79 height 6
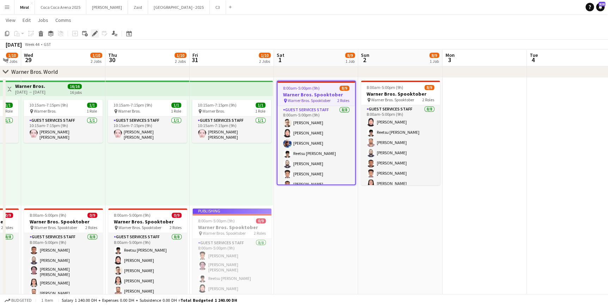
click at [95, 34] on icon at bounding box center [95, 34] width 4 height 4
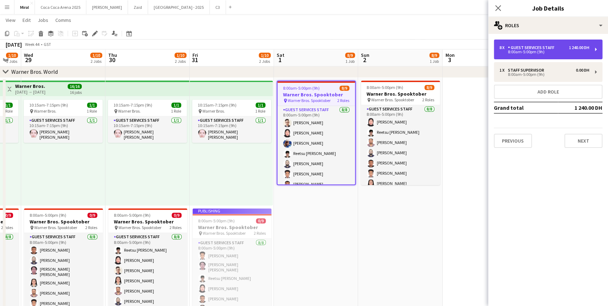
click at [526, 53] on div "8:00am-5:00pm (9h)" at bounding box center [545, 52] width 90 height 4
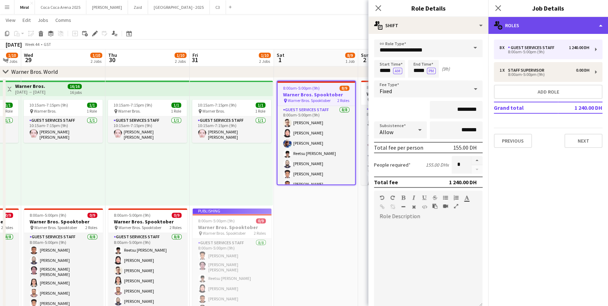
click at [526, 24] on div "multiple-users-add Roles" at bounding box center [548, 25] width 120 height 17
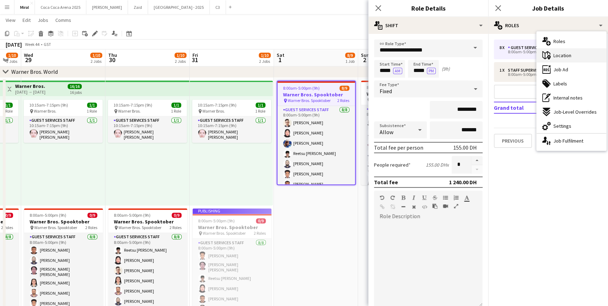
click at [562, 56] on span "Location" at bounding box center [563, 55] width 18 height 6
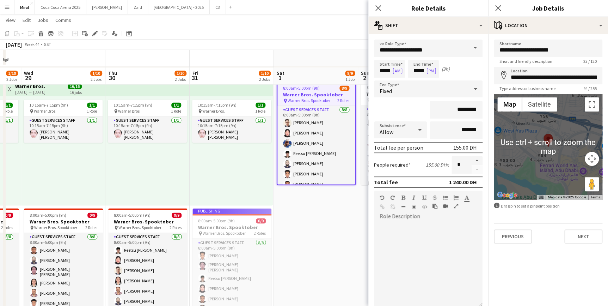
scroll to position [489, 0]
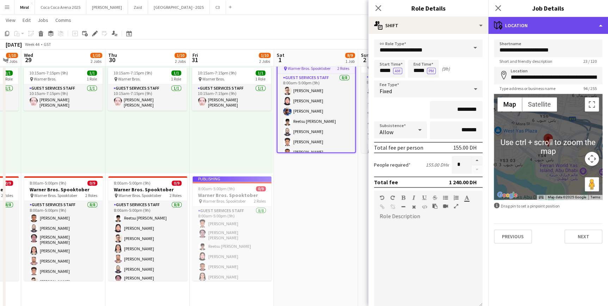
click at [527, 27] on div "maps-pin-1 Location" at bounding box center [548, 25] width 120 height 17
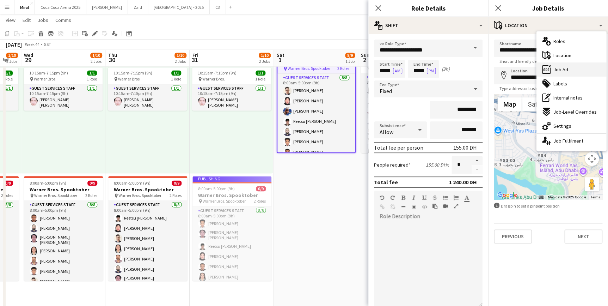
click at [564, 72] on span "Job Ad" at bounding box center [561, 69] width 15 height 6
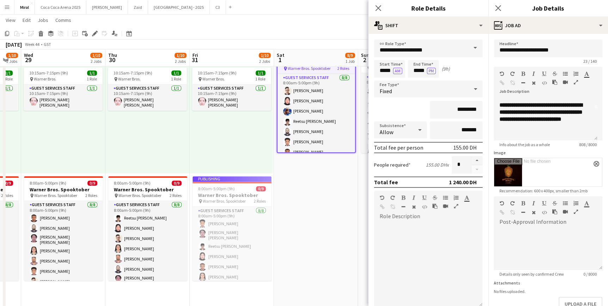
scroll to position [0, 171]
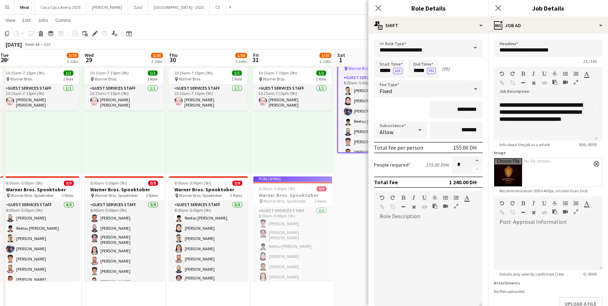
drag, startPoint x: 300, startPoint y: 189, endPoint x: 447, endPoint y: 179, distance: 147.4
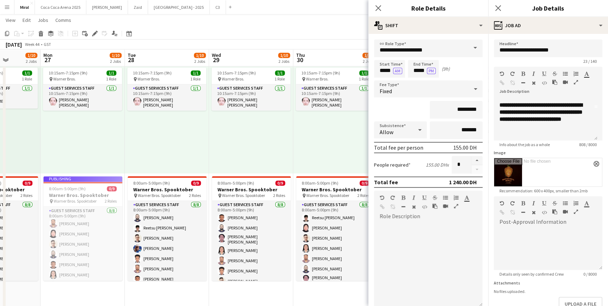
drag, startPoint x: 250, startPoint y: 276, endPoint x: 389, endPoint y: 285, distance: 139.2
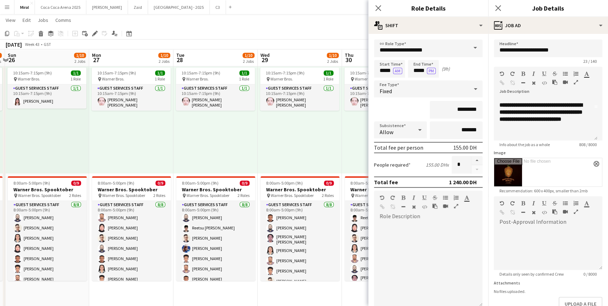
drag, startPoint x: 226, startPoint y: 295, endPoint x: 302, endPoint y: 291, distance: 76.6
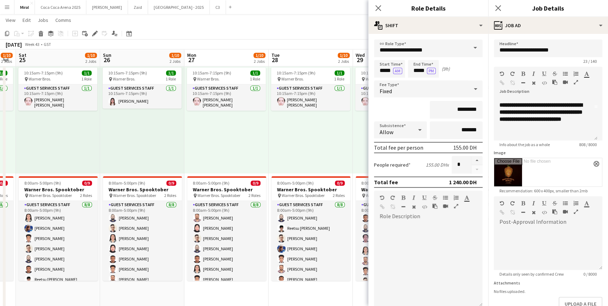
drag, startPoint x: 146, startPoint y: 282, endPoint x: 276, endPoint y: 281, distance: 130.1
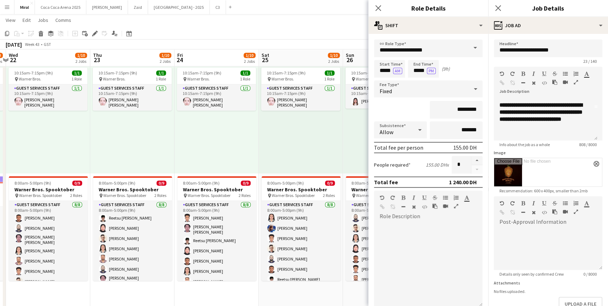
drag, startPoint x: 122, startPoint y: 277, endPoint x: 288, endPoint y: 274, distance: 166.8
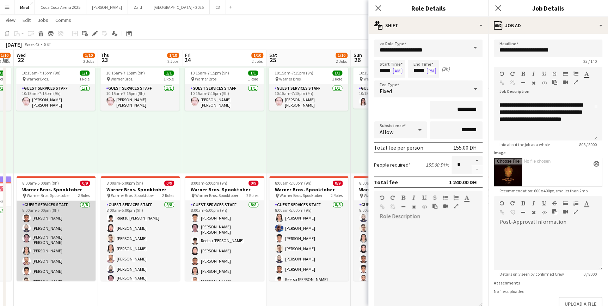
drag, startPoint x: 79, startPoint y: 243, endPoint x: 247, endPoint y: 234, distance: 168.4
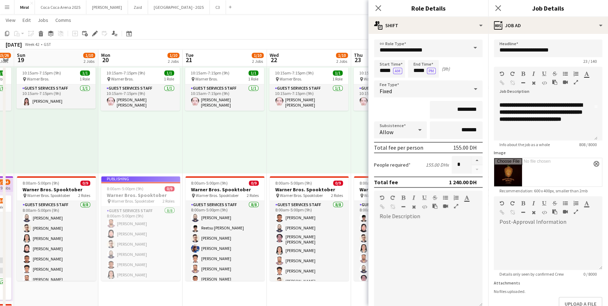
scroll to position [0, 130]
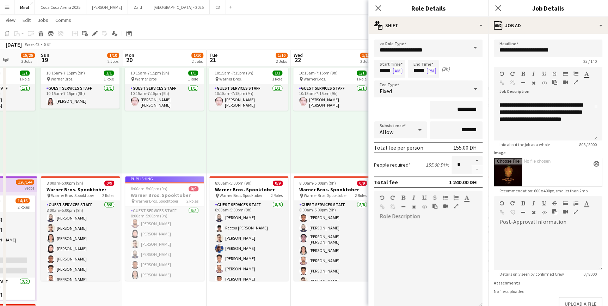
drag, startPoint x: 56, startPoint y: 229, endPoint x: 254, endPoint y: 224, distance: 197.5
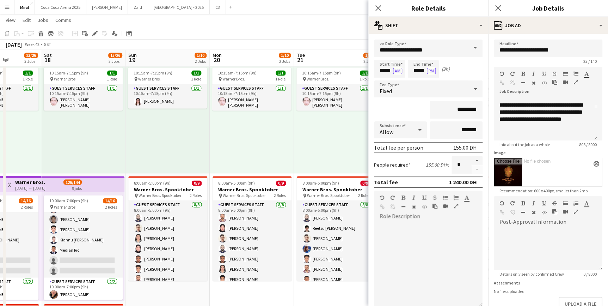
scroll to position [96, 0]
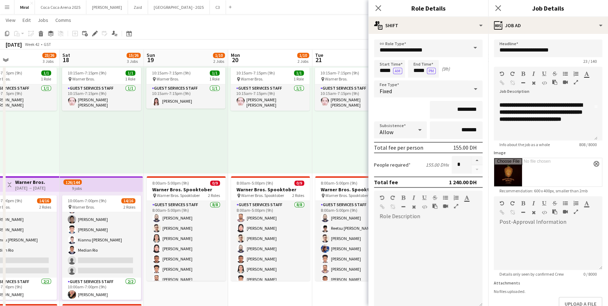
drag, startPoint x: 254, startPoint y: 218, endPoint x: 263, endPoint y: 218, distance: 8.5
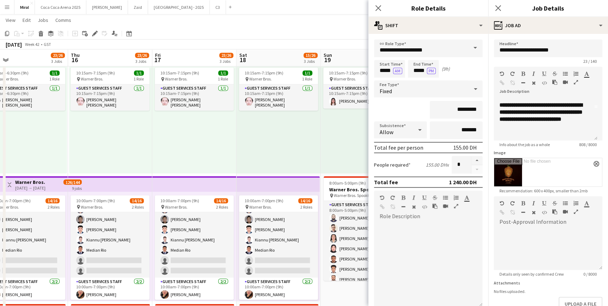
scroll to position [0, 218]
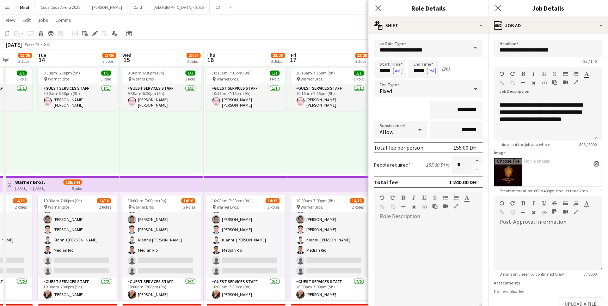
drag, startPoint x: 104, startPoint y: 218, endPoint x: 240, endPoint y: 219, distance: 135.7
drag, startPoint x: 167, startPoint y: 204, endPoint x: 208, endPoint y: 204, distance: 40.2
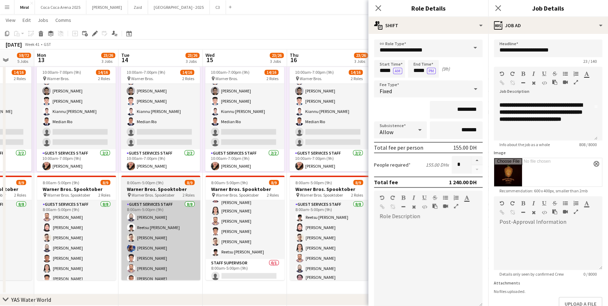
scroll to position [39, 0]
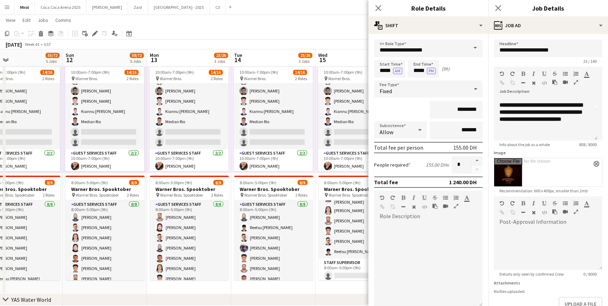
drag, startPoint x: 102, startPoint y: 231, endPoint x: 300, endPoint y: 216, distance: 198.7
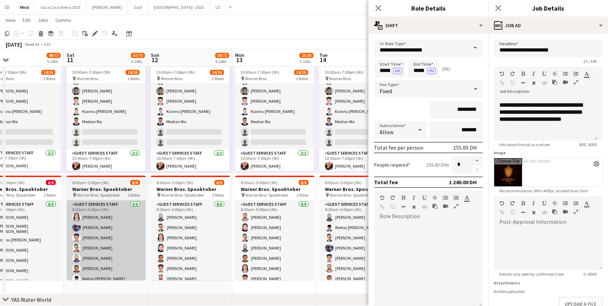
drag, startPoint x: 197, startPoint y: 224, endPoint x: 198, endPoint y: 236, distance: 12.7
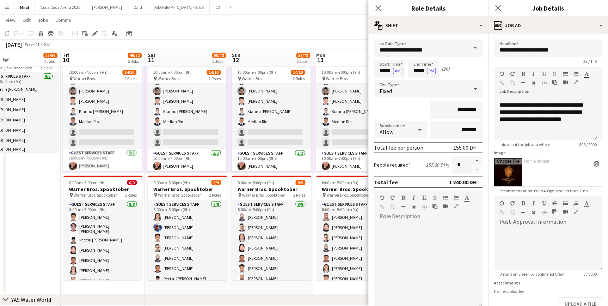
drag, startPoint x: 176, startPoint y: 233, endPoint x: 232, endPoint y: 233, distance: 56.4
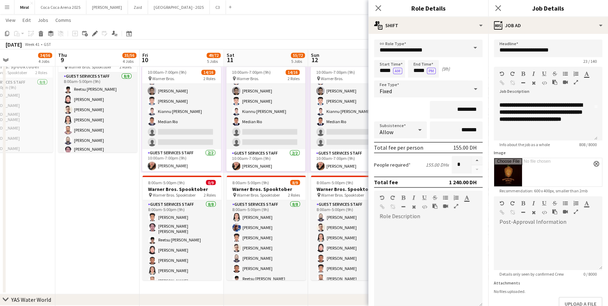
drag, startPoint x: 129, startPoint y: 236, endPoint x: 189, endPoint y: 236, distance: 59.6
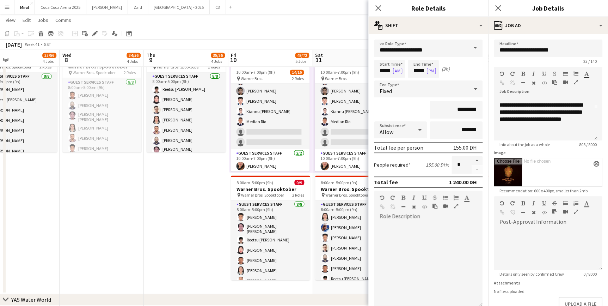
drag, startPoint x: 75, startPoint y: 210, endPoint x: 190, endPoint y: 211, distance: 114.6
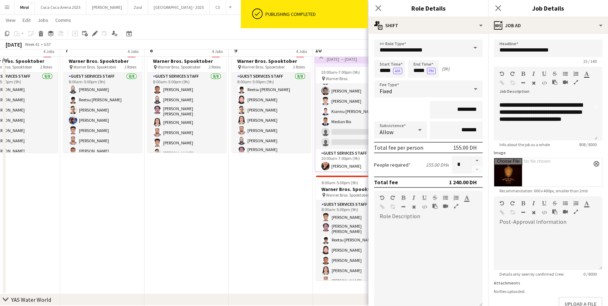
scroll to position [553, 0]
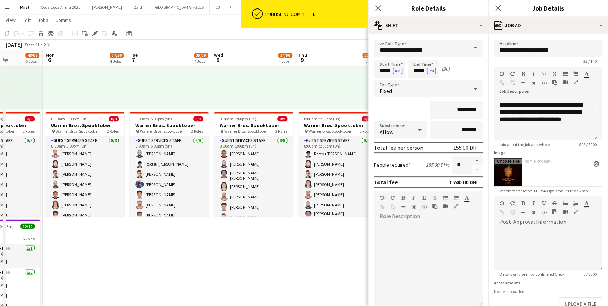
drag, startPoint x: 117, startPoint y: 225, endPoint x: 271, endPoint y: 226, distance: 153.7
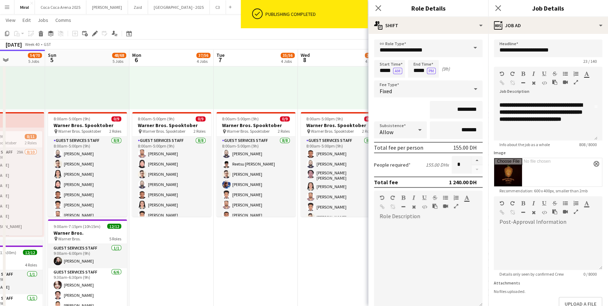
scroll to position [0, 221]
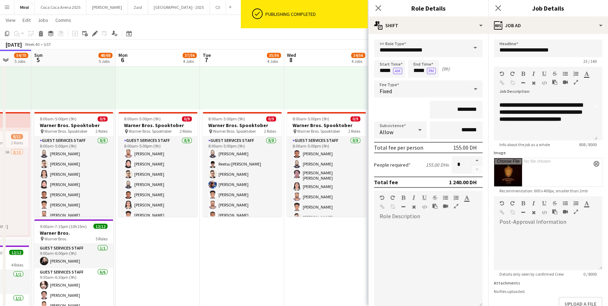
drag, startPoint x: 214, startPoint y: 243, endPoint x: 254, endPoint y: 247, distance: 40.1
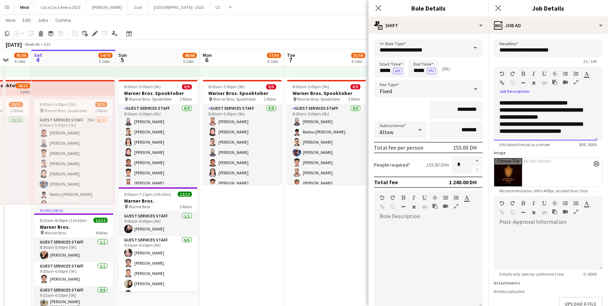
drag, startPoint x: 499, startPoint y: 101, endPoint x: 575, endPoint y: 127, distance: 80.3
click at [578, 130] on div "**********" at bounding box center [546, 119] width 104 height 42
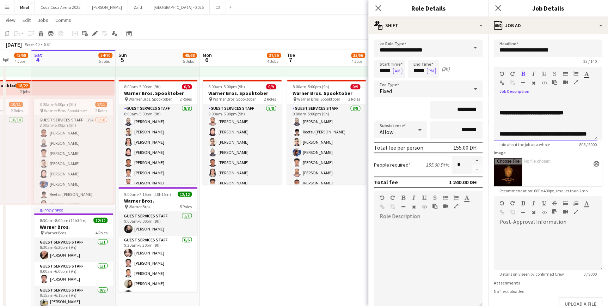
scroll to position [98, 0]
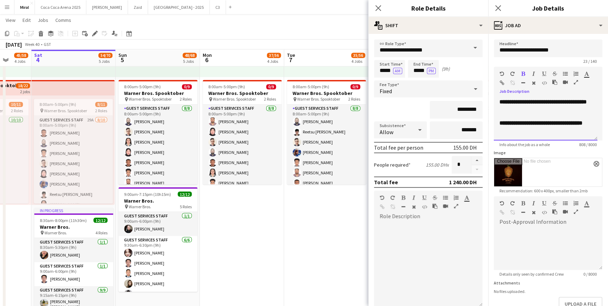
click at [538, 120] on p at bounding box center [546, 115] width 92 height 7
drag, startPoint x: 536, startPoint y: 124, endPoint x: 537, endPoint y: 107, distance: 16.6
click at [537, 107] on div "**********" at bounding box center [546, 119] width 104 height 42
click at [549, 112] on p at bounding box center [546, 108] width 92 height 7
drag, startPoint x: 540, startPoint y: 110, endPoint x: 536, endPoint y: 109, distance: 3.9
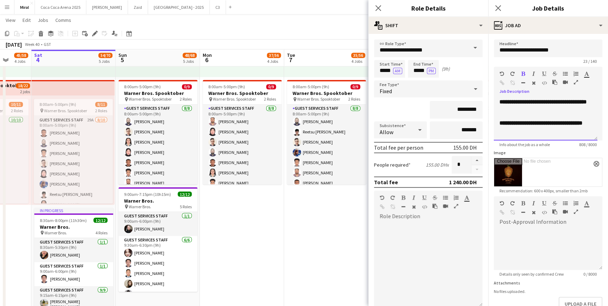
click at [536, 104] on b "**********" at bounding box center [543, 101] width 87 height 5
click at [577, 105] on p "**********" at bounding box center [546, 101] width 92 height 7
click at [573, 104] on b "**********" at bounding box center [543, 101] width 87 height 5
click at [571, 104] on b "**********" at bounding box center [543, 101] width 87 height 5
click at [576, 112] on p "**********" at bounding box center [546, 105] width 92 height 14
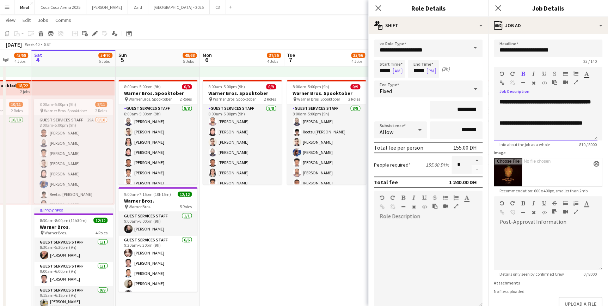
drag, startPoint x: 503, startPoint y: 109, endPoint x: 534, endPoint y: 117, distance: 31.9
click at [534, 117] on div "**********" at bounding box center [546, 119] width 104 height 42
drag, startPoint x: 544, startPoint y: 123, endPoint x: 538, endPoint y: 123, distance: 6.0
click at [538, 123] on div "**********" at bounding box center [546, 119] width 104 height 42
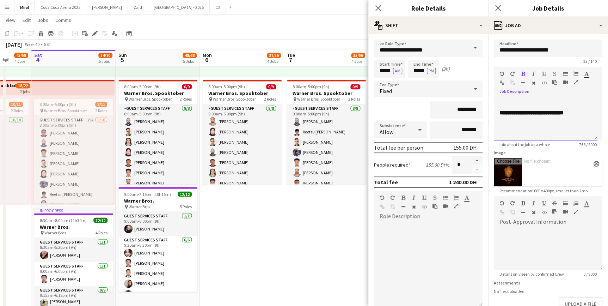
drag, startPoint x: 575, startPoint y: 118, endPoint x: 495, endPoint y: 121, distance: 80.8
click at [495, 121] on div "**********" at bounding box center [546, 119] width 104 height 42
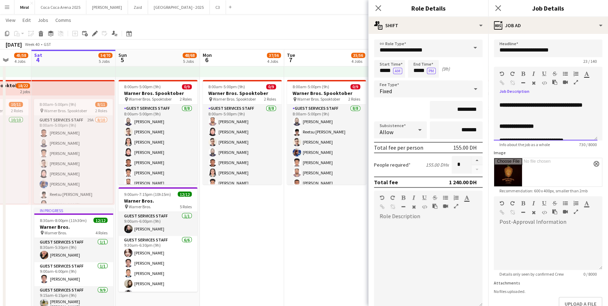
drag, startPoint x: 504, startPoint y: 106, endPoint x: 501, endPoint y: 105, distance: 3.7
click at [501, 102] on p at bounding box center [546, 97] width 92 height 7
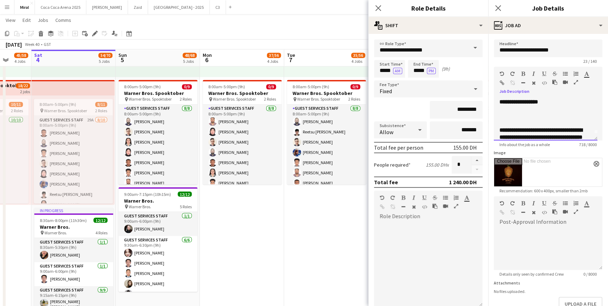
scroll to position [0, 0]
drag, startPoint x: 499, startPoint y: 100, endPoint x: 548, endPoint y: 112, distance: 50.0
click at [548, 112] on div "**********" at bounding box center [546, 119] width 104 height 42
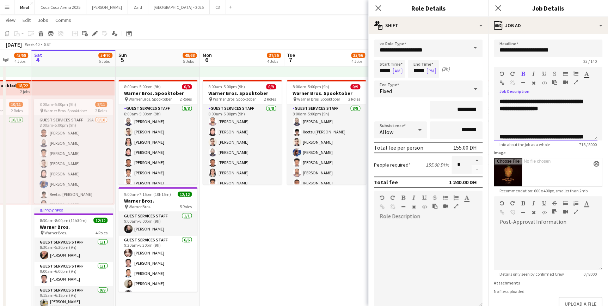
click at [551, 121] on p at bounding box center [546, 122] width 92 height 7
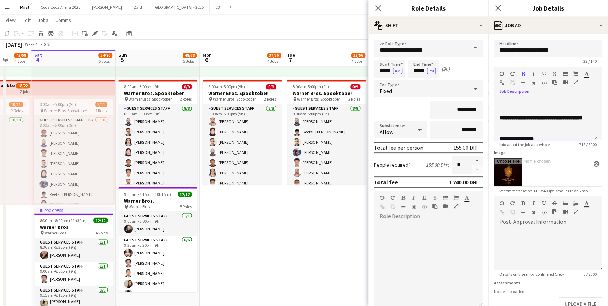
scroll to position [60, 0]
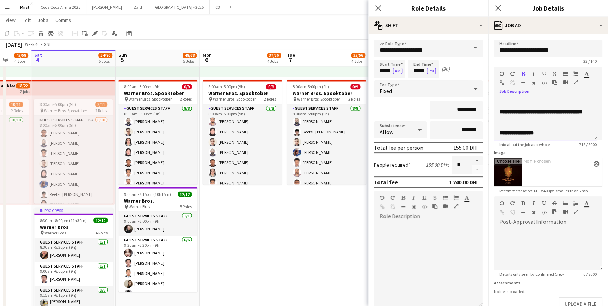
drag, startPoint x: 501, startPoint y: 115, endPoint x: 558, endPoint y: 110, distance: 57.4
click at [558, 110] on div "**********" at bounding box center [546, 119] width 104 height 42
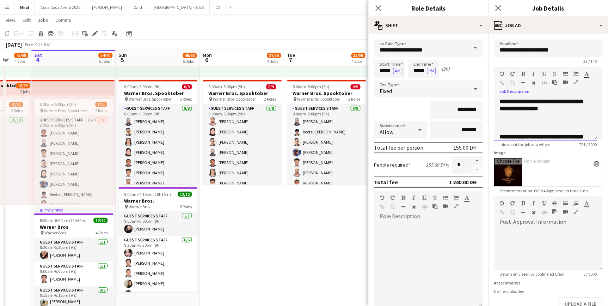
scroll to position [64, 0]
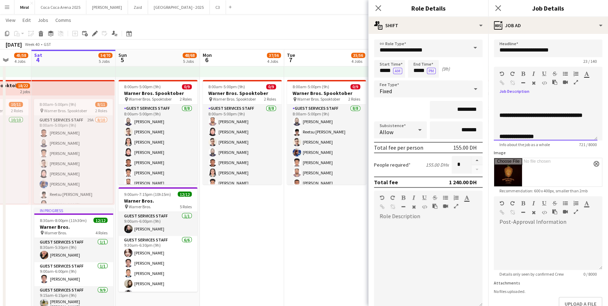
click at [591, 111] on div "**********" at bounding box center [546, 119] width 104 height 42
drag, startPoint x: 504, startPoint y: 109, endPoint x: 555, endPoint y: 133, distance: 56.6
click at [555, 133] on div "**********" at bounding box center [546, 119] width 104 height 42
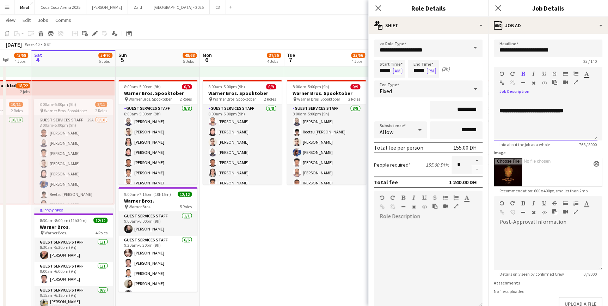
click at [570, 128] on p at bounding box center [546, 124] width 92 height 7
drag, startPoint x: 561, startPoint y: 119, endPoint x: 552, endPoint y: 118, distance: 8.5
click at [552, 113] on b "**********" at bounding box center [532, 110] width 64 height 5
click at [540, 112] on p at bounding box center [546, 108] width 92 height 7
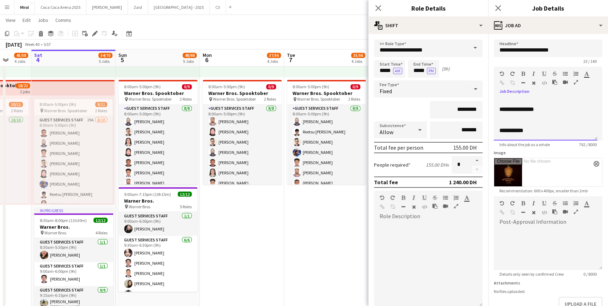
scroll to position [165, 0]
click at [517, 94] on b "**********" at bounding box center [517, 91] width 35 height 5
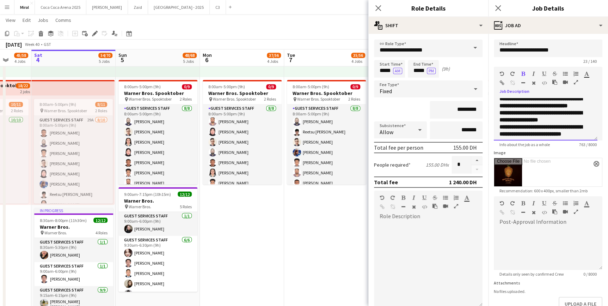
scroll to position [0, 0]
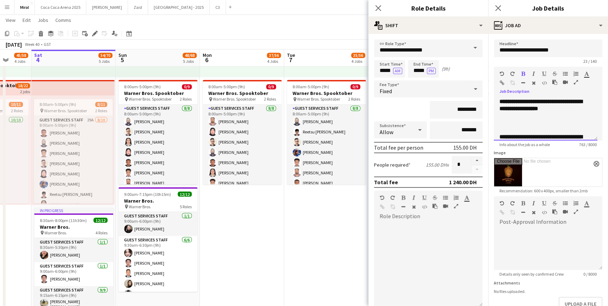
drag, startPoint x: 525, startPoint y: 134, endPoint x: 489, endPoint y: 72, distance: 71.6
click at [489, 72] on form "**********" at bounding box center [548, 191] width 120 height 305
copy div "**********"
click at [256, 229] on app-date-cell "9:30am-6:30pm (9h) 1/1 pin Warner Bros. 1 Role Guest Services Staff [DATE] 9:30…" at bounding box center [242, 137] width 84 height 377
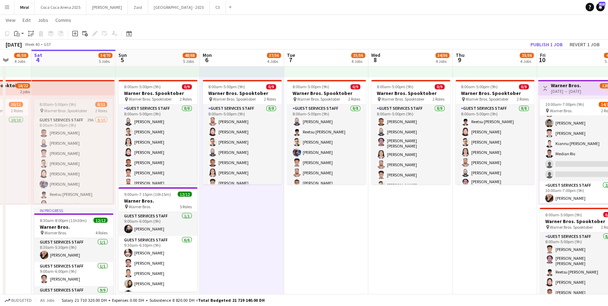
click at [63, 103] on span "8:00am-5:00pm (9h)" at bounding box center [57, 104] width 37 height 5
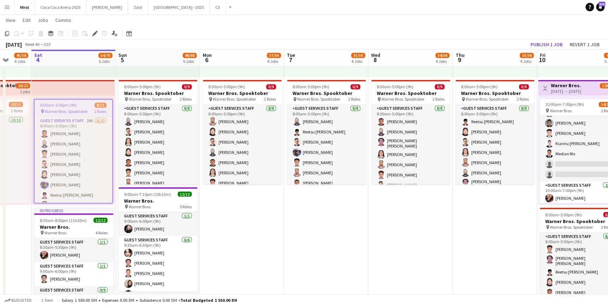
click at [64, 84] on app-top-bar at bounding box center [72, 88] width 83 height 16
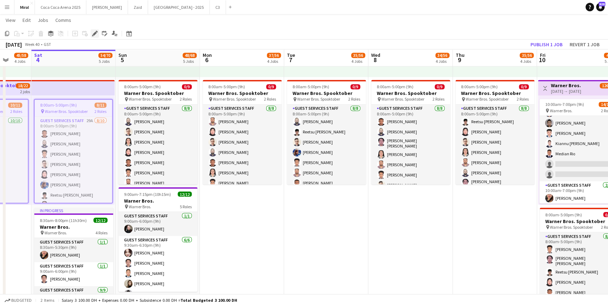
click at [92, 31] on icon "Edit" at bounding box center [95, 34] width 6 height 6
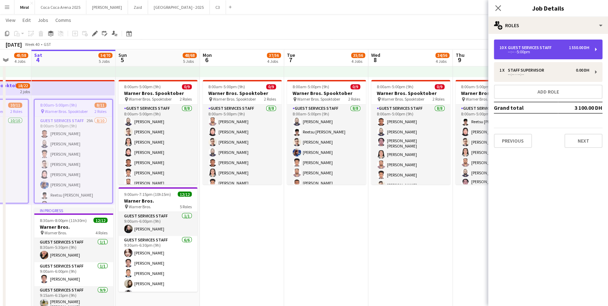
click at [537, 50] on div "--:-- -5:00pm" at bounding box center [545, 52] width 90 height 4
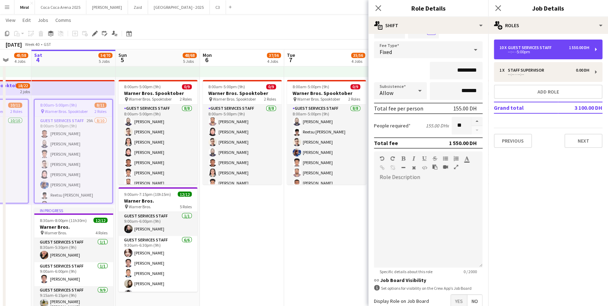
scroll to position [64, 0]
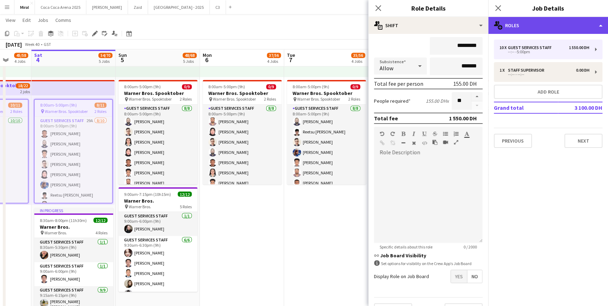
click at [541, 28] on div "multiple-users-add Roles" at bounding box center [548, 25] width 120 height 17
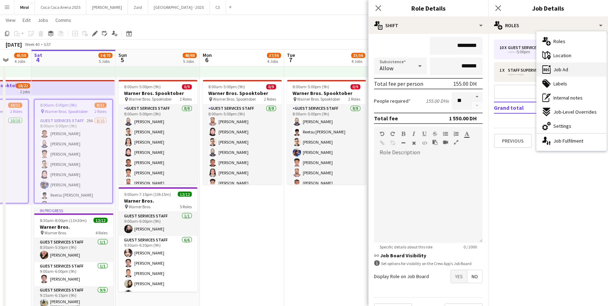
click at [561, 70] on span "Job Ad" at bounding box center [561, 69] width 15 height 6
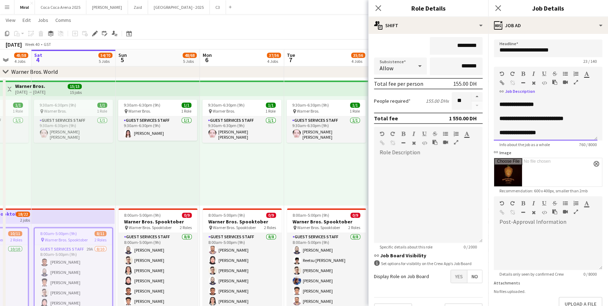
scroll to position [294, 0]
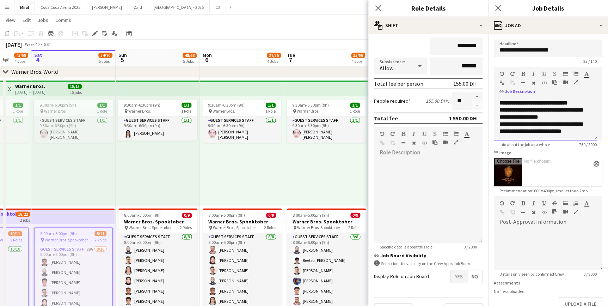
drag, startPoint x: 499, startPoint y: 102, endPoint x: 610, endPoint y: 168, distance: 129.9
click at [608, 168] on html "Menu Boards Boards Boards All jobs Status Workforce Workforce My Workforce Recr…" at bounding box center [304, 20] width 608 height 955
paste div
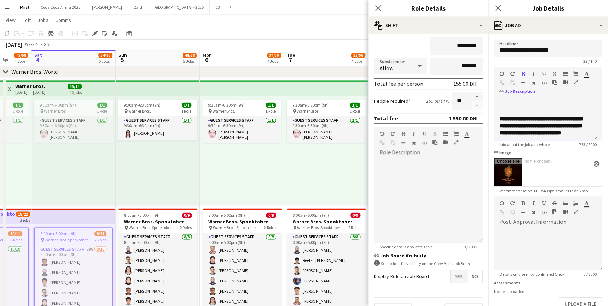
scroll to position [0, 0]
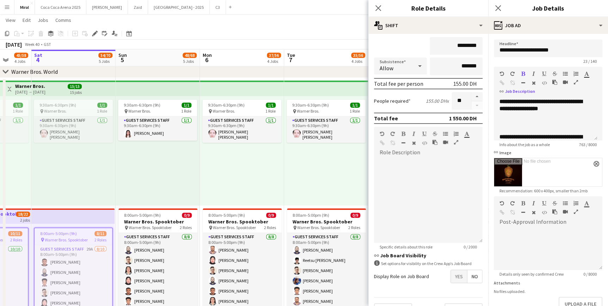
click at [313, 12] on app-navbar "Menu Boards Boards Boards All jobs Status Workforce Workforce My Workforce Recr…" at bounding box center [304, 7] width 608 height 14
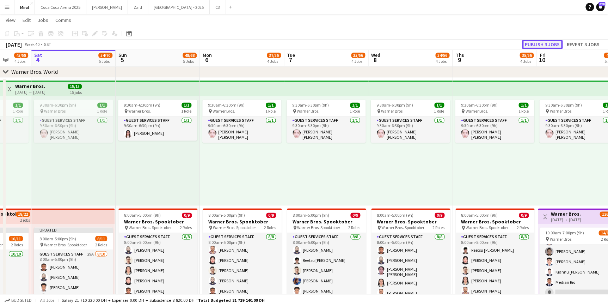
click at [542, 43] on button "Publish 3 jobs" at bounding box center [542, 44] width 41 height 9
